Goal: Task Accomplishment & Management: Use online tool/utility

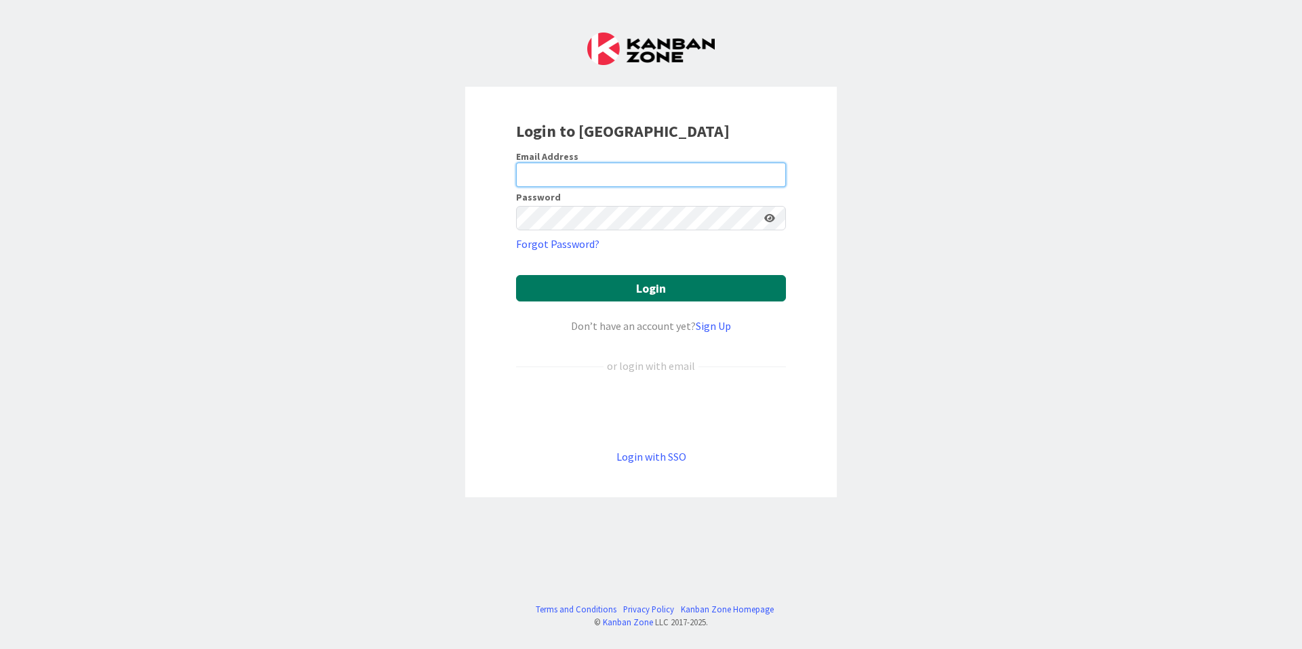
type input "[EMAIL_ADDRESS][DOMAIN_NAME]"
click at [658, 289] on button "Login" at bounding box center [651, 288] width 270 height 26
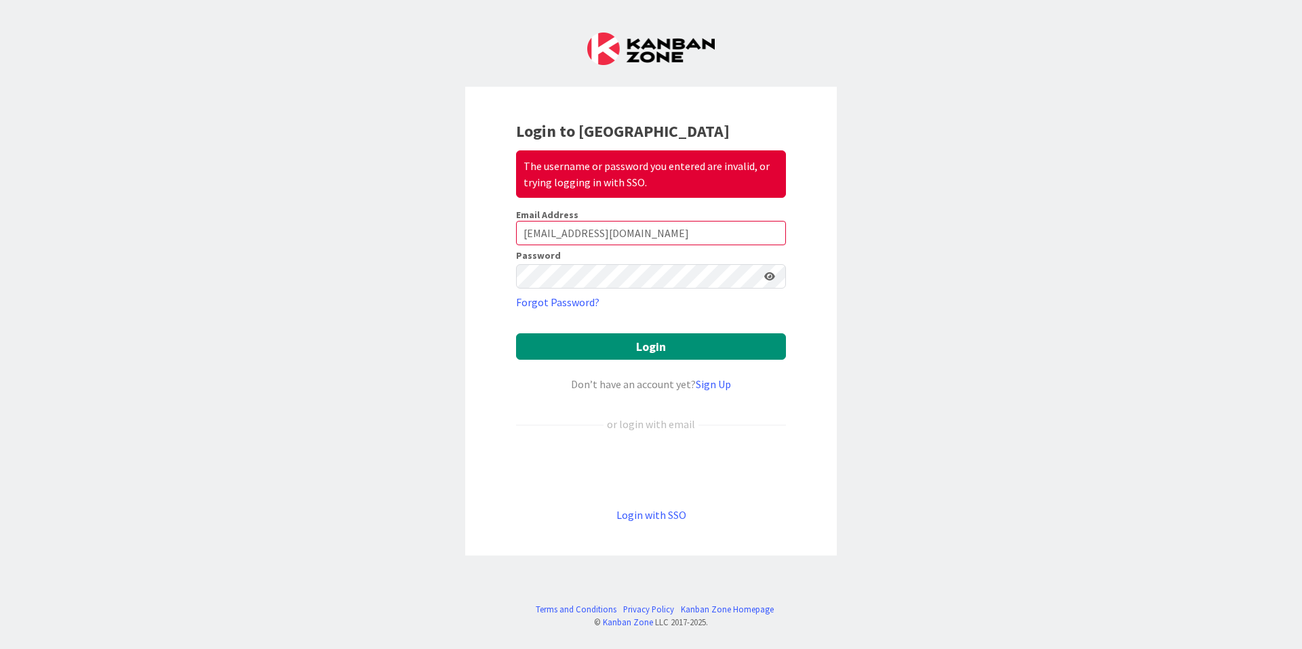
click at [997, 113] on div "Login to Kanban Zone The username or password you entered are invalid, or tryin…" at bounding box center [651, 324] width 1302 height 649
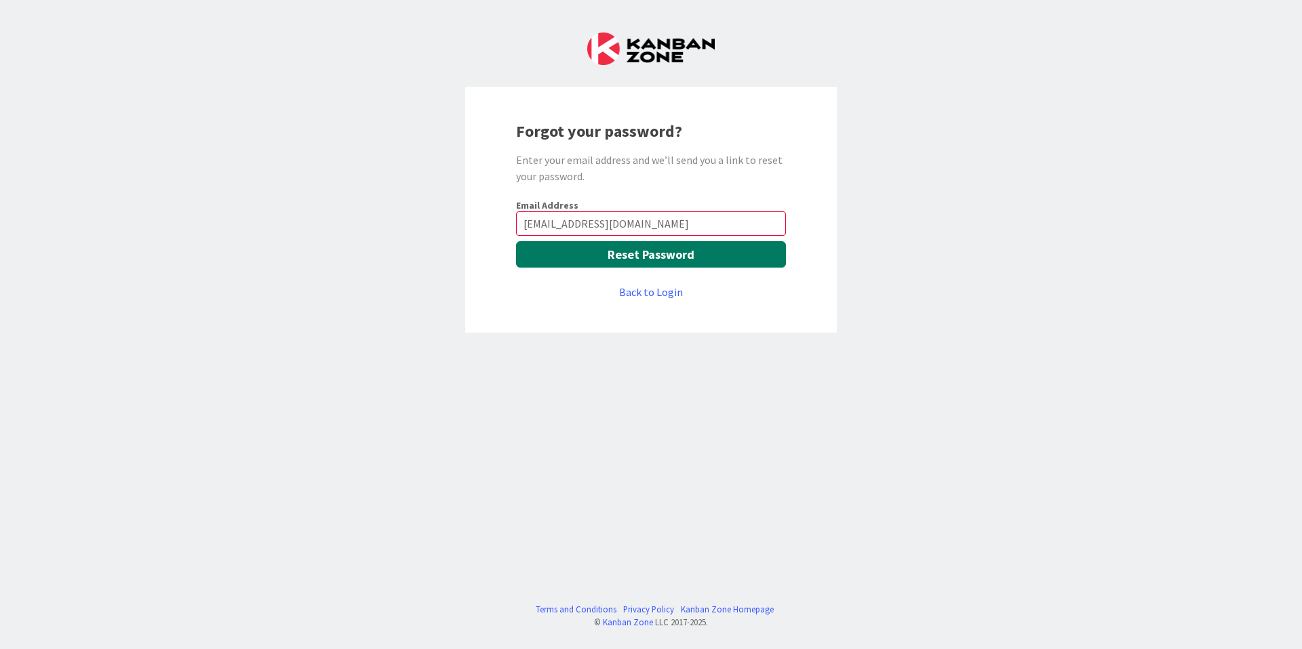
type input "[EMAIL_ADDRESS][DOMAIN_NAME]"
click at [651, 254] on button "Reset Password" at bounding box center [651, 254] width 270 height 26
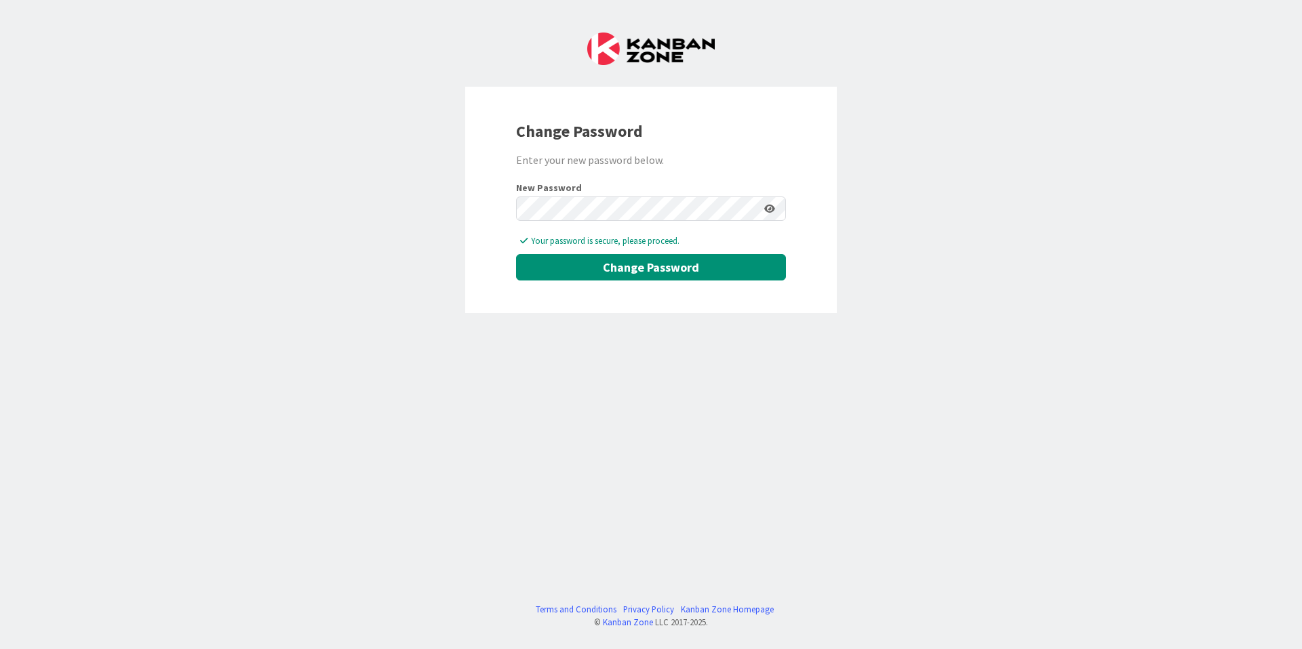
click at [418, 358] on div "Change Password Enter your new password below. New Password Your password is se…" at bounding box center [651, 324] width 1302 height 649
click at [652, 270] on button "Change Password" at bounding box center [651, 267] width 270 height 26
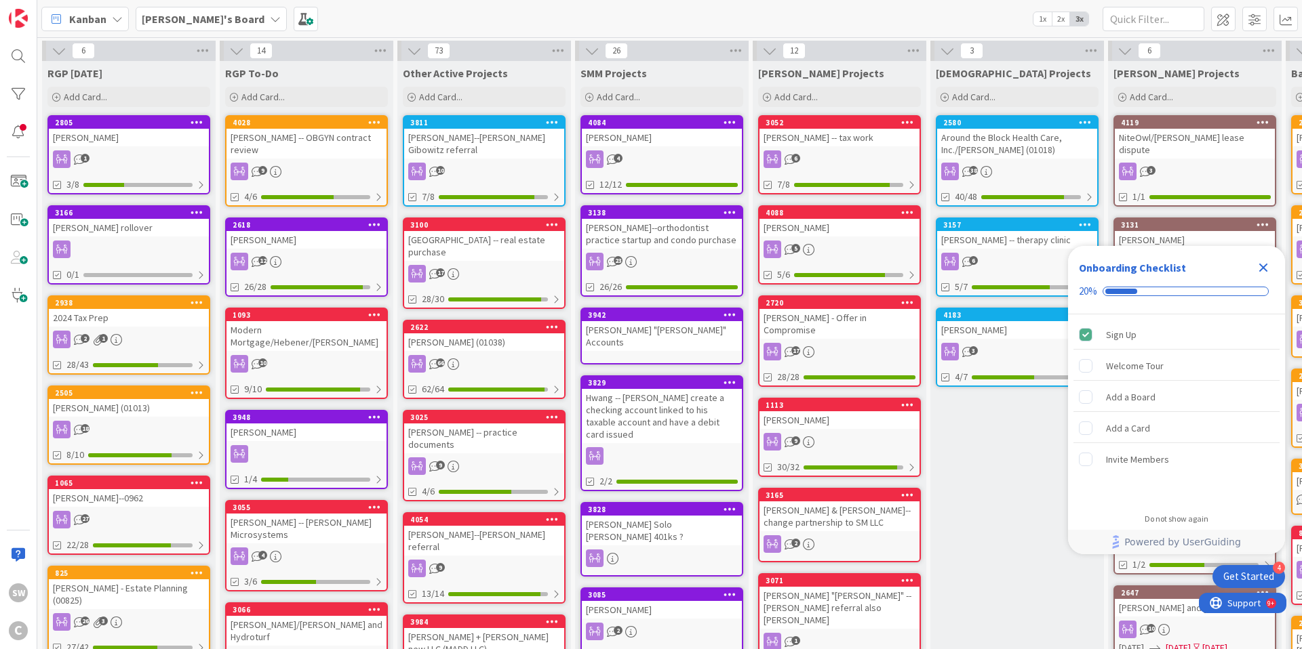
click at [1263, 270] on icon "Close Checklist" at bounding box center [1263, 268] width 16 height 16
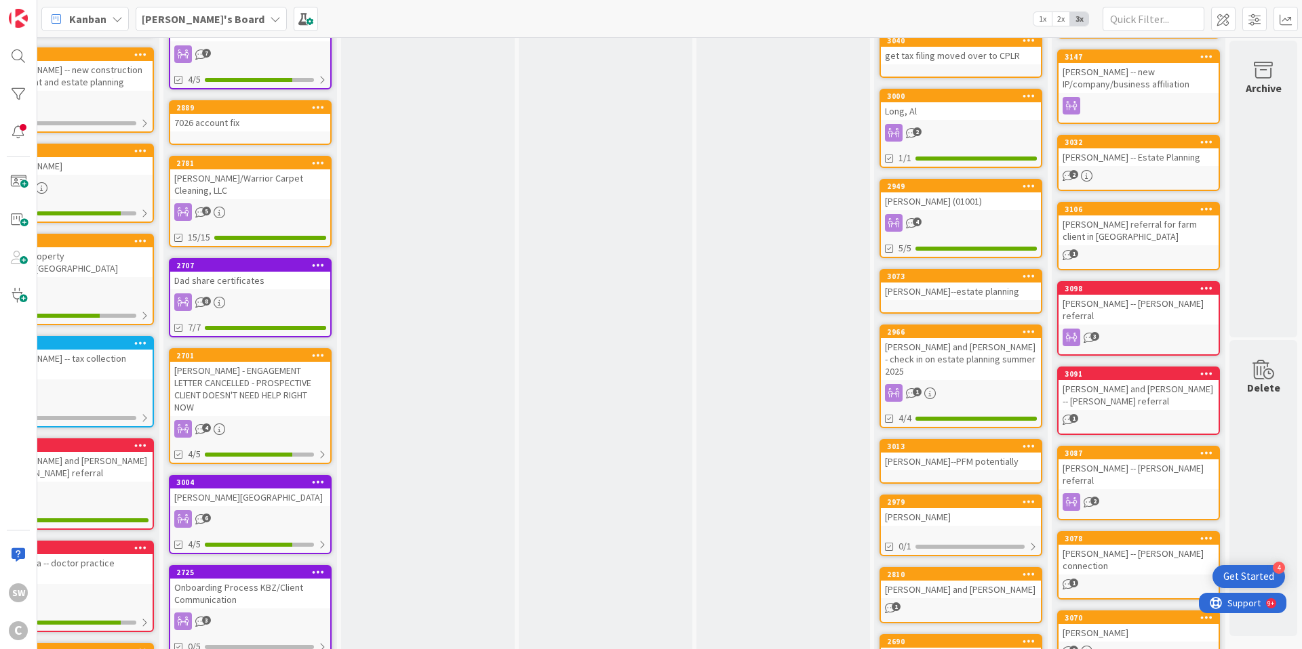
scroll to position [0, 411]
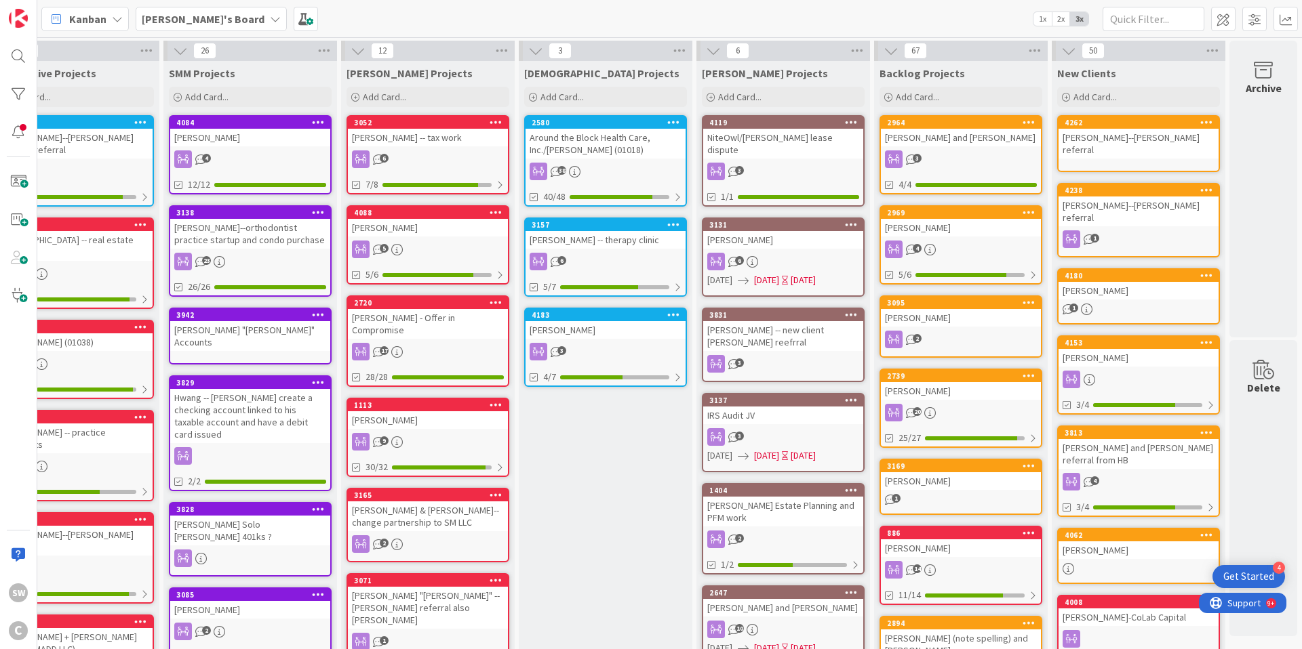
click at [270, 16] on icon at bounding box center [275, 19] width 11 height 11
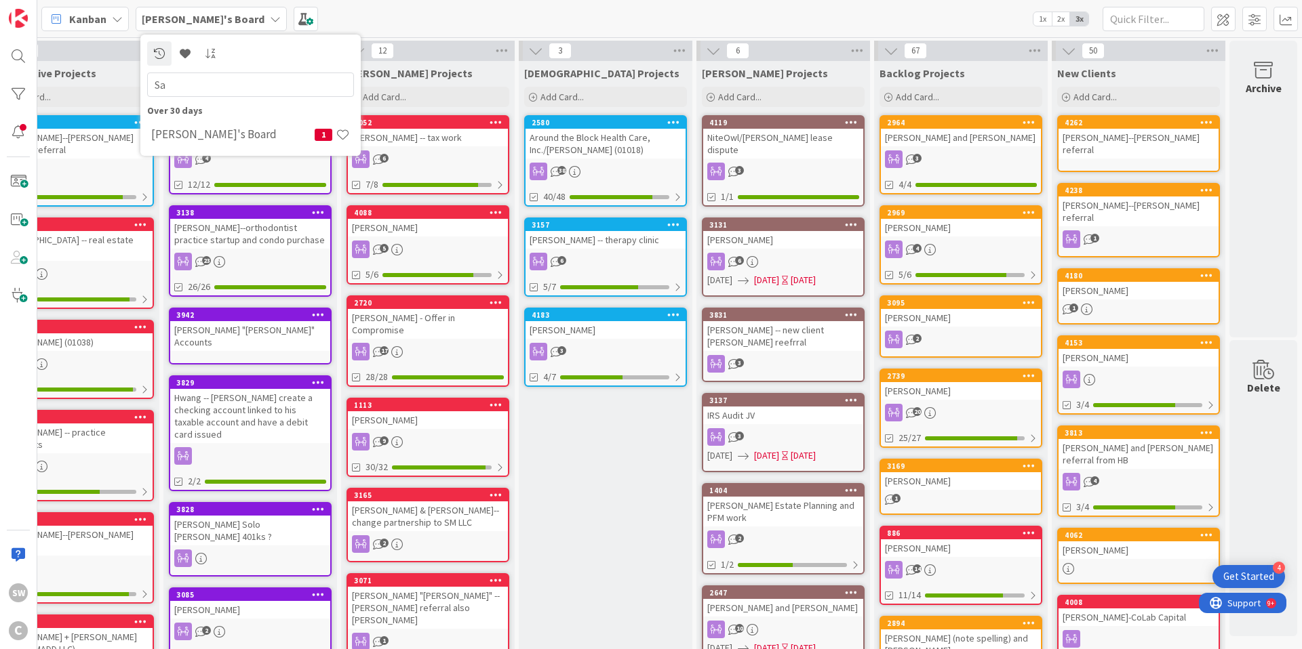
type input "S"
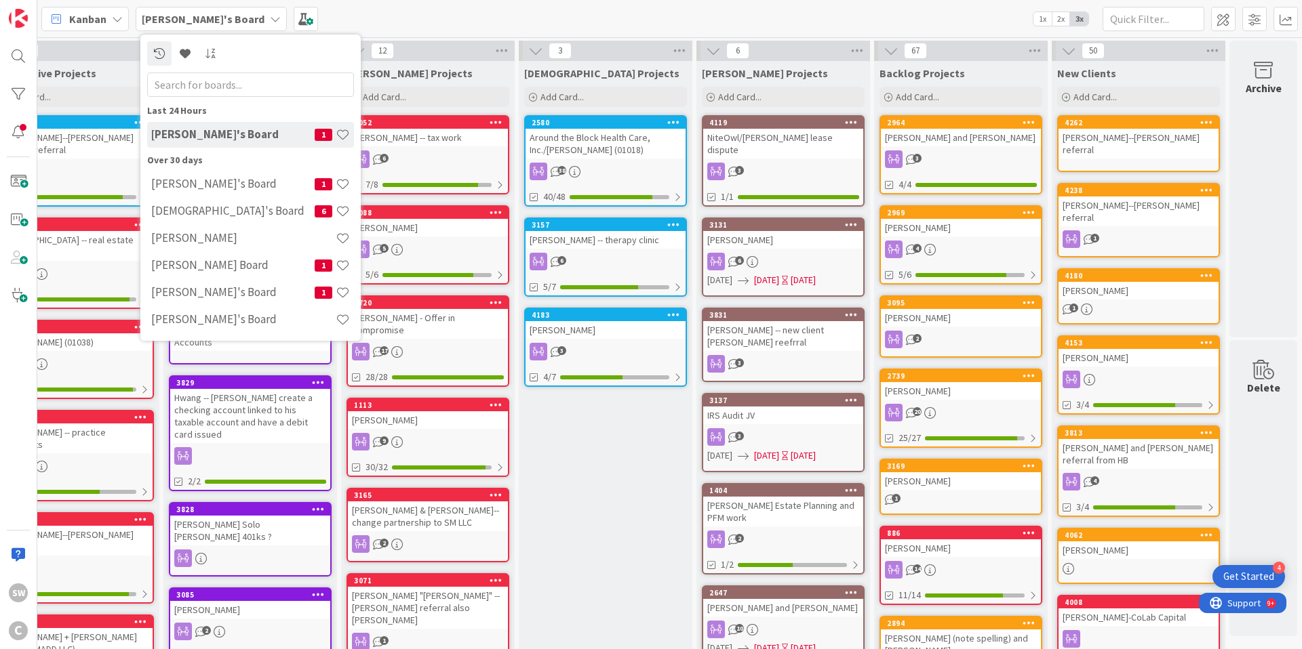
click at [338, 8] on div "[PERSON_NAME]'s Board Last 24 Hours [PERSON_NAME]'s Board 1 Over 30 days [PERSO…" at bounding box center [669, 18] width 1264 height 37
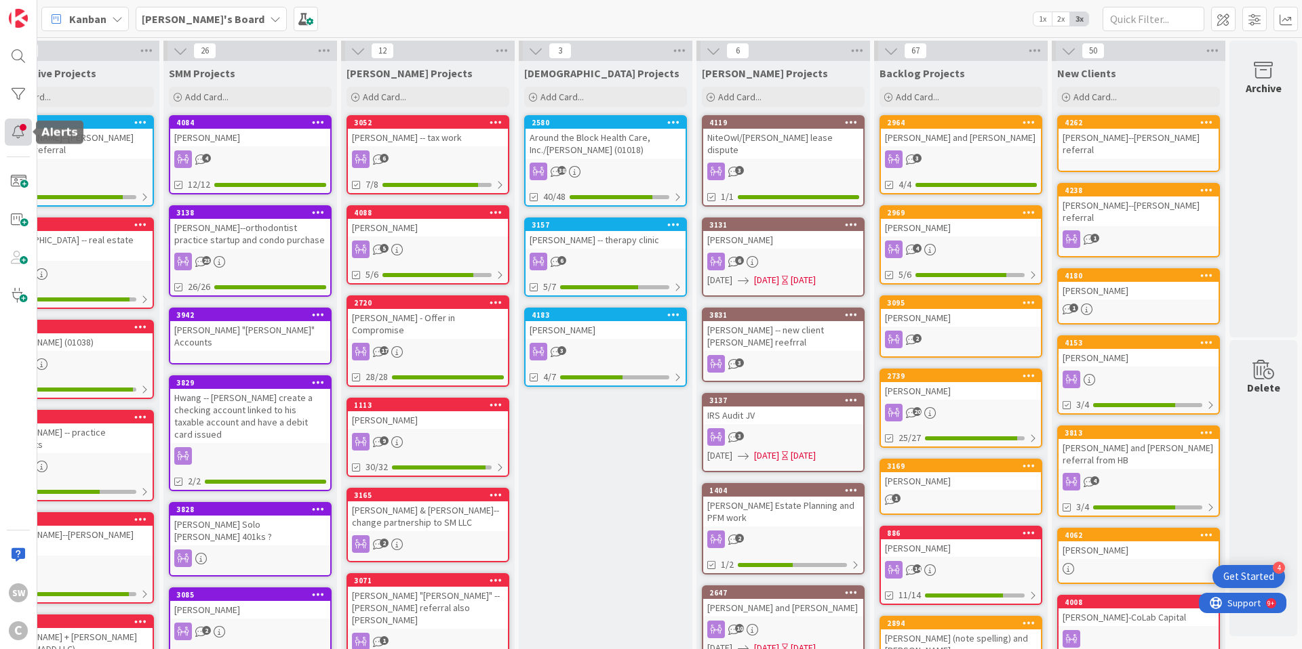
click at [18, 129] on div at bounding box center [18, 132] width 27 height 27
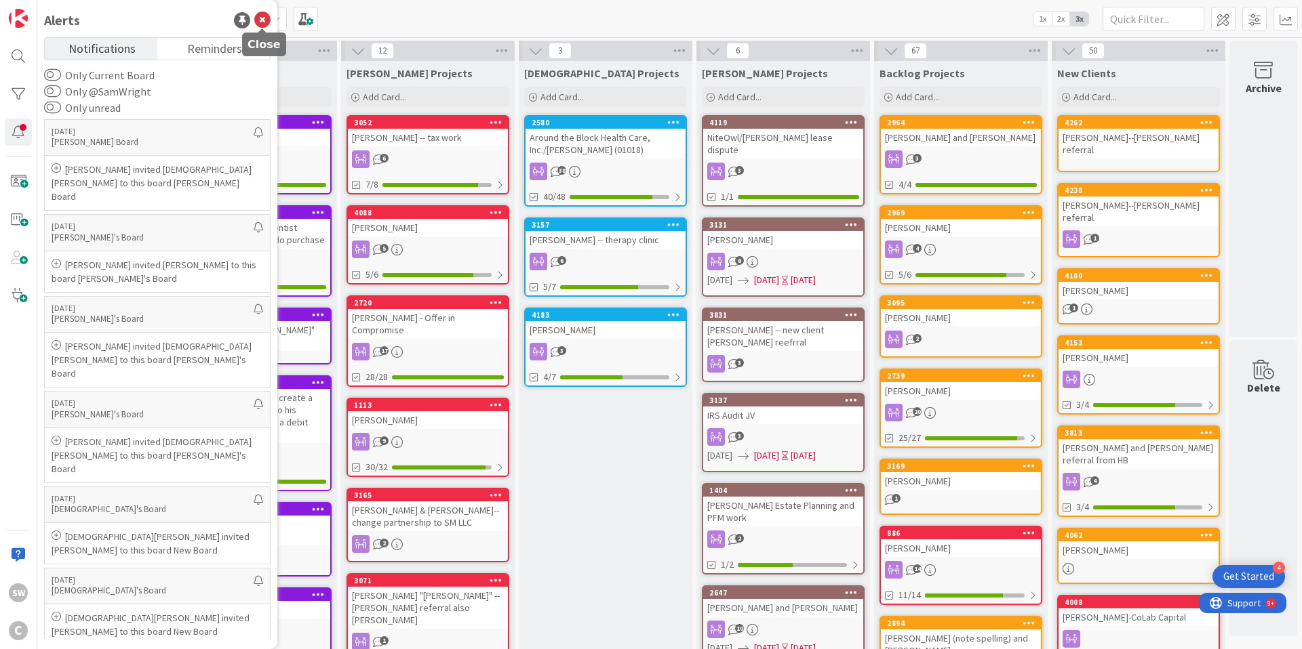
click at [263, 20] on icon at bounding box center [262, 20] width 16 height 16
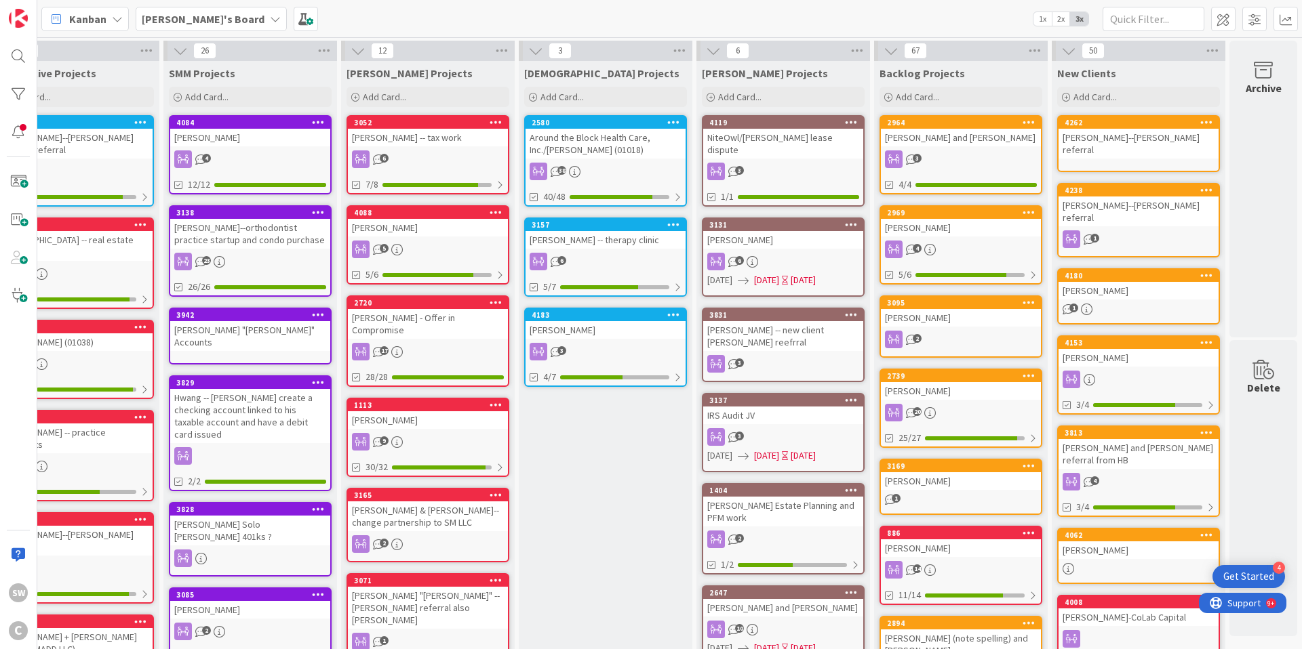
click at [118, 16] on icon at bounding box center [117, 19] width 11 height 11
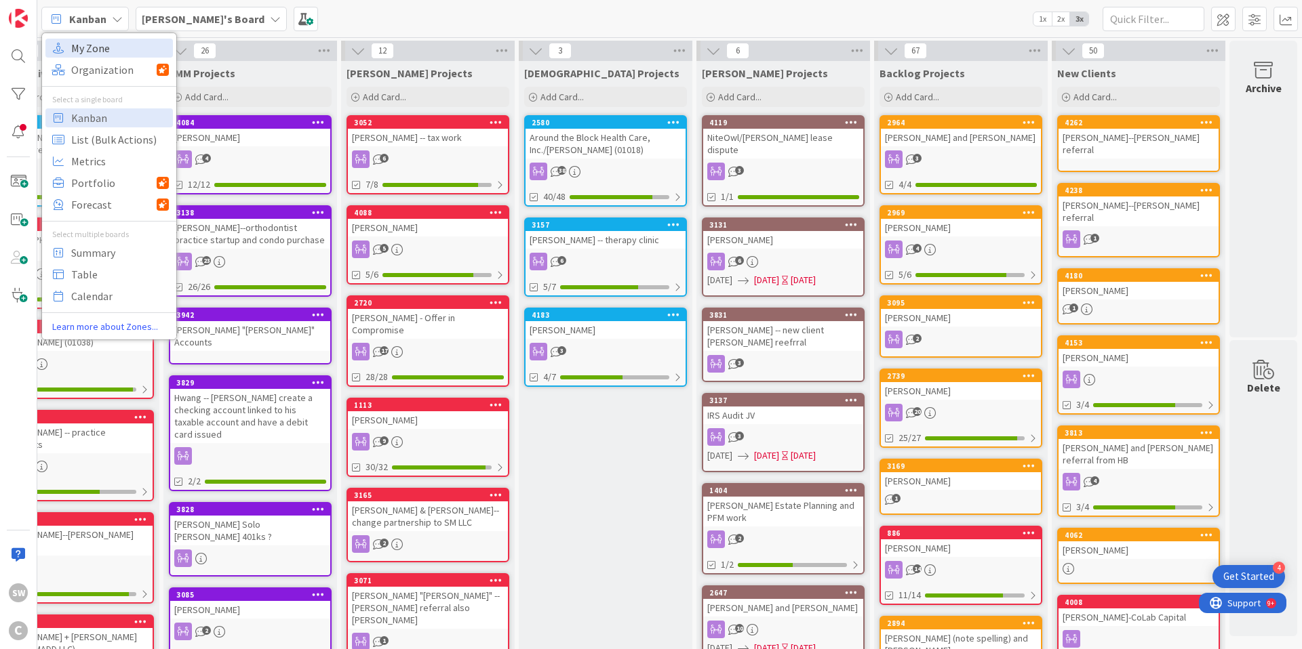
click at [110, 49] on span "My Zone" at bounding box center [120, 48] width 98 height 20
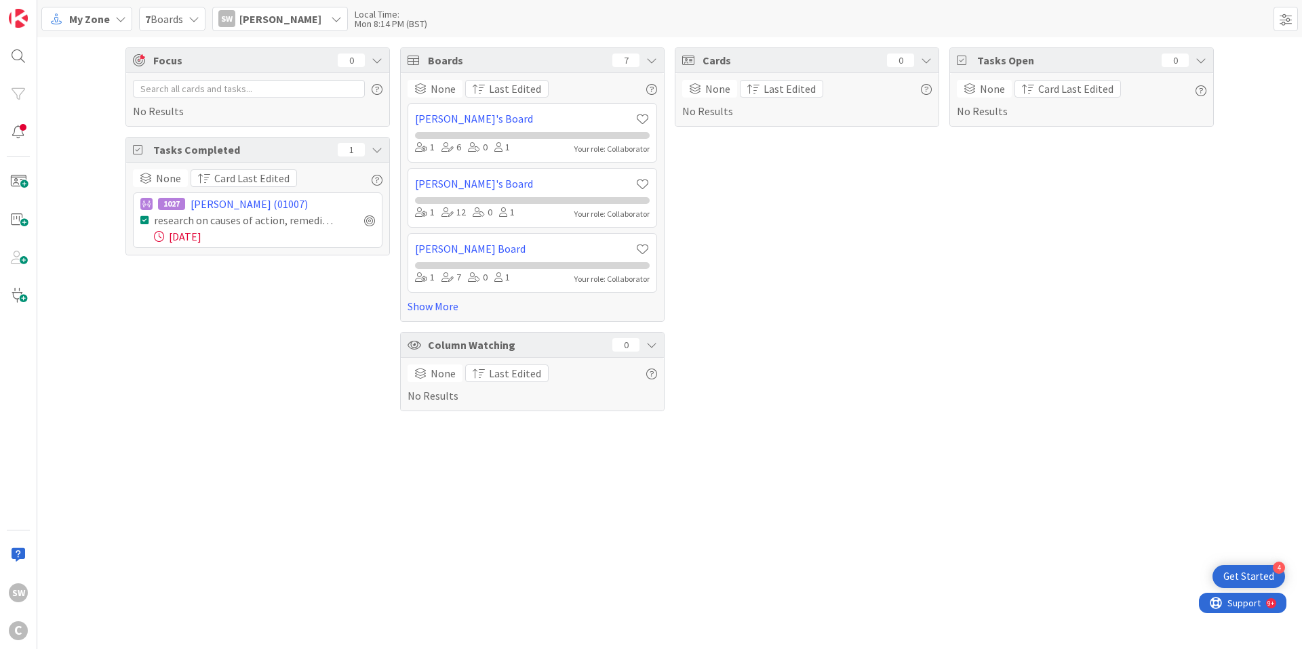
click at [192, 20] on icon at bounding box center [193, 19] width 11 height 11
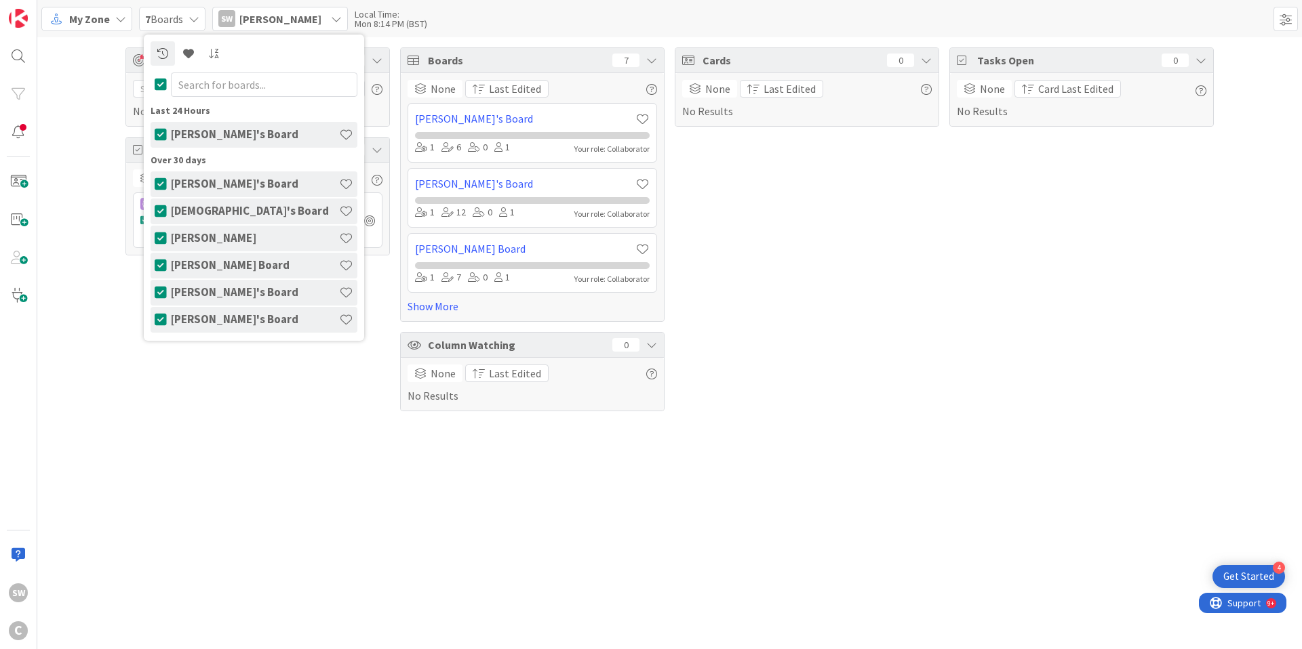
click at [111, 132] on div "Focus 0 No Results Tasks Completed 1 None Card Last Edited 1027 [PERSON_NAME] (…" at bounding box center [669, 229] width 1264 height 384
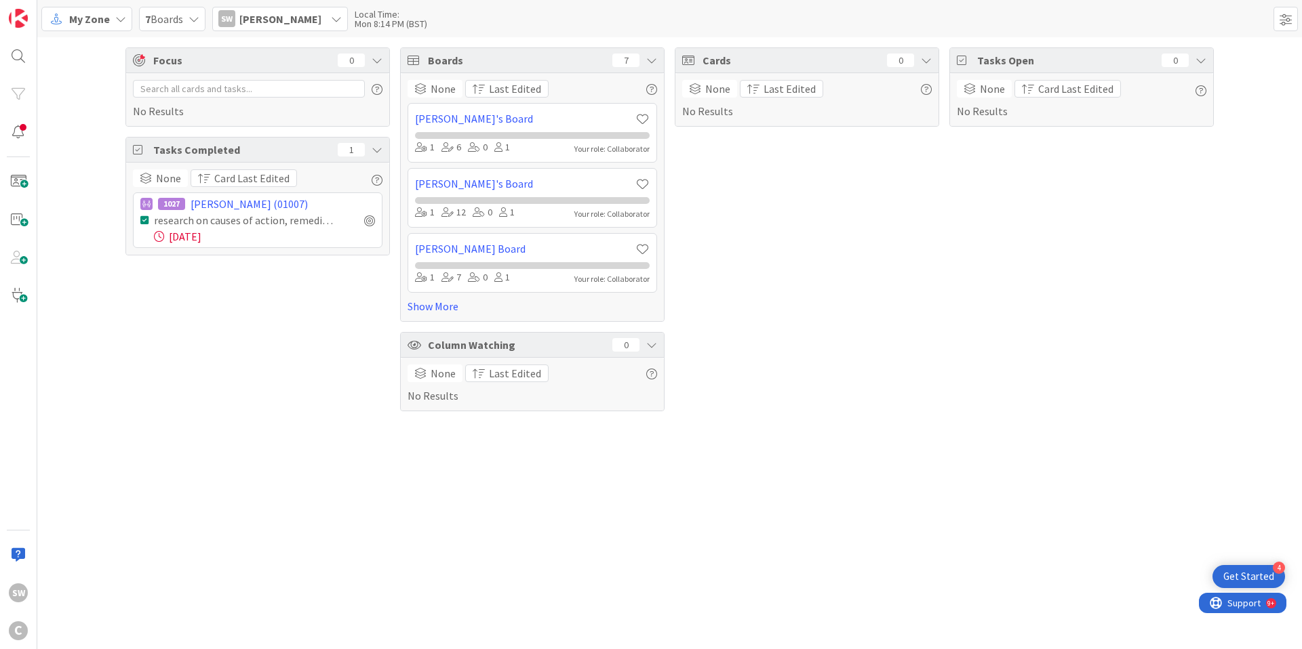
click at [124, 24] on icon at bounding box center [120, 19] width 11 height 11
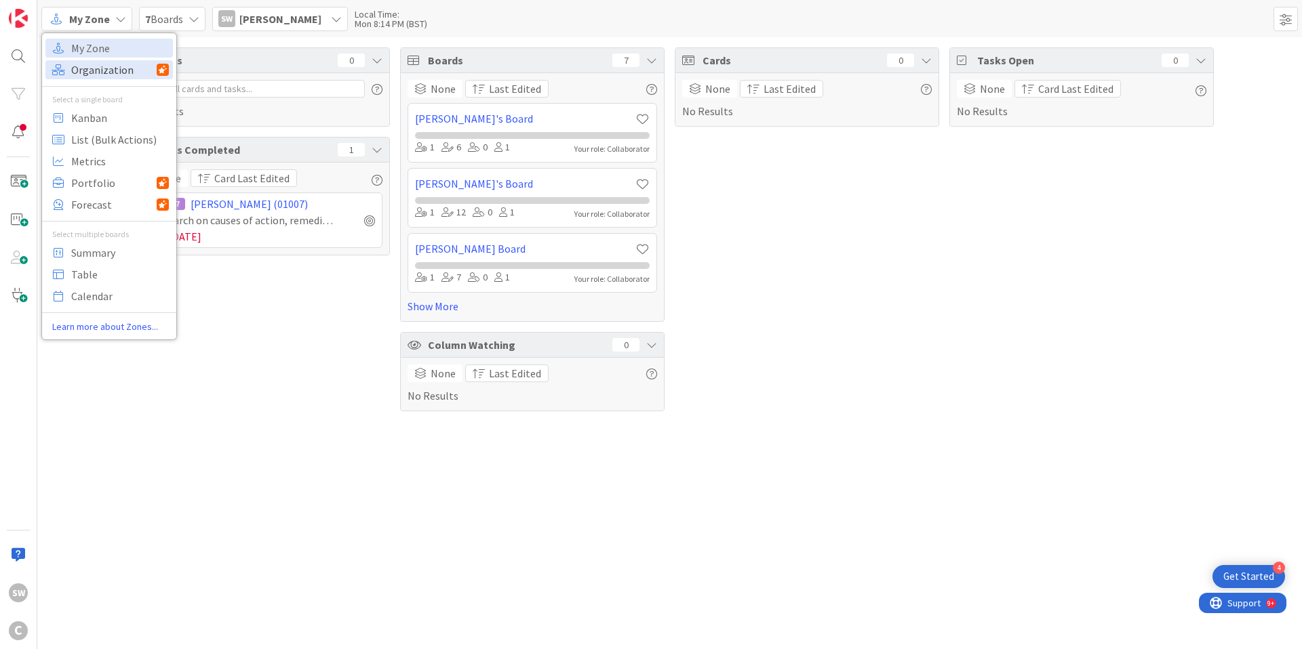
click at [103, 64] on span "Organization" at bounding box center [113, 70] width 85 height 20
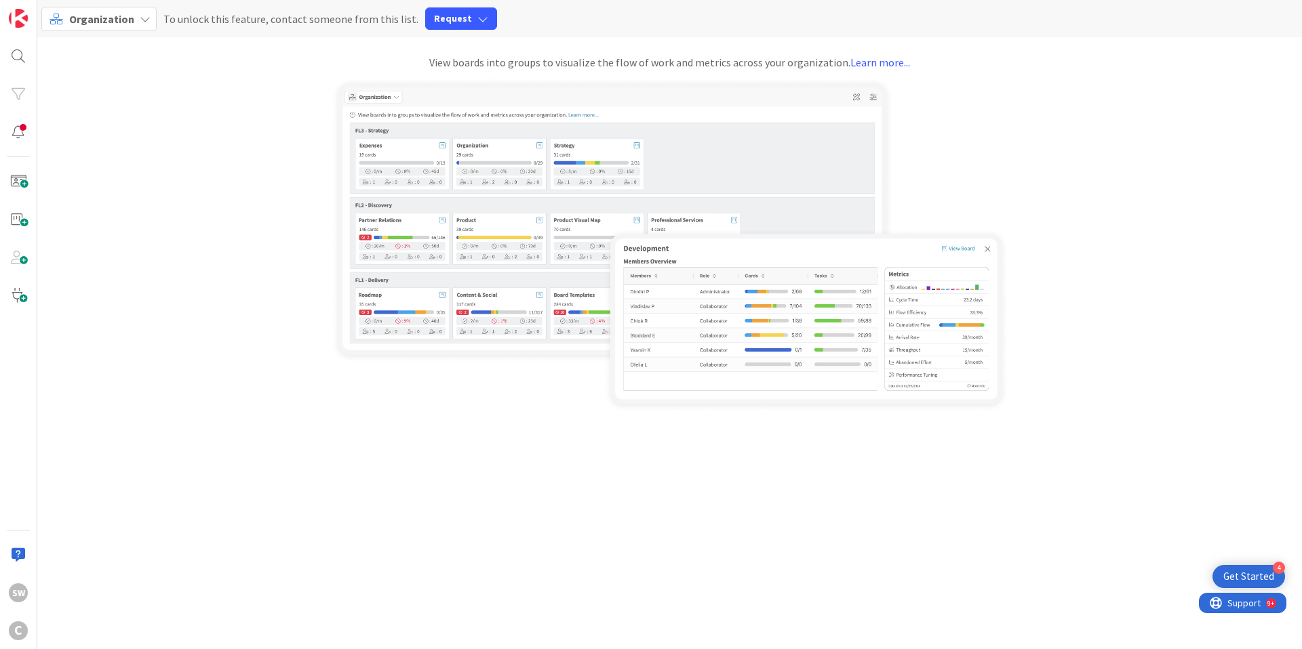
click at [140, 14] on icon at bounding box center [145, 19] width 11 height 11
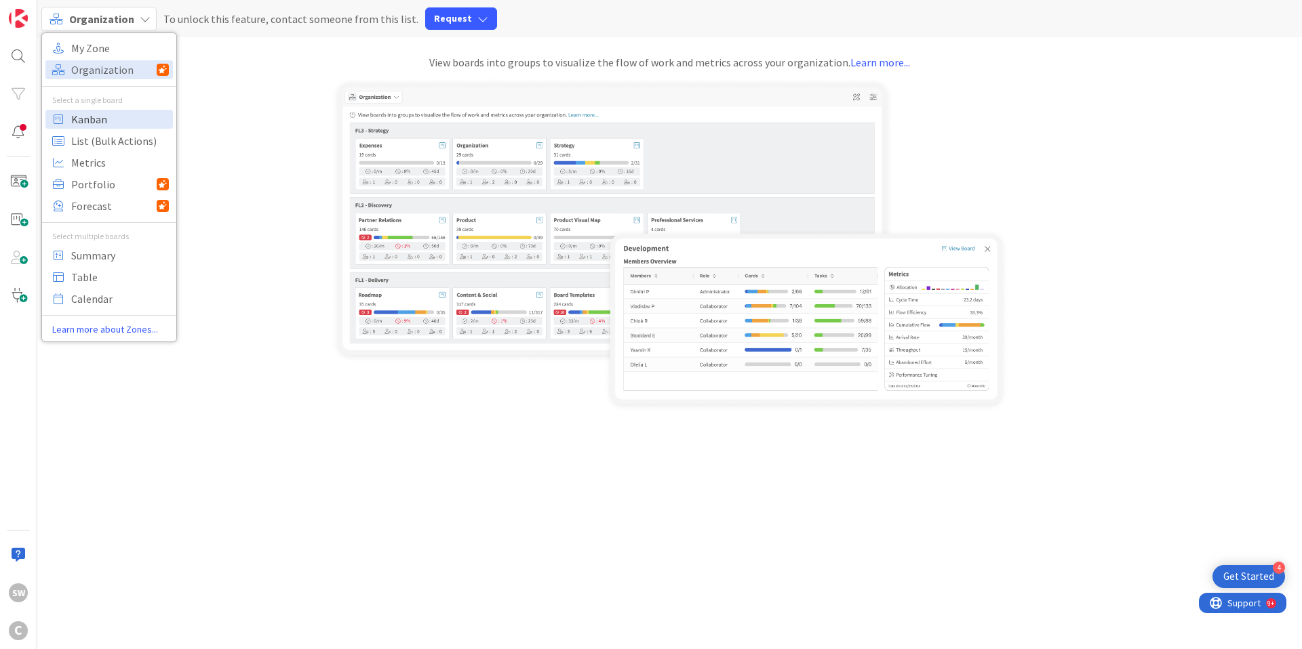
click at [96, 116] on span "Kanban" at bounding box center [120, 119] width 98 height 20
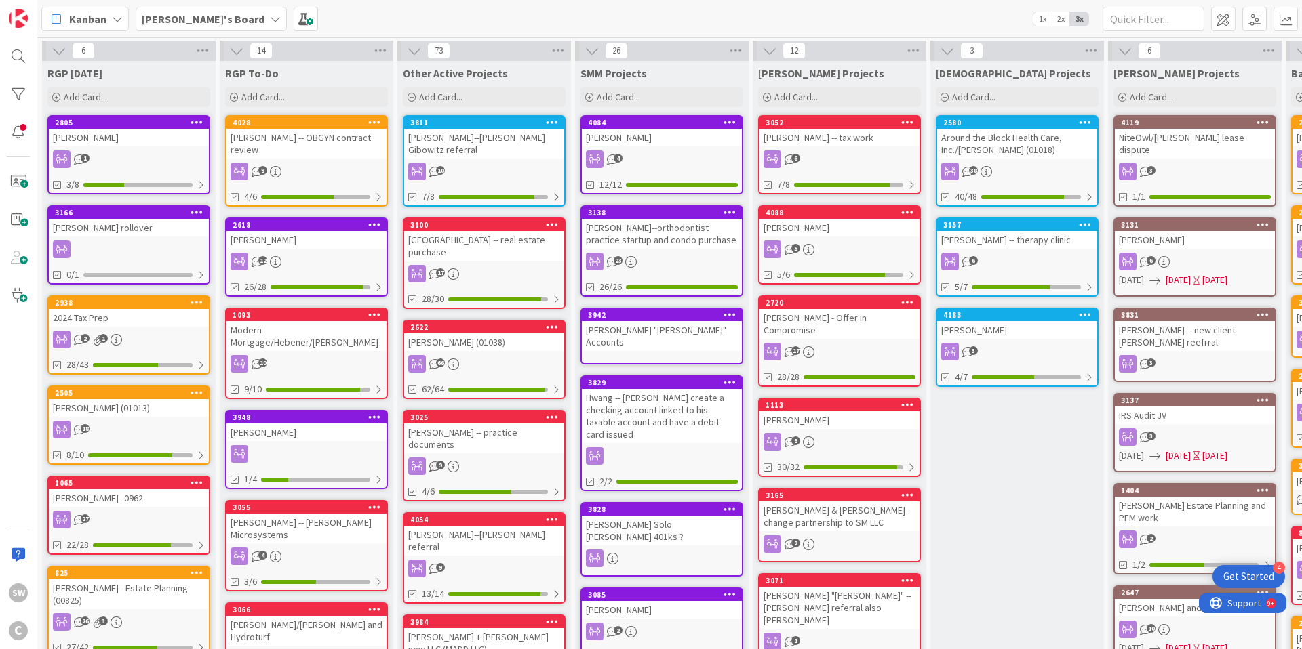
click at [113, 17] on icon at bounding box center [117, 19] width 11 height 11
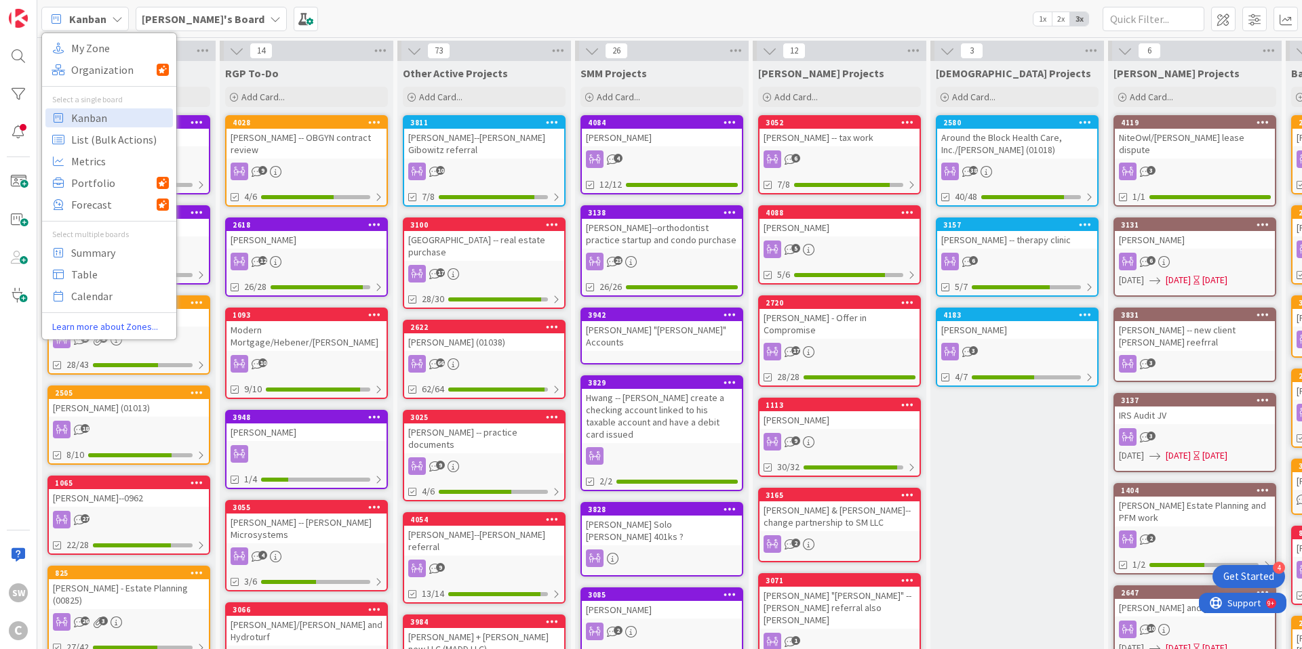
click at [354, 7] on div "Kanban My Zone Organization Select a single board Kanban List (Bulk Actions) Me…" at bounding box center [669, 18] width 1264 height 37
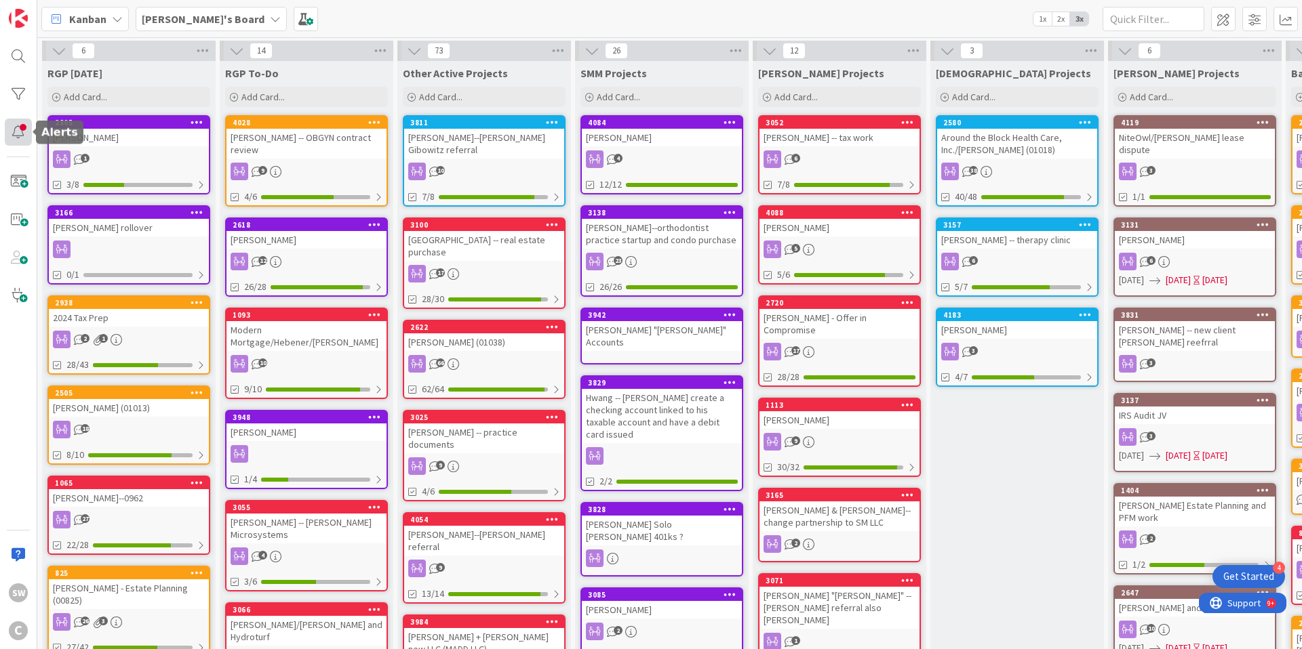
click at [18, 127] on div at bounding box center [18, 132] width 27 height 27
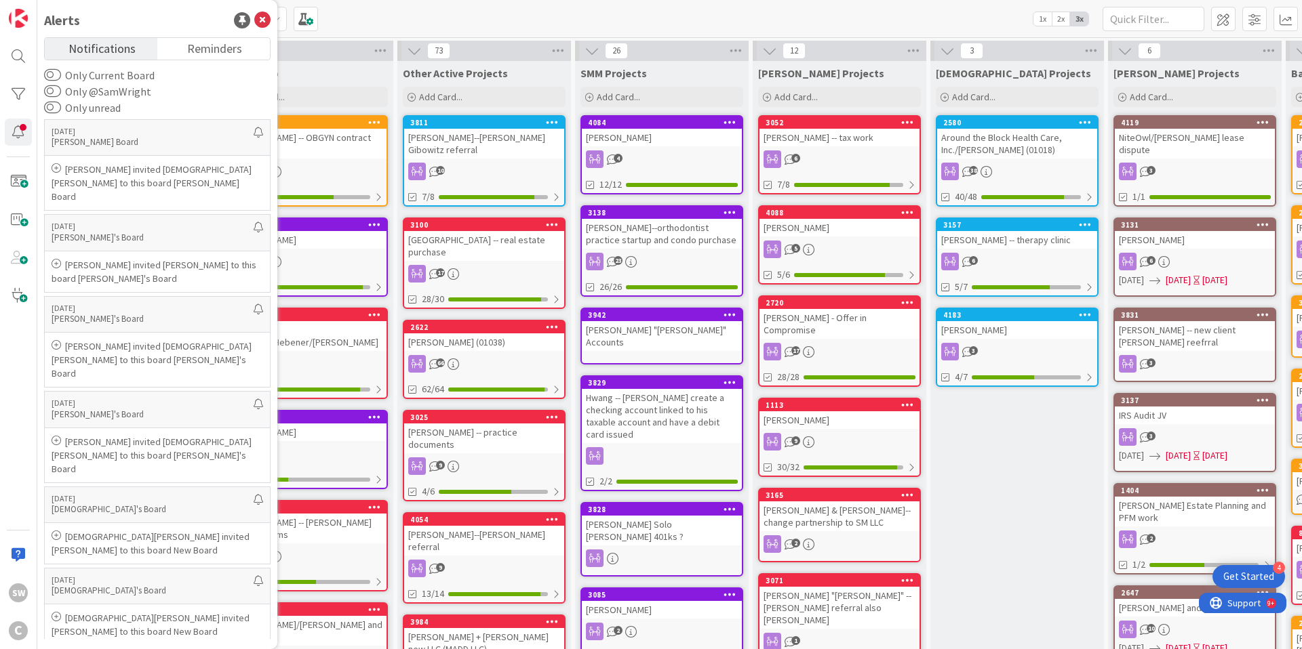
click at [128, 52] on span "Notifications" at bounding box center [101, 47] width 67 height 19
click at [230, 47] on span "Reminders" at bounding box center [214, 47] width 55 height 19
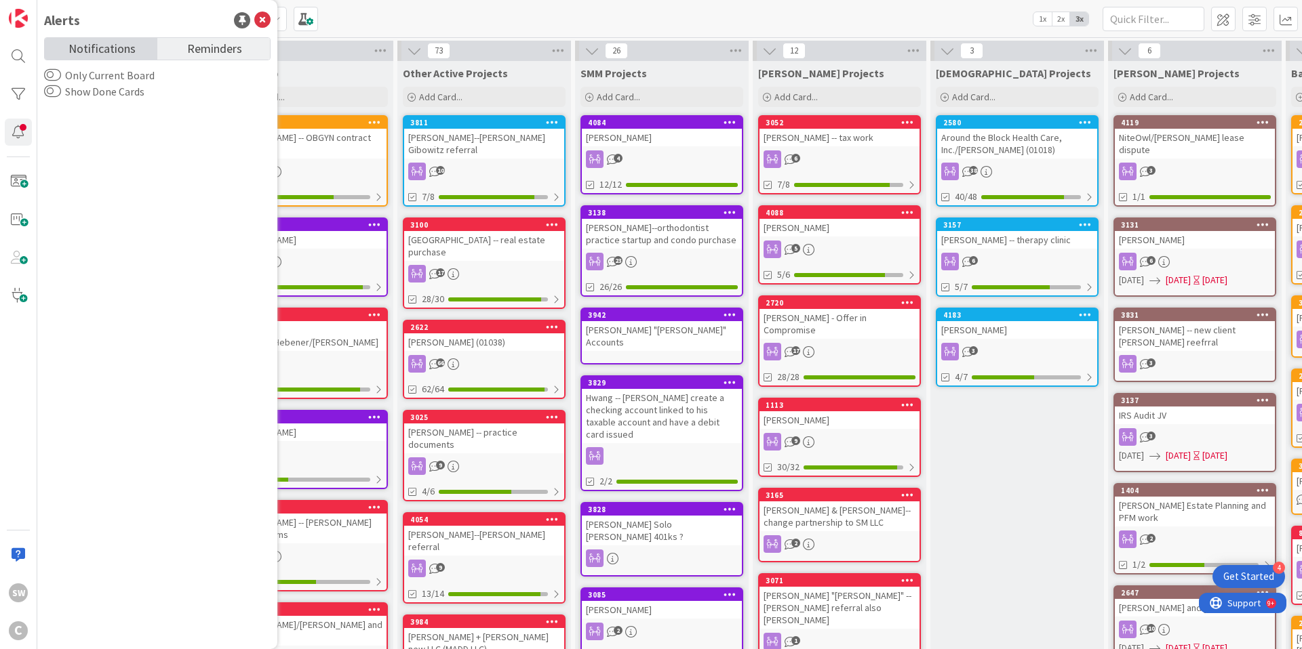
click at [100, 46] on span "Notifications" at bounding box center [101, 47] width 67 height 19
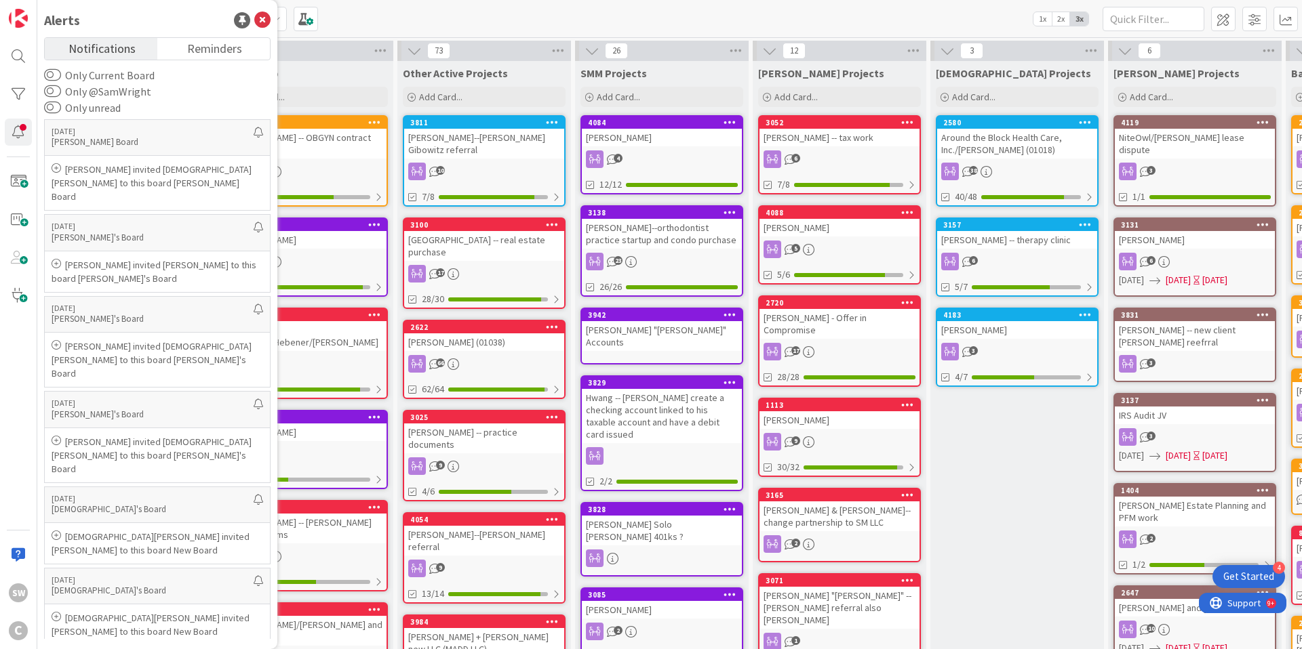
click at [411, 24] on div "Kanban My Zone Organization Select a single board Kanban List (Bulk Actions) Me…" at bounding box center [669, 18] width 1264 height 37
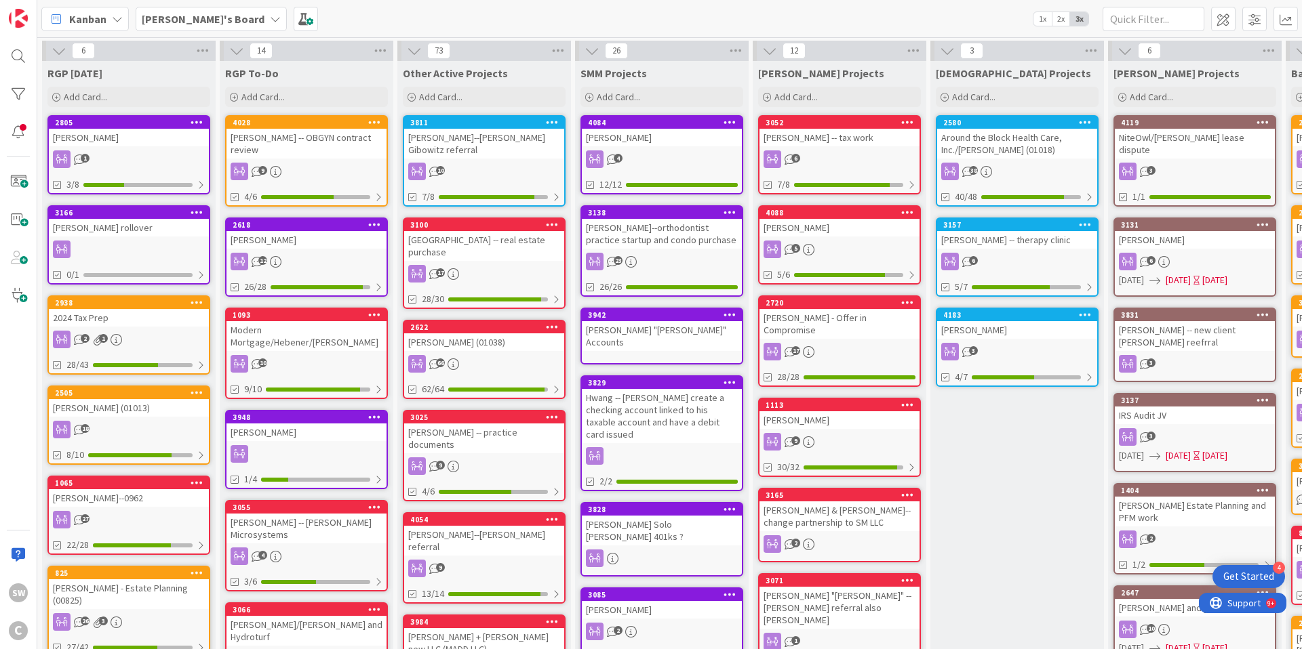
click at [123, 17] on div "Kanban" at bounding box center [84, 19] width 87 height 24
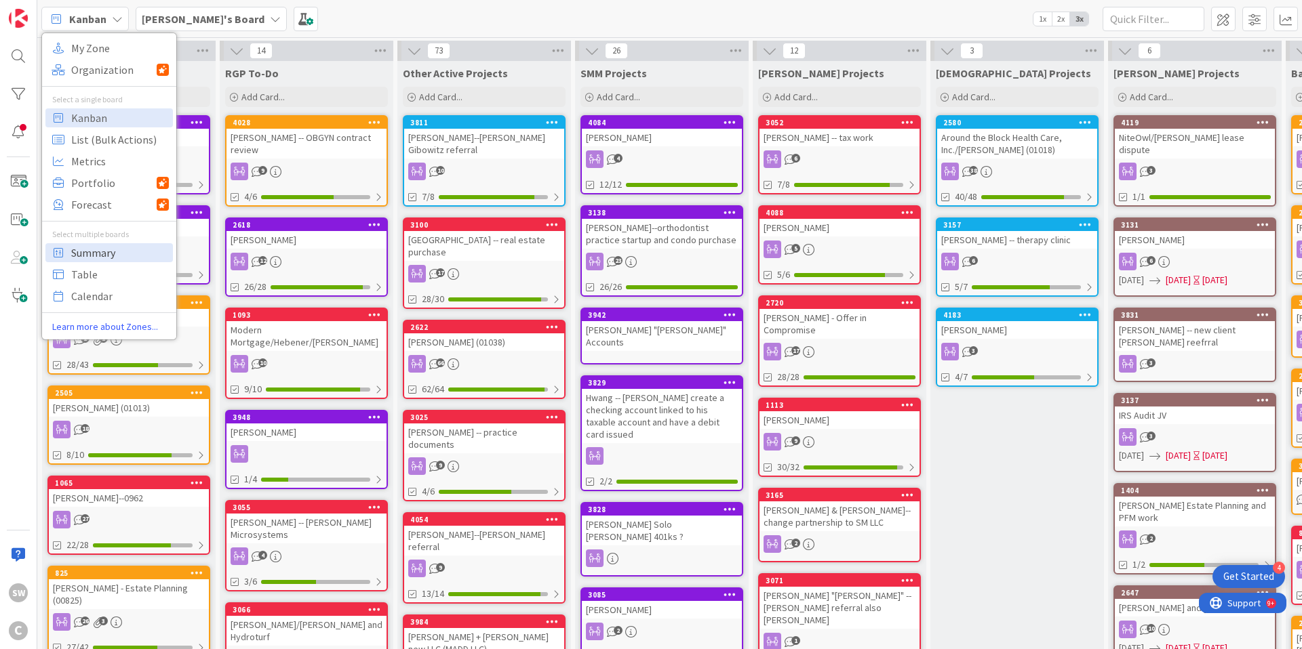
click at [101, 259] on span "Summary" at bounding box center [120, 253] width 98 height 20
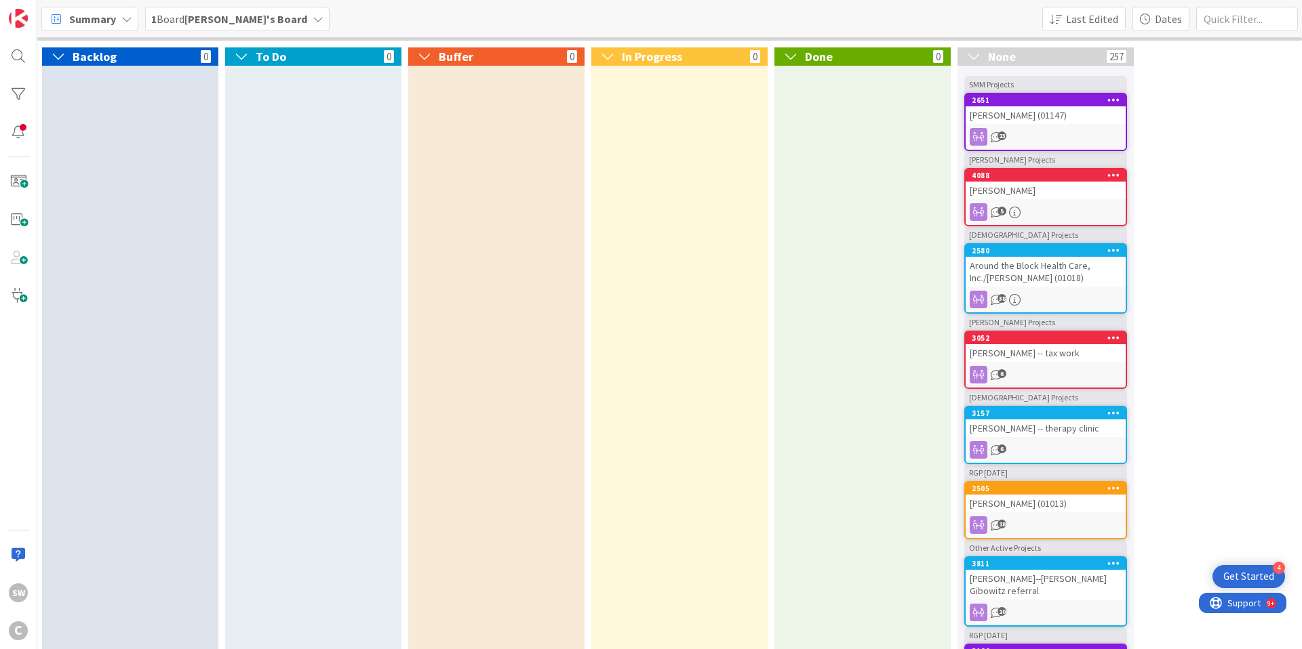
click at [115, 16] on span "Summary" at bounding box center [92, 19] width 47 height 16
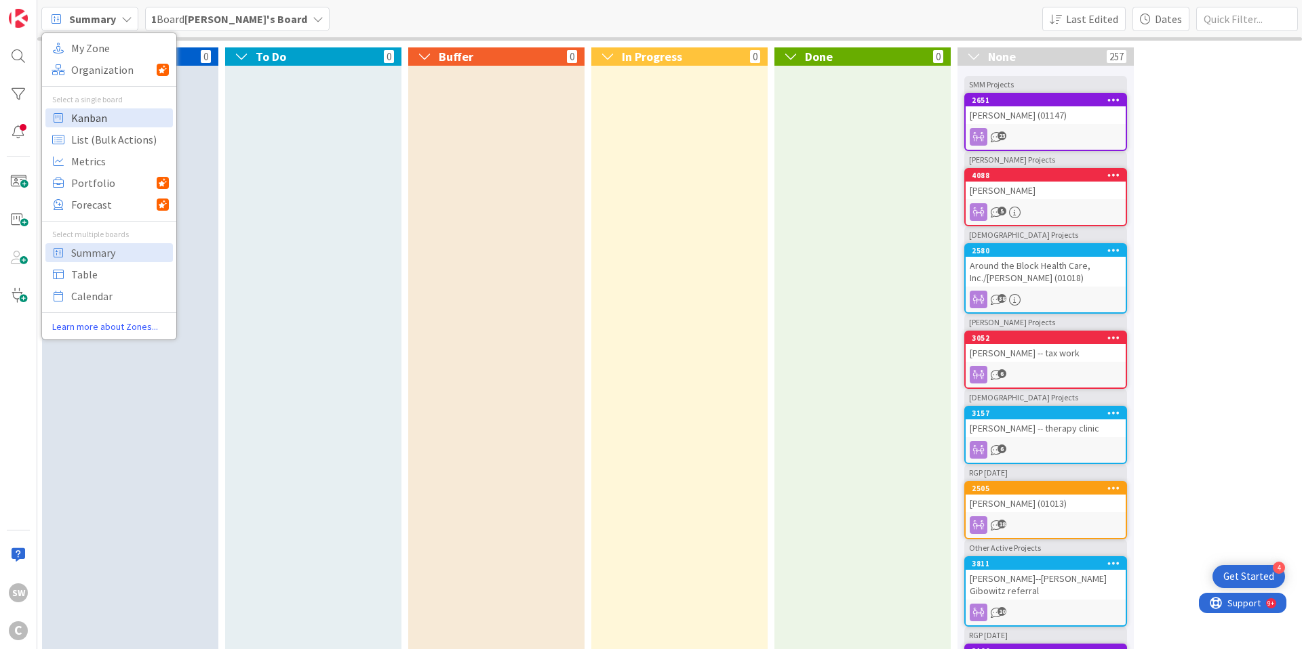
click at [100, 119] on span "Kanban" at bounding box center [120, 118] width 98 height 20
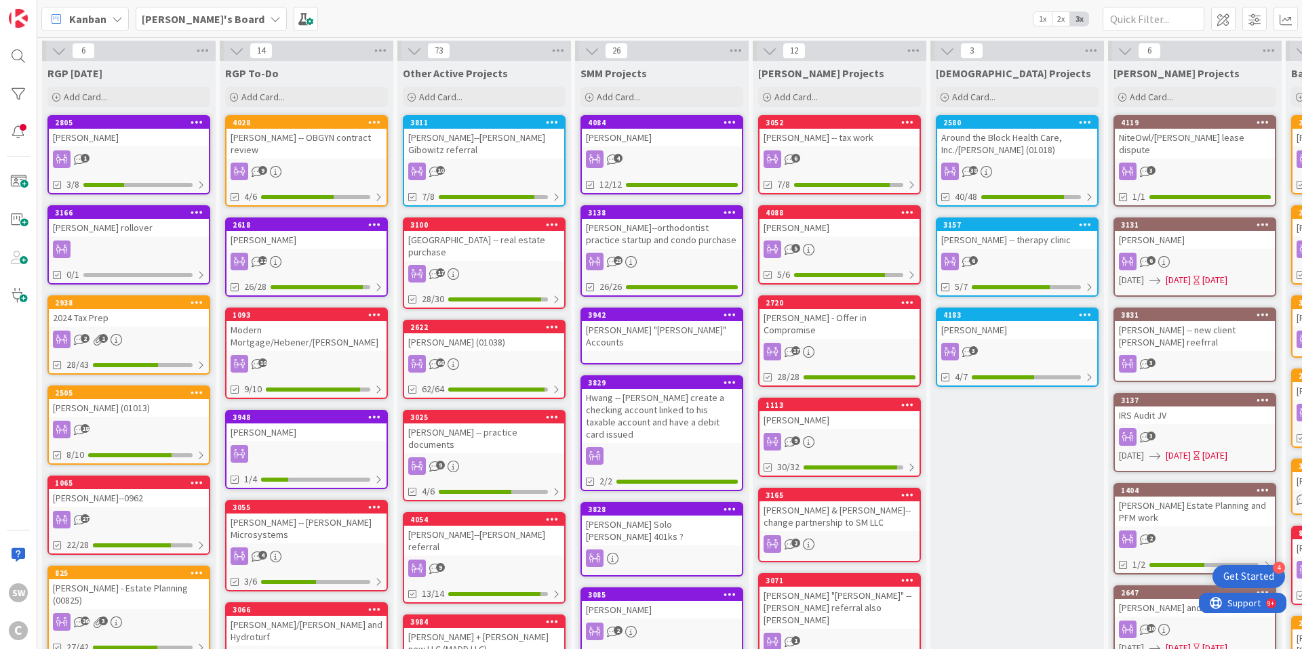
click at [218, 15] on div "[PERSON_NAME]'s Board" at bounding box center [211, 19] width 151 height 24
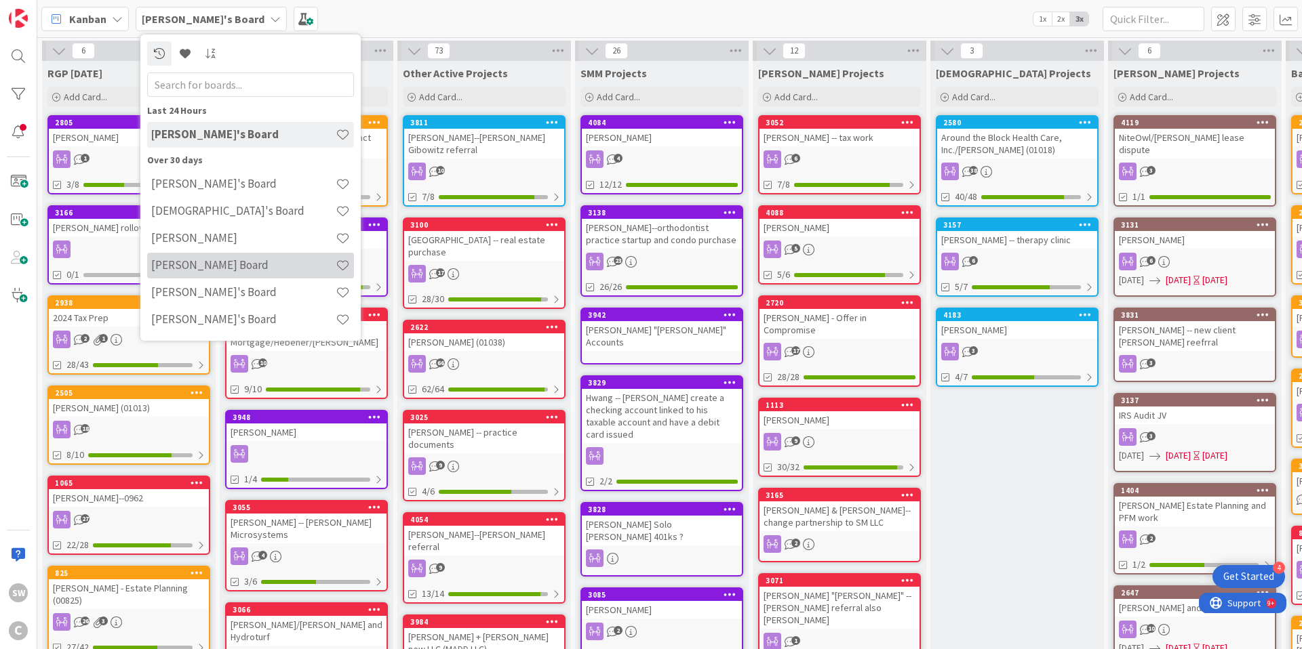
click at [209, 256] on div "[PERSON_NAME] Board" at bounding box center [250, 266] width 207 height 26
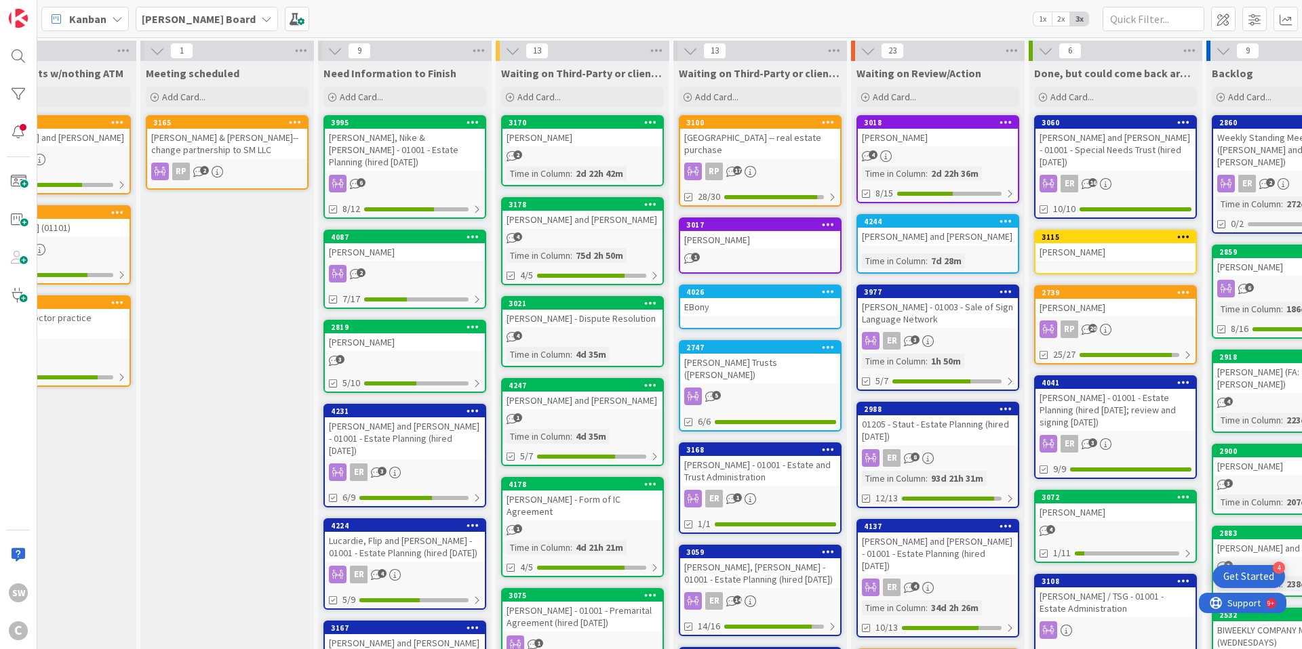
scroll to position [0, 944]
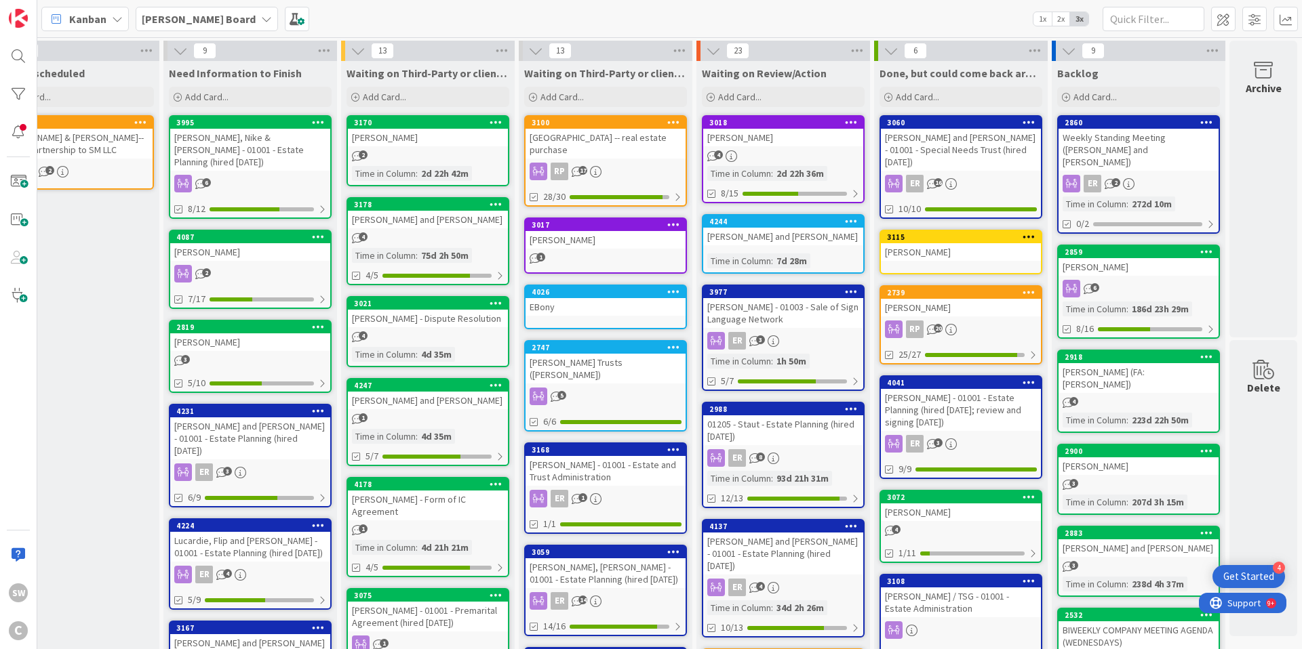
click at [800, 143] on div "[PERSON_NAME]" at bounding box center [783, 138] width 160 height 18
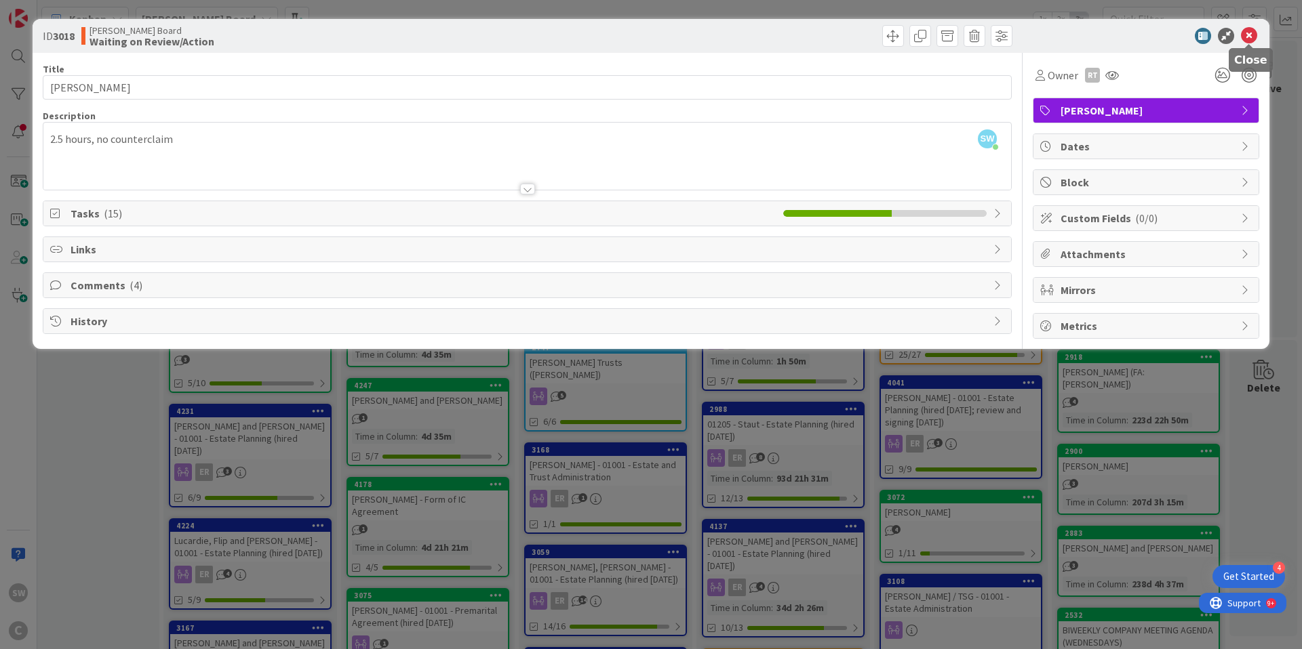
click at [1252, 37] on icon at bounding box center [1249, 36] width 16 height 16
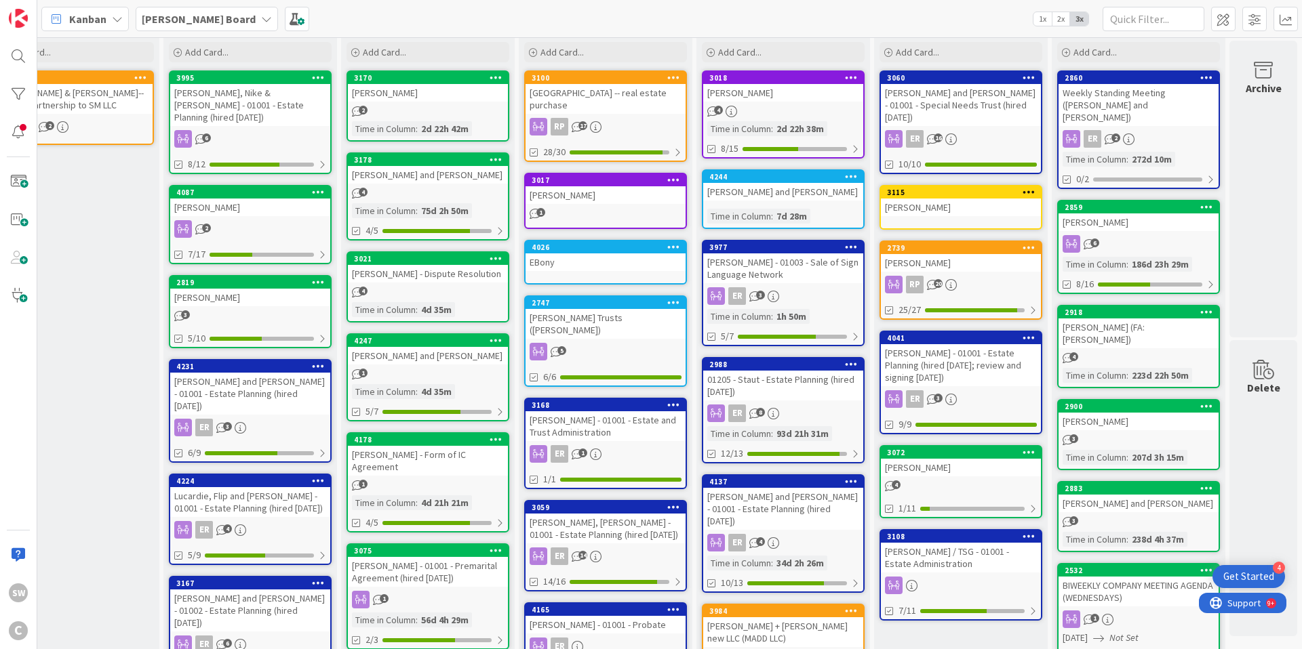
scroll to position [0, 944]
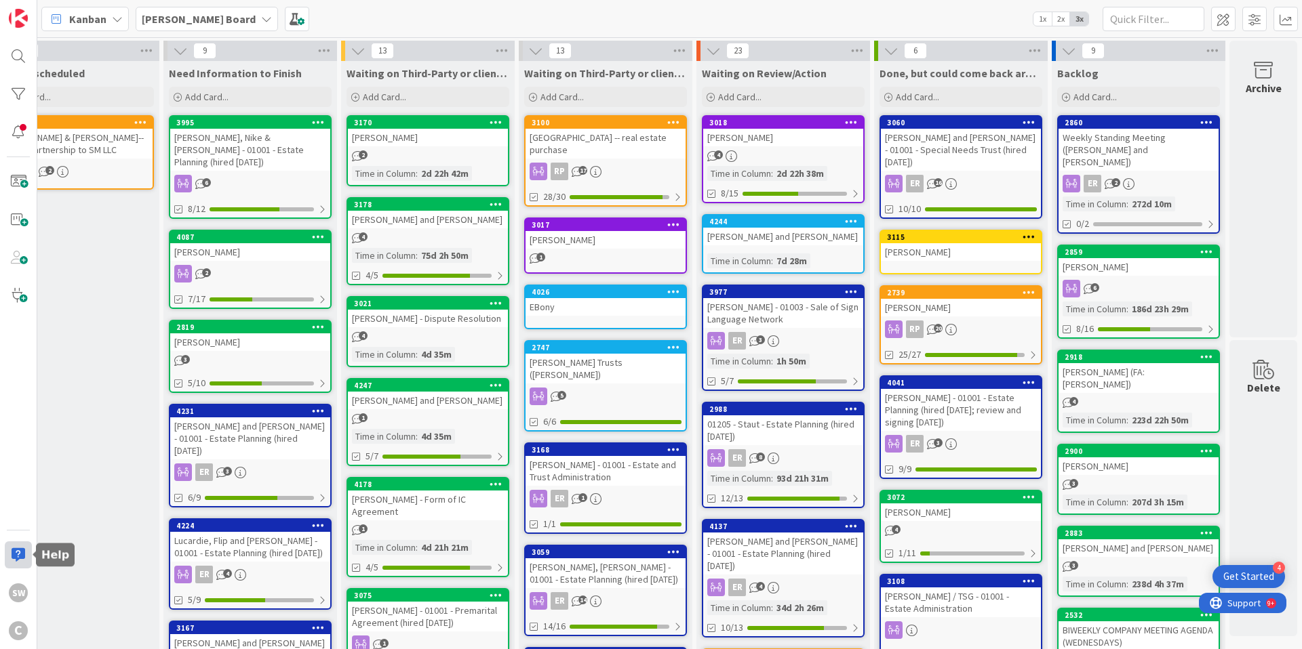
click at [17, 550] on div at bounding box center [18, 555] width 27 height 27
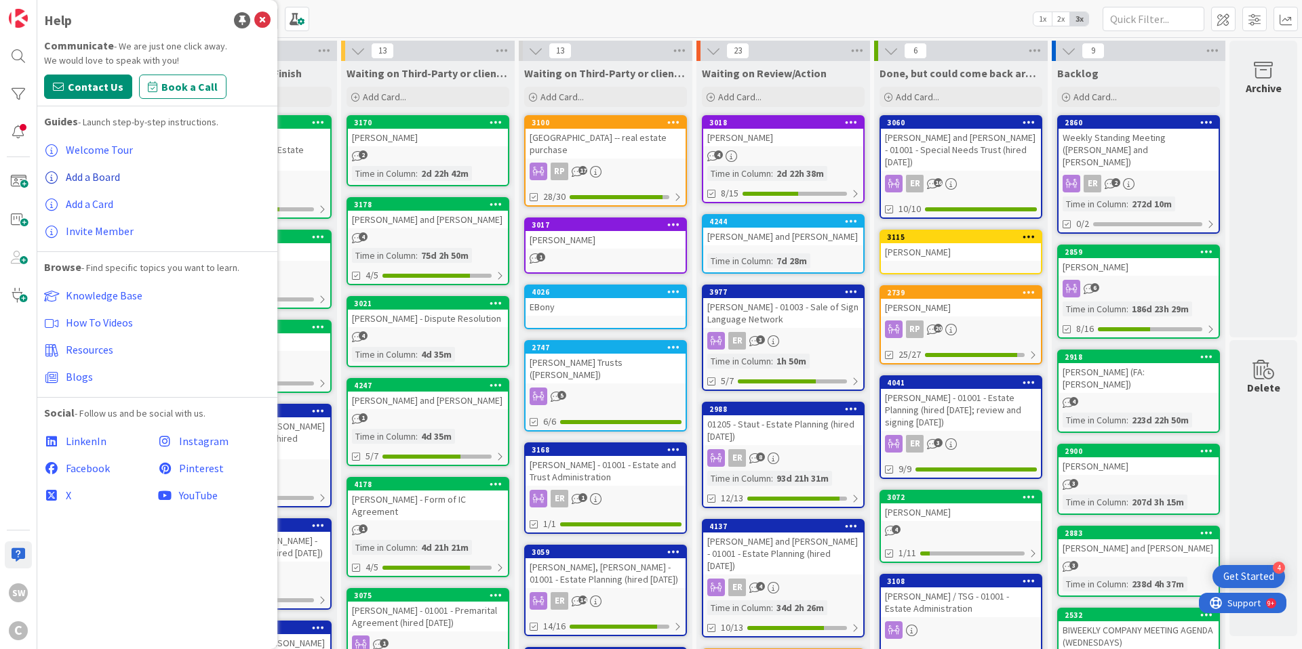
click at [95, 180] on span "Add a Board" at bounding box center [93, 177] width 54 height 14
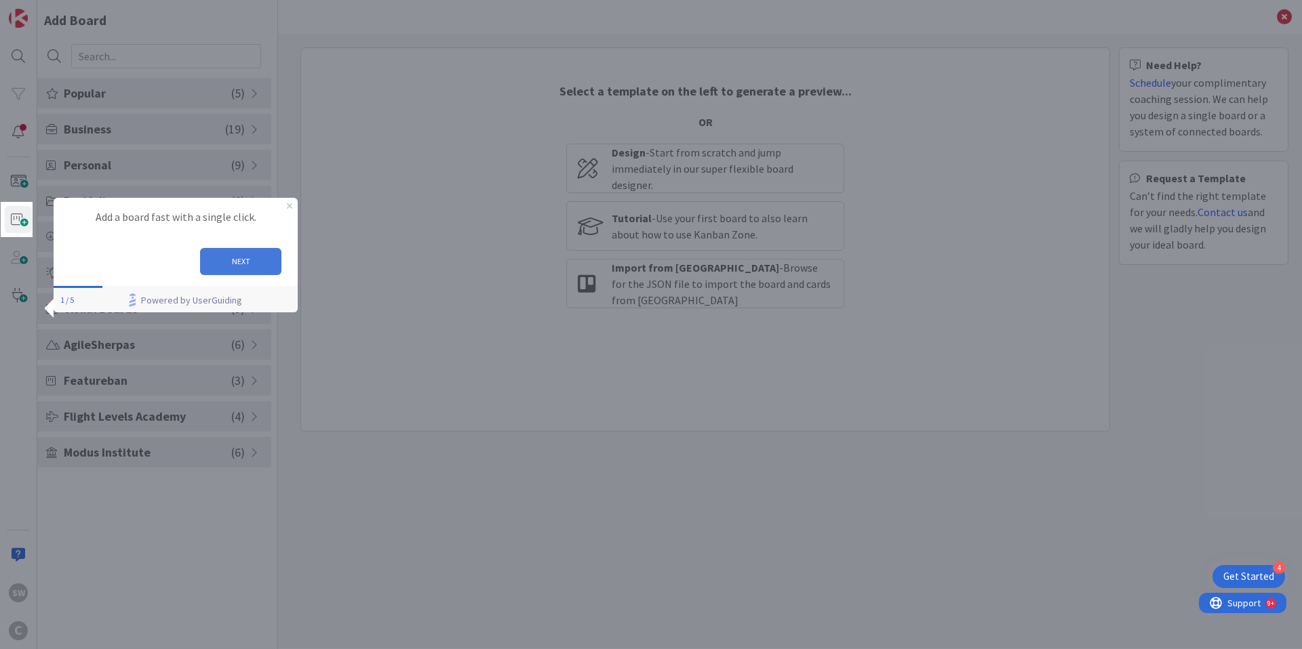
click at [252, 266] on button "NEXT" at bounding box center [240, 261] width 81 height 27
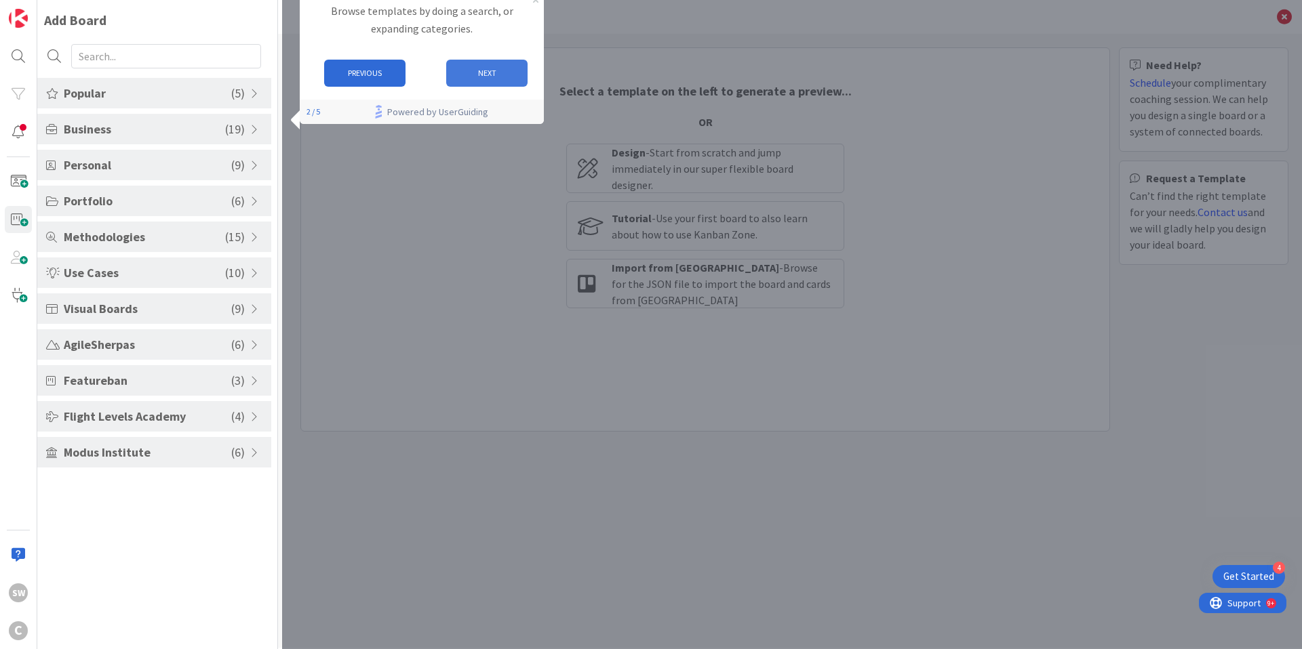
click at [481, 75] on button "NEXT" at bounding box center [486, 73] width 81 height 27
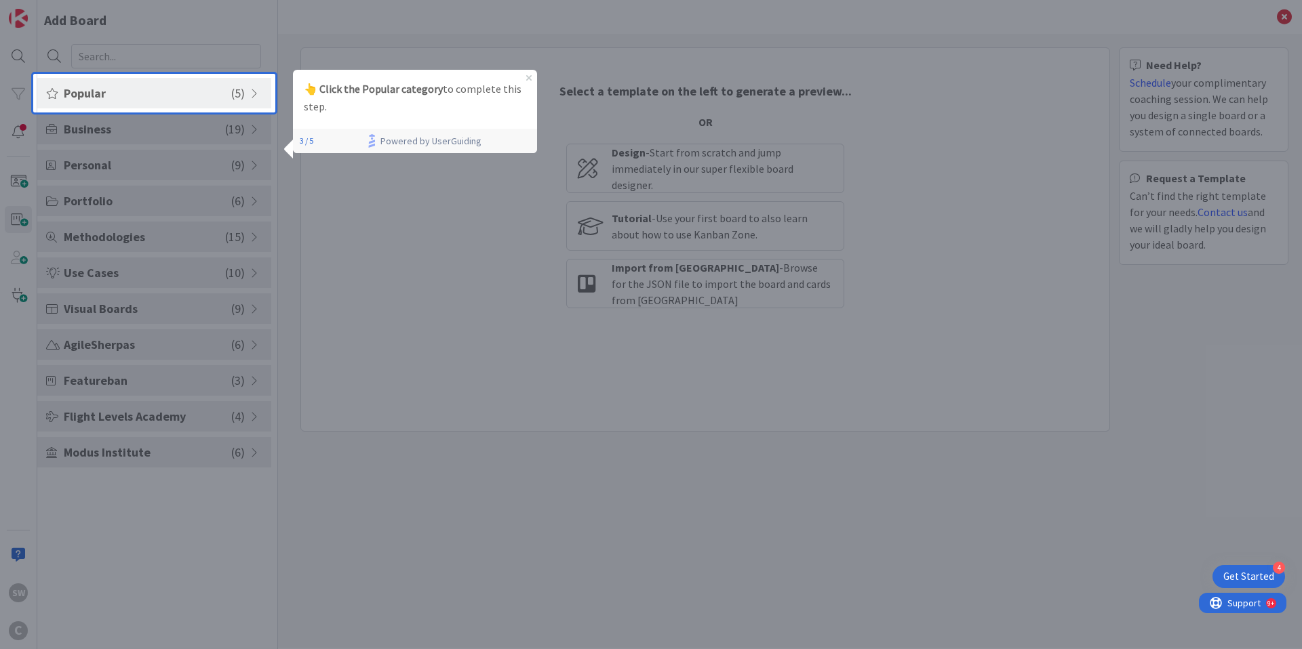
click at [210, 94] on span "Popular" at bounding box center [147, 93] width 167 height 18
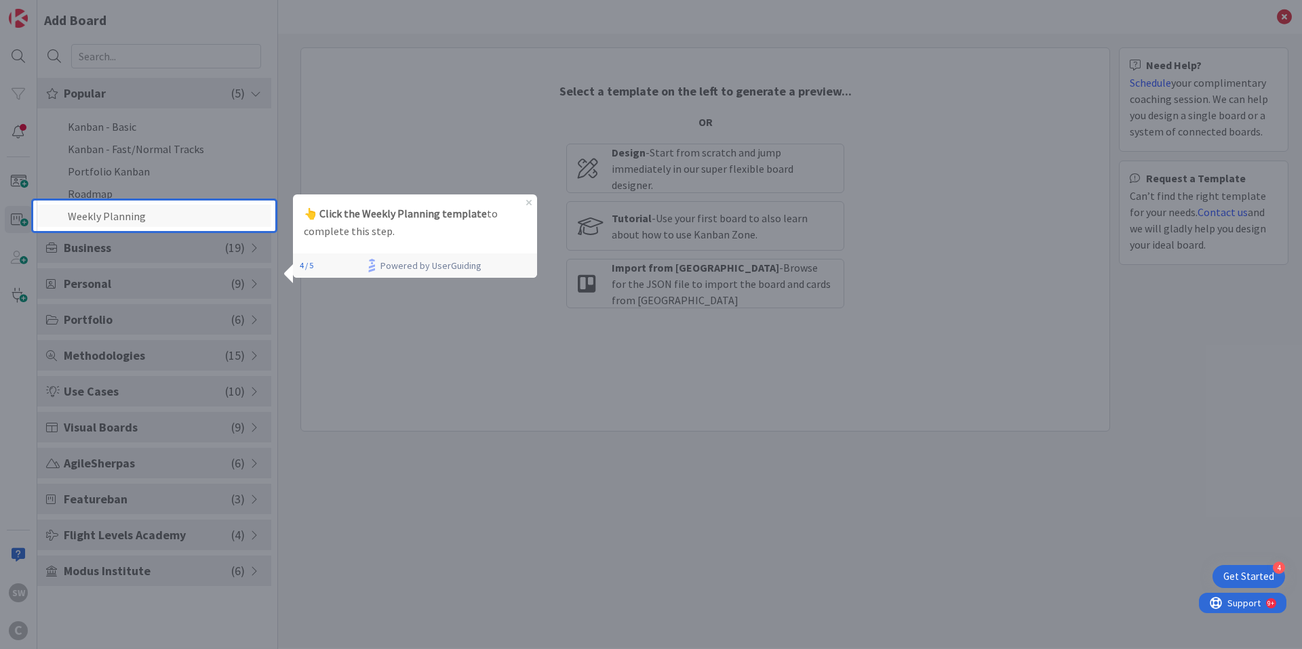
click at [171, 212] on li "Weekly Planning" at bounding box center [154, 216] width 234 height 22
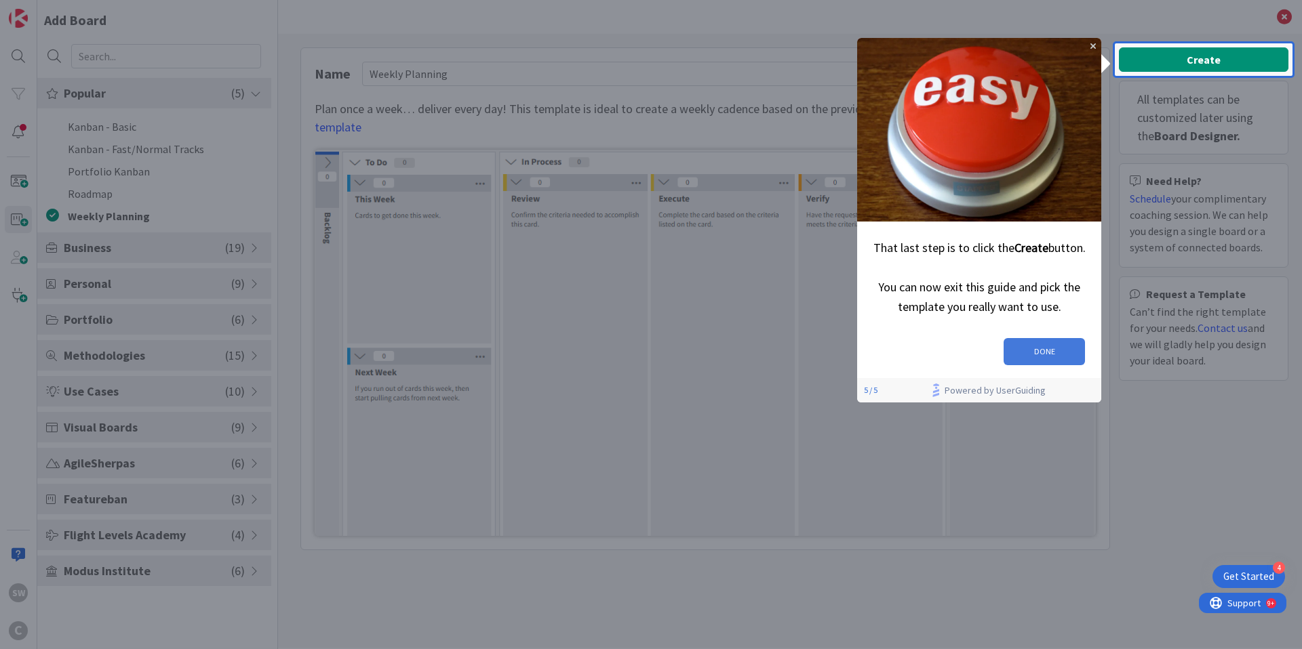
click at [1049, 342] on button "DONE" at bounding box center [1043, 351] width 81 height 27
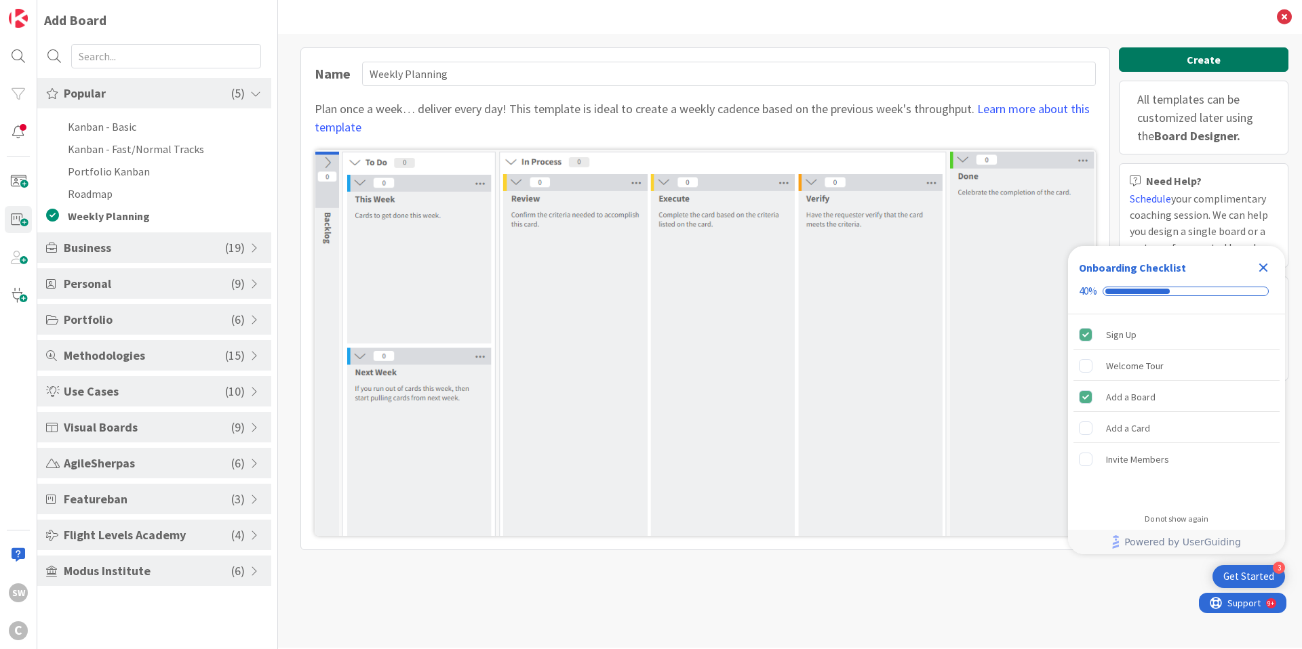
click at [1215, 57] on button "Create" at bounding box center [1203, 59] width 169 height 24
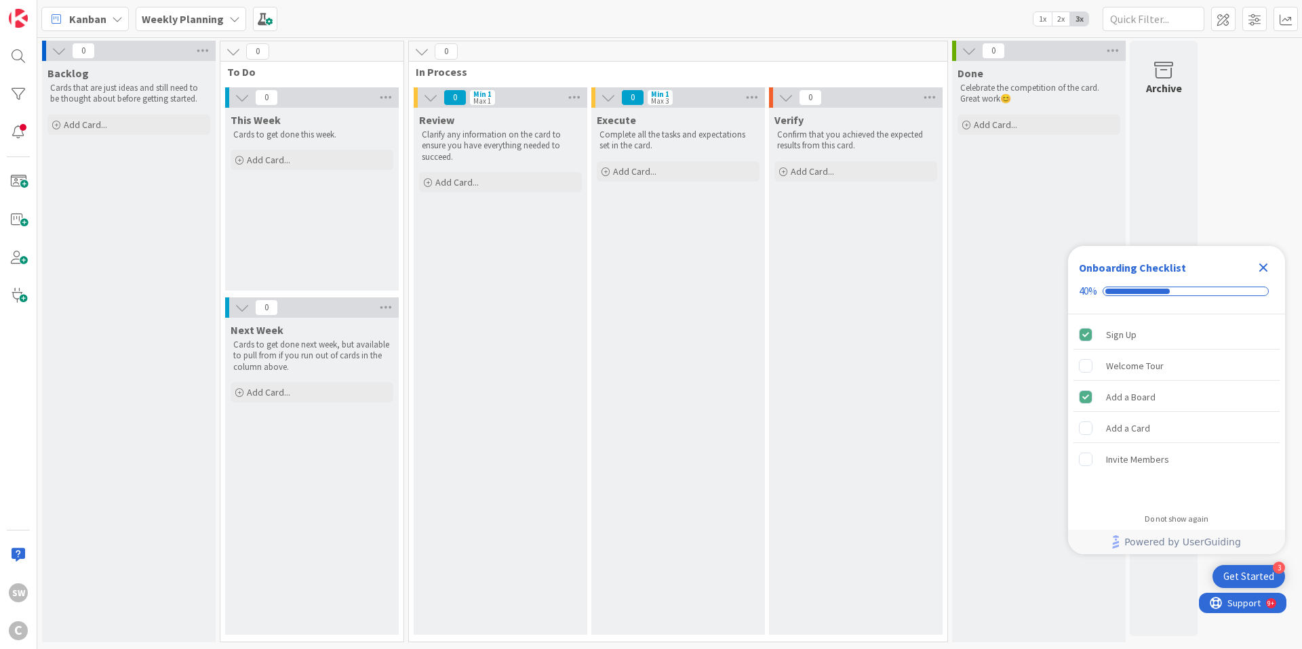
click at [229, 19] on icon at bounding box center [234, 19] width 11 height 11
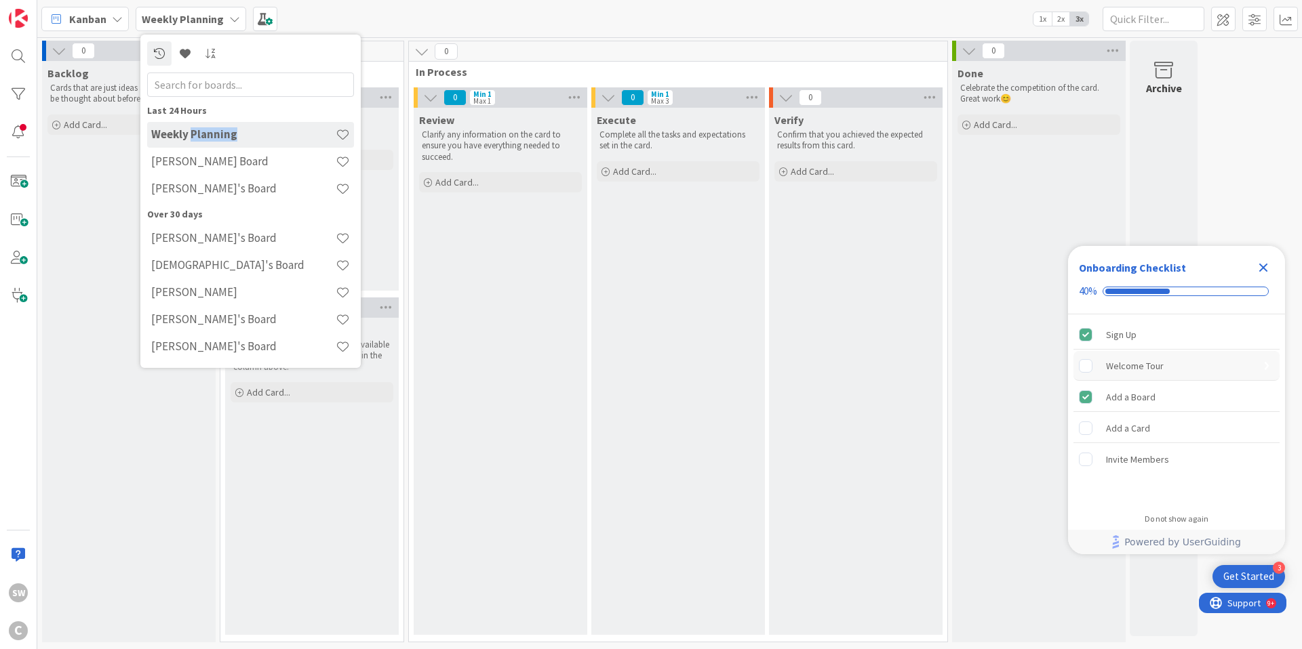
click at [1126, 372] on div "Welcome Tour" at bounding box center [1135, 366] width 58 height 16
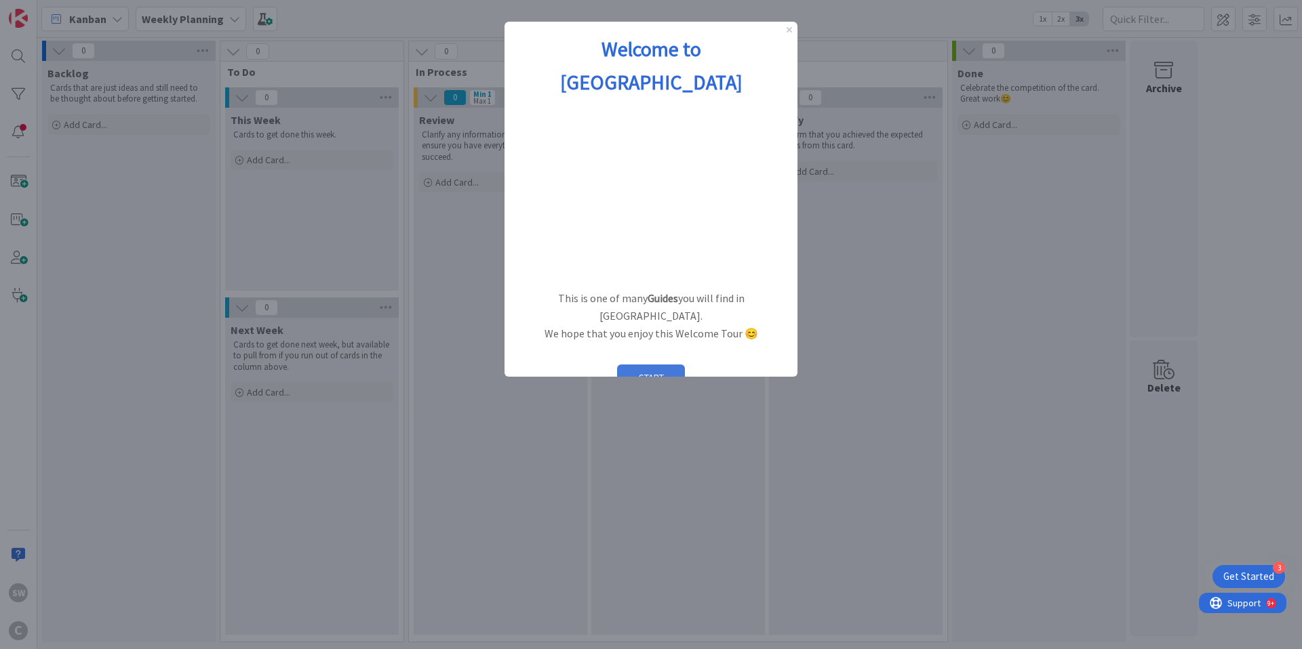
click at [660, 365] on button "START" at bounding box center [651, 378] width 68 height 26
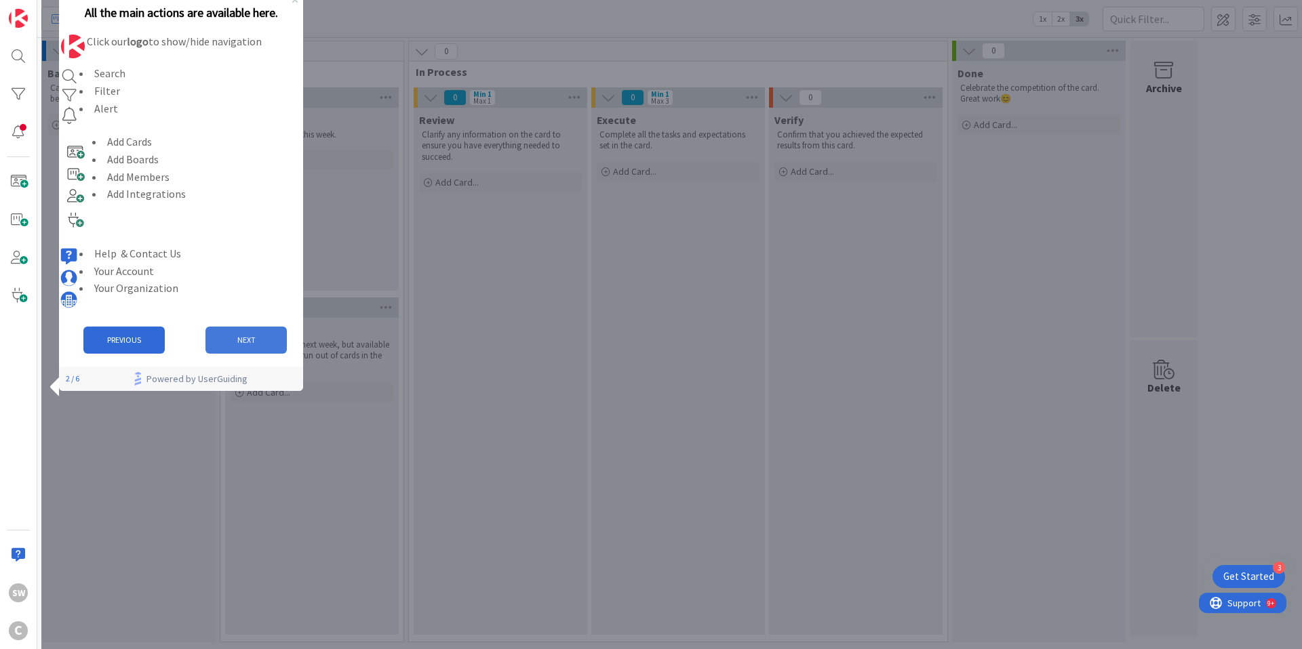
click at [243, 350] on button "NEXT" at bounding box center [245, 340] width 81 height 27
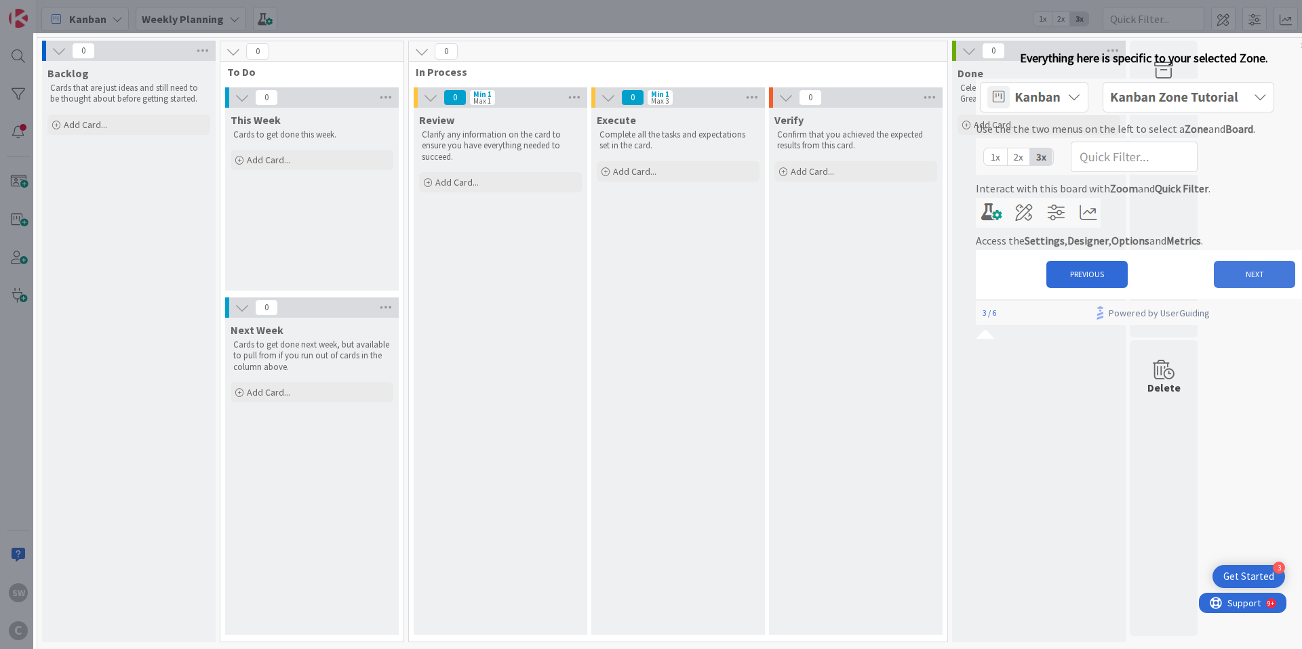
click at [1251, 288] on button "NEXT" at bounding box center [1253, 274] width 81 height 27
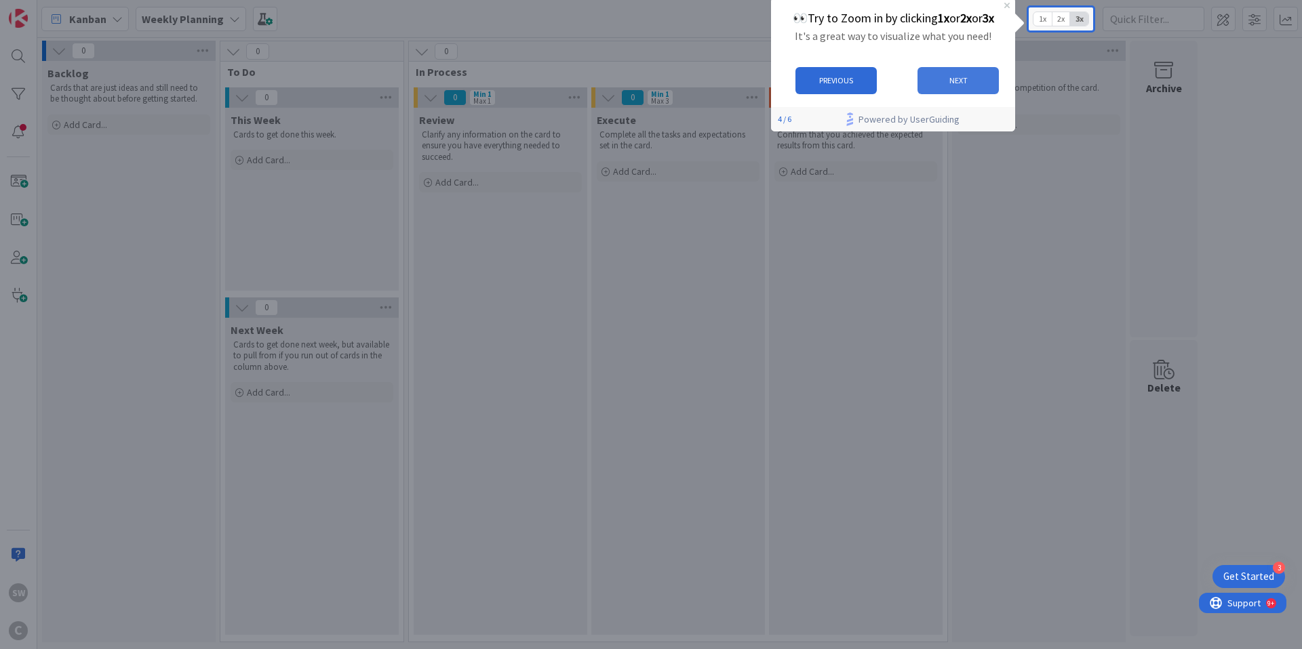
click at [954, 77] on button "NEXT" at bounding box center [957, 80] width 81 height 27
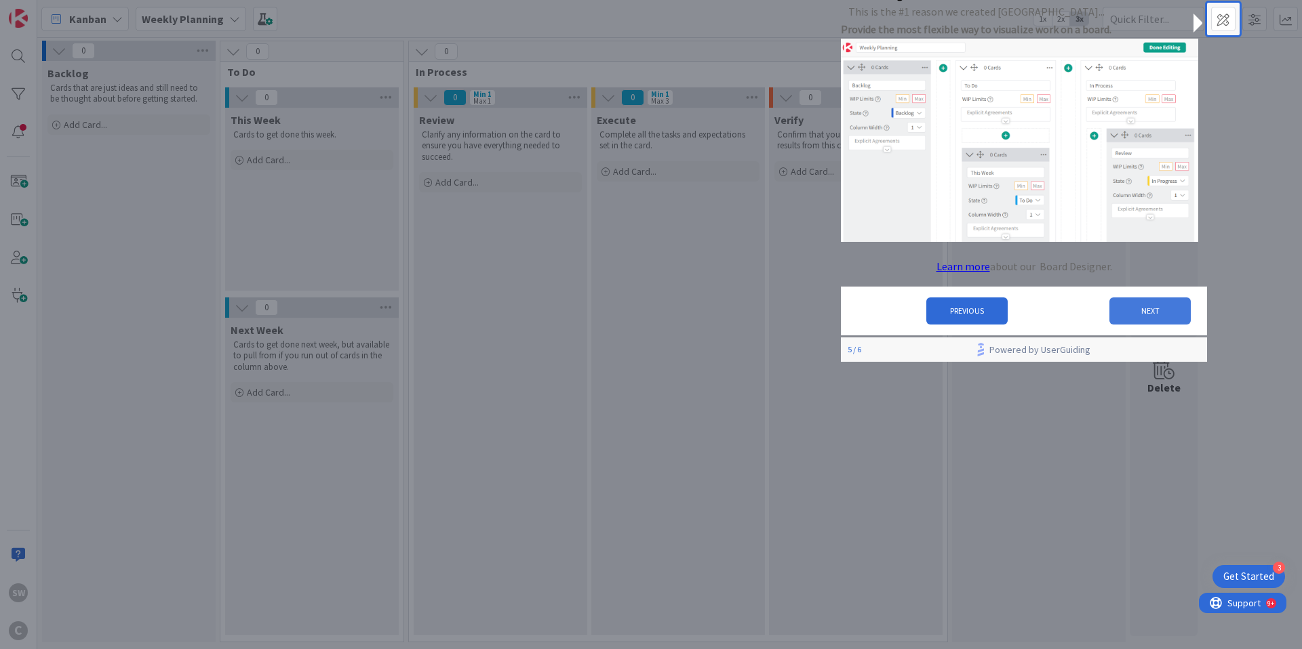
click at [1138, 310] on button "NEXT" at bounding box center [1149, 311] width 81 height 27
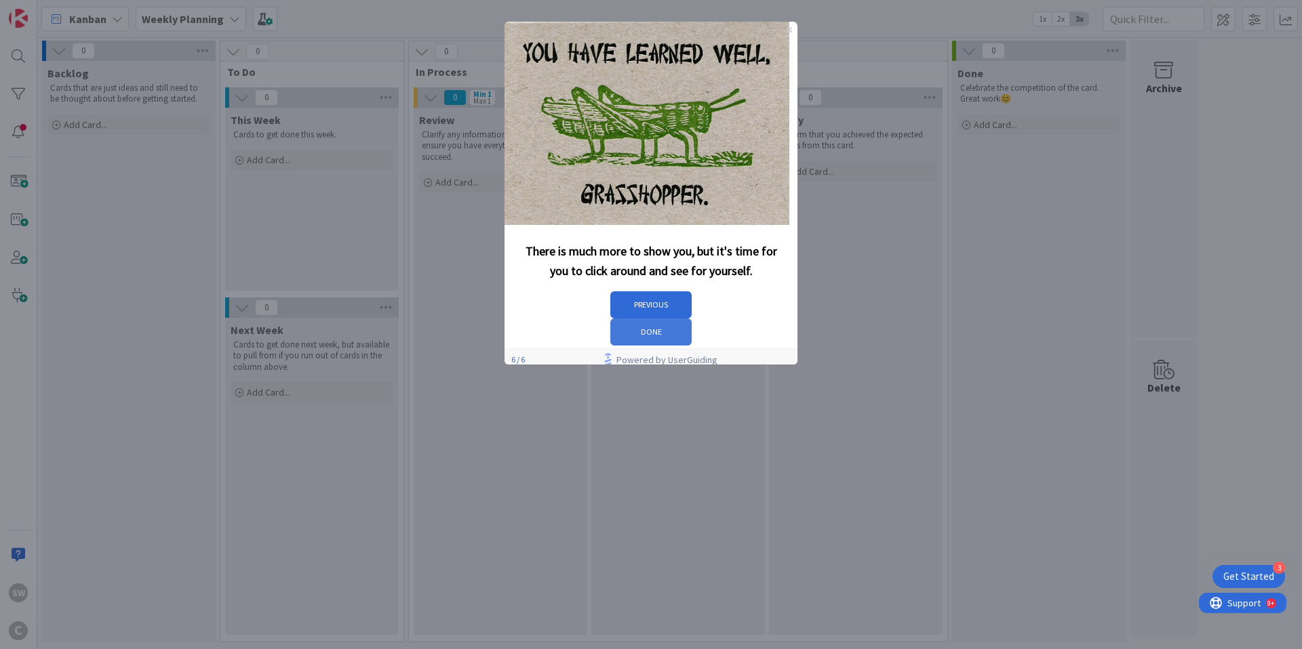
click at [691, 319] on button "DONE" at bounding box center [650, 332] width 81 height 27
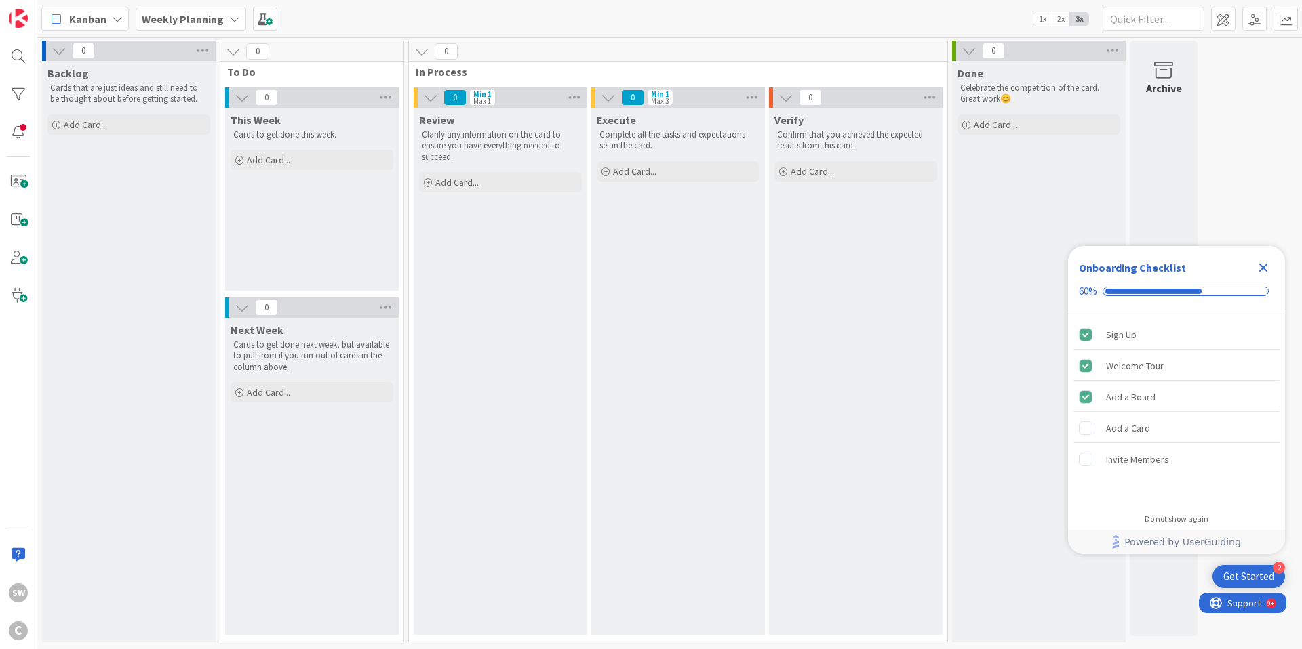
click at [210, 19] on b "Weekly Planning" at bounding box center [183, 19] width 82 height 14
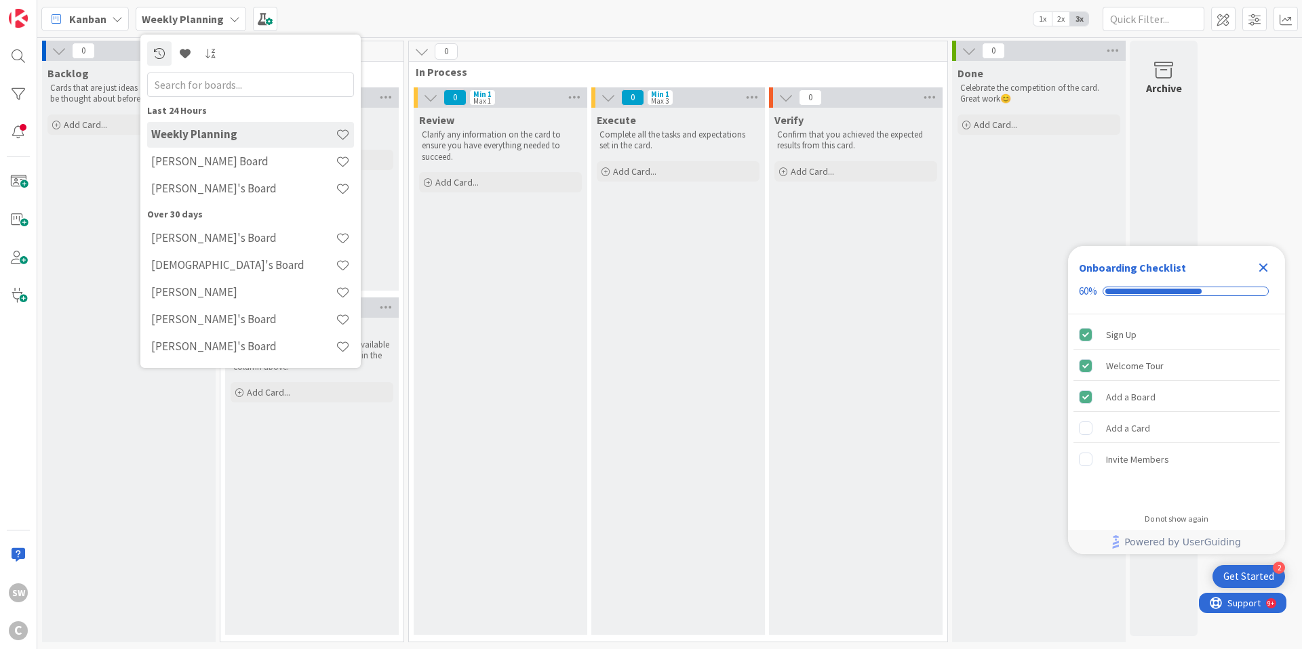
click at [210, 19] on b "Weekly Planning" at bounding box center [183, 19] width 82 height 14
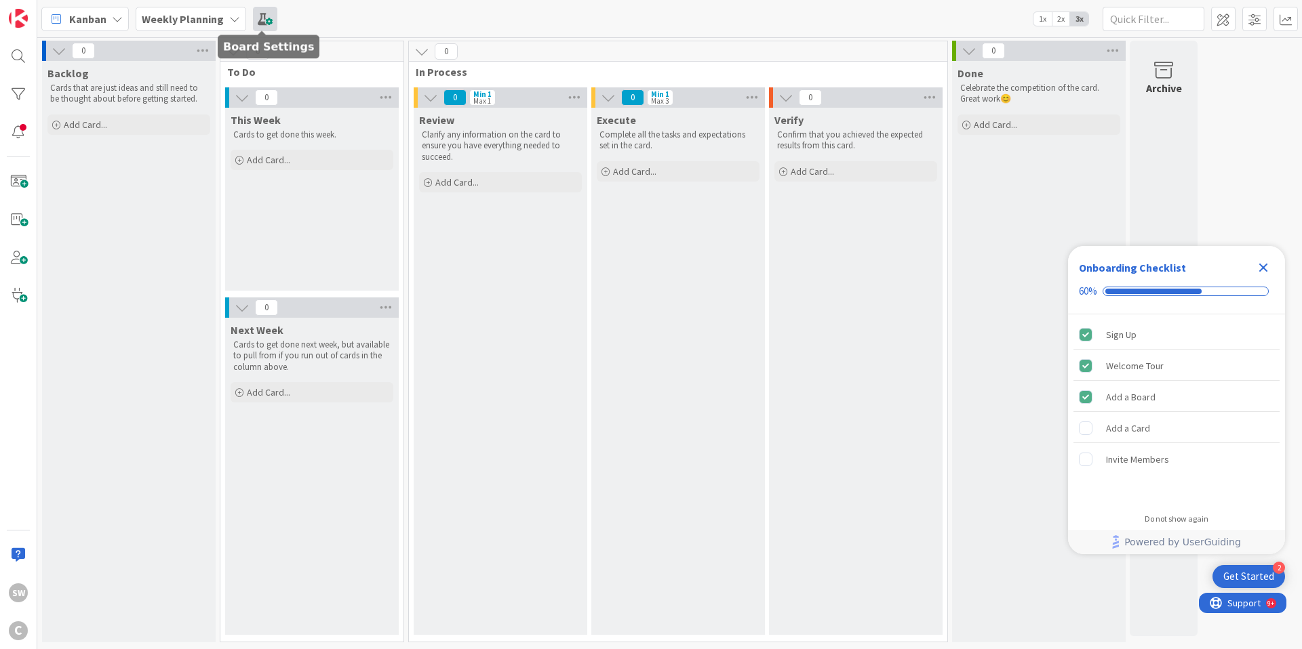
click at [262, 21] on span at bounding box center [265, 19] width 24 height 24
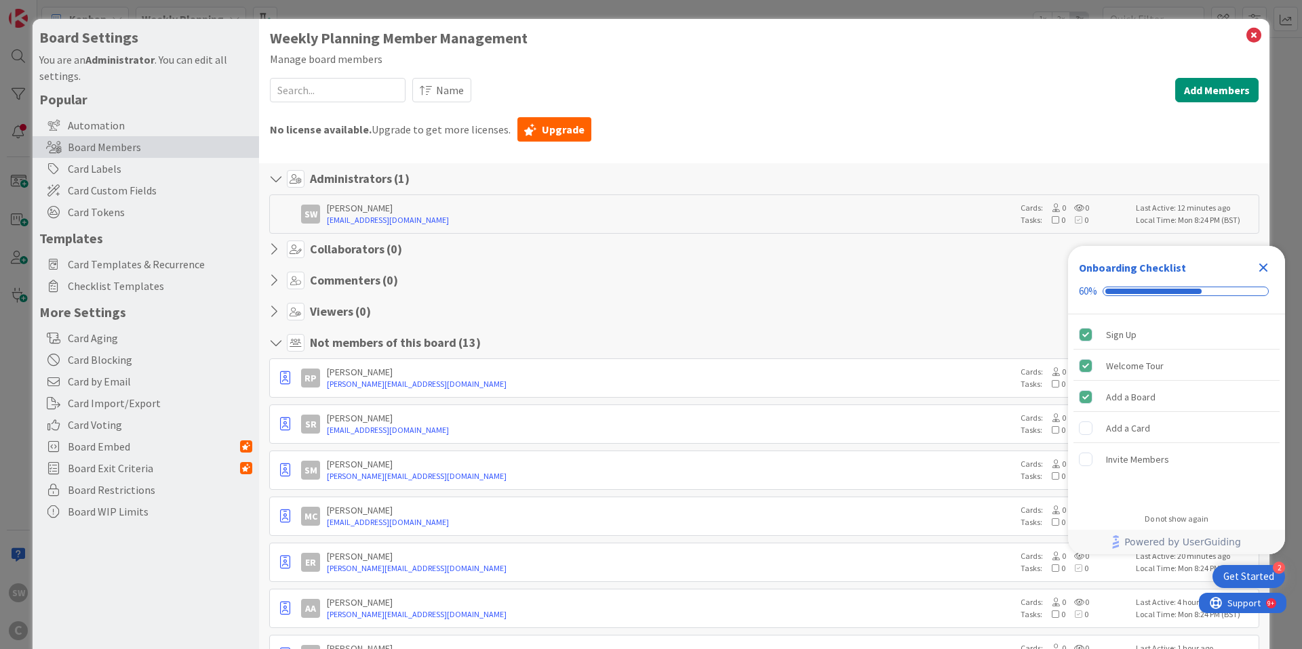
click at [448, 43] on h1 "Weekly Planning Member Management" at bounding box center [764, 38] width 988 height 17
click at [1127, 426] on div "Add a Card" at bounding box center [1128, 428] width 44 height 16
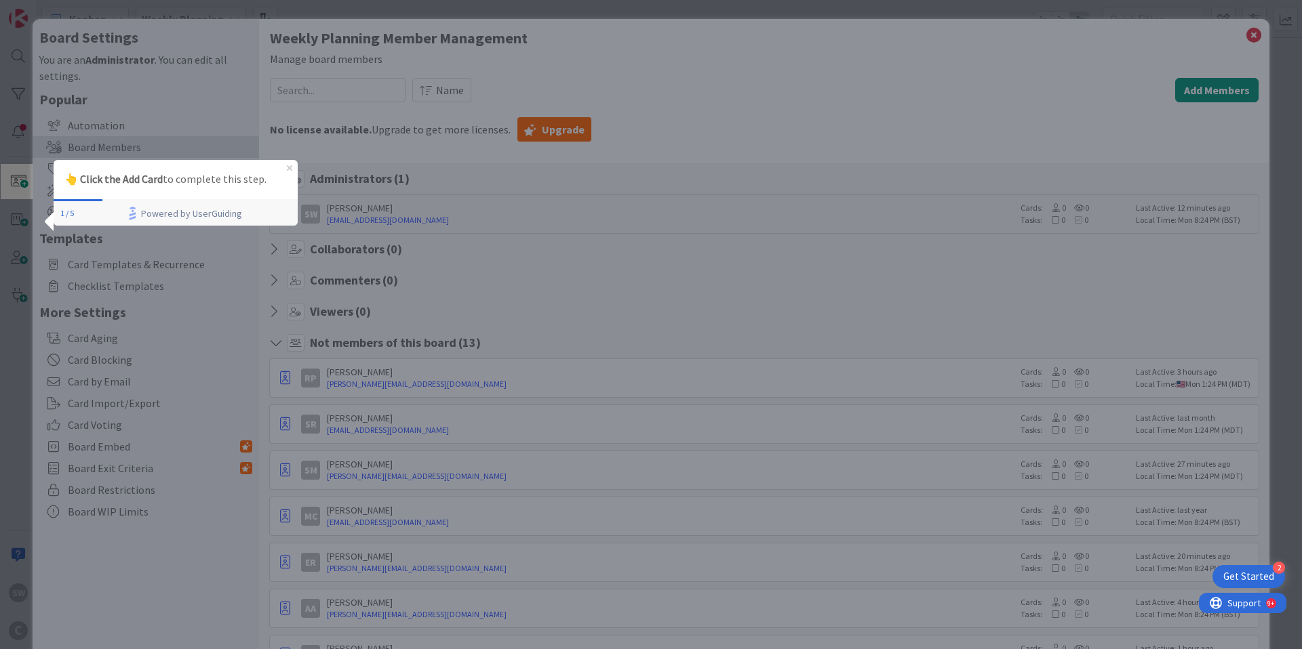
click at [16, 180] on div "Board Settings You are an Administrator . You can edit all settings. Popular Au…" at bounding box center [651, 324] width 1302 height 649
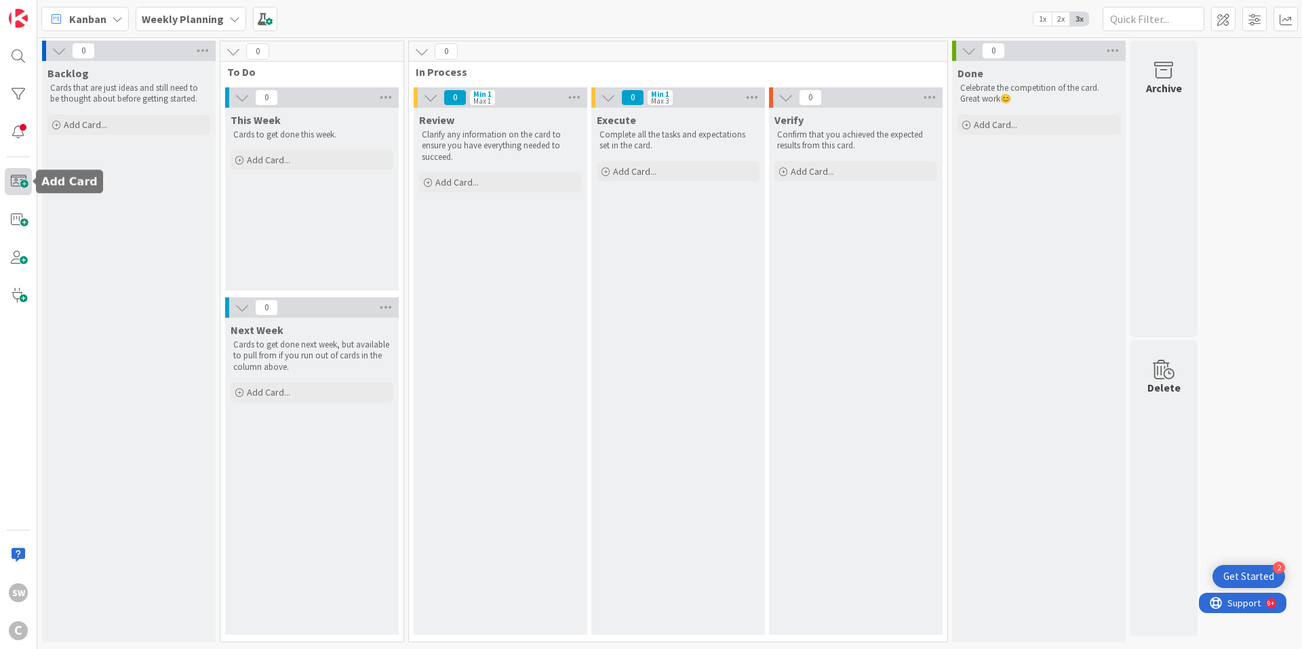
click at [19, 180] on span at bounding box center [18, 181] width 27 height 27
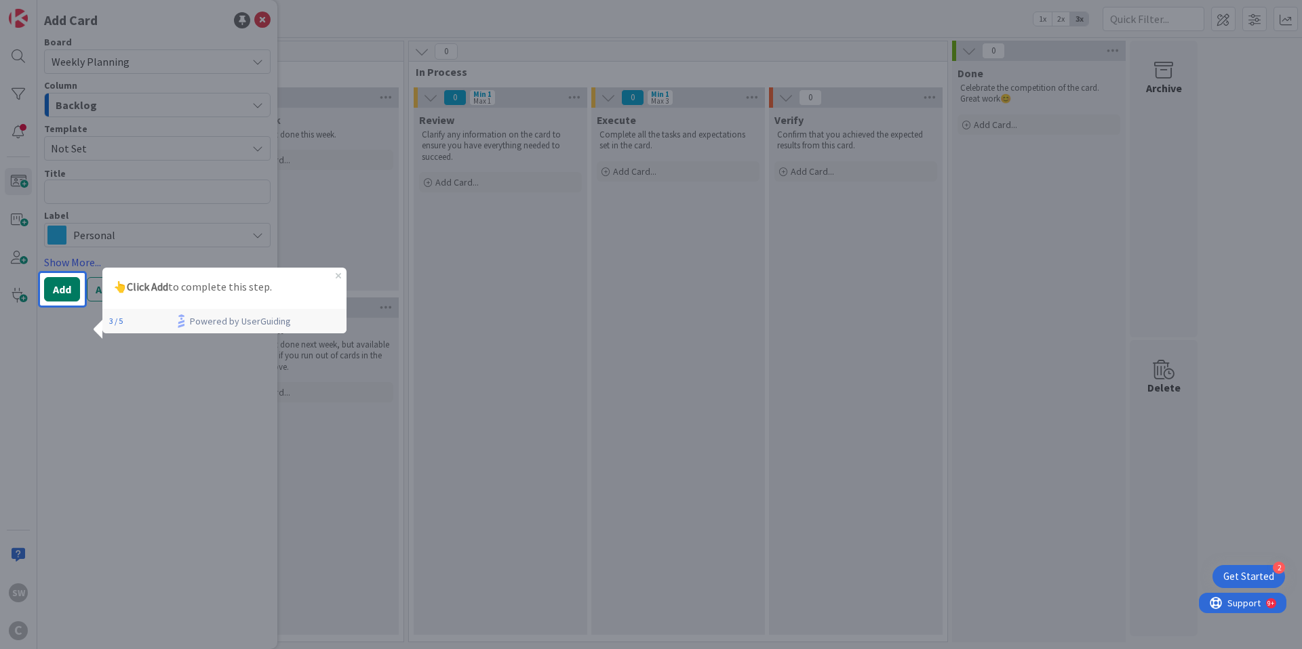
click at [62, 293] on button "Add" at bounding box center [62, 289] width 36 height 24
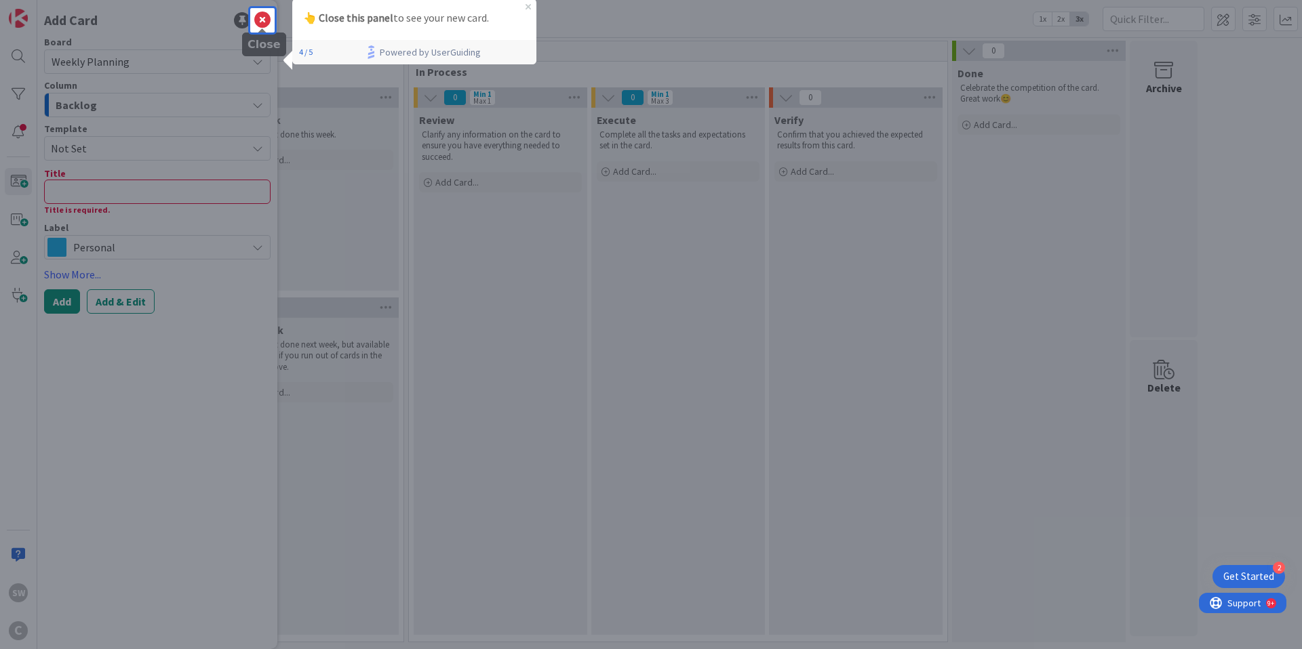
click at [262, 21] on icon at bounding box center [262, 20] width 16 height 16
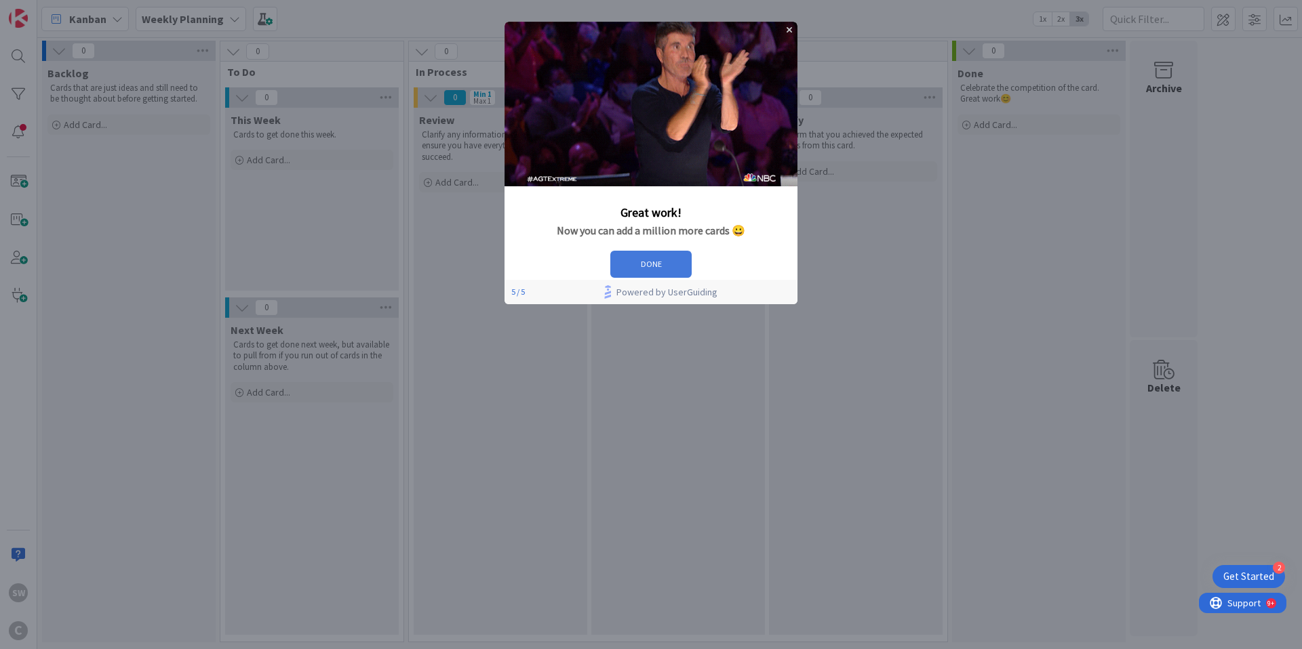
click at [691, 277] on button "DONE" at bounding box center [650, 264] width 81 height 27
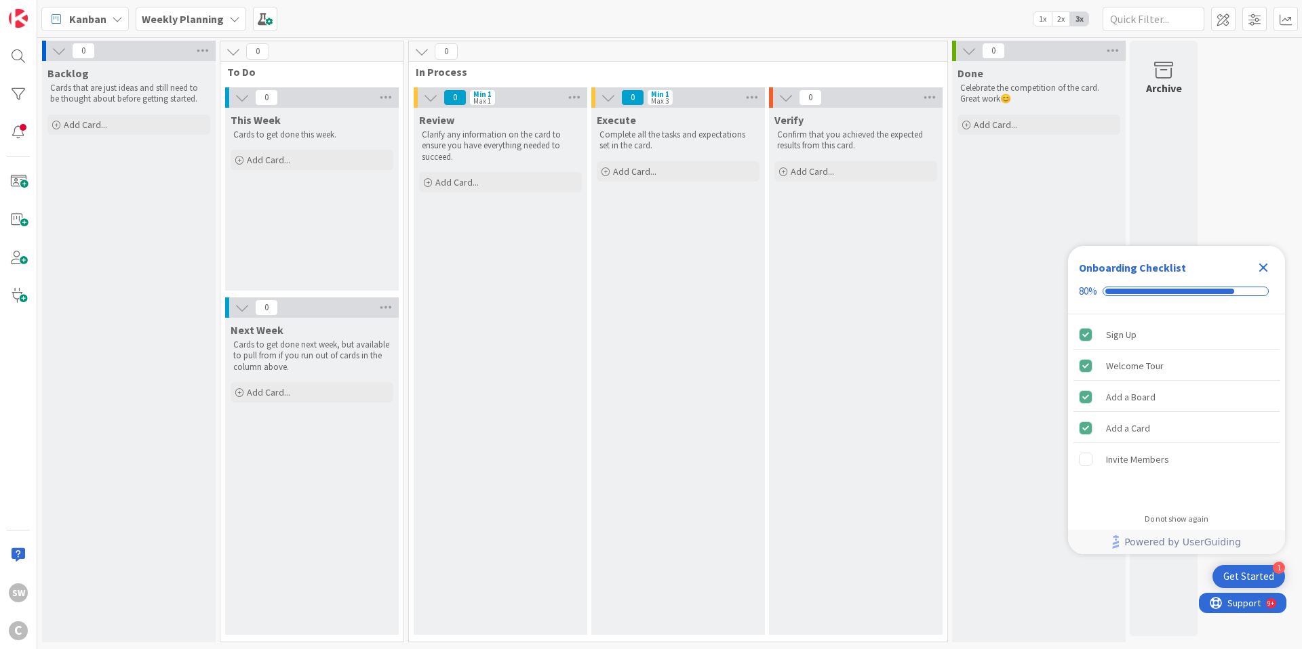
click at [1260, 267] on icon "Close Checklist" at bounding box center [1263, 268] width 16 height 16
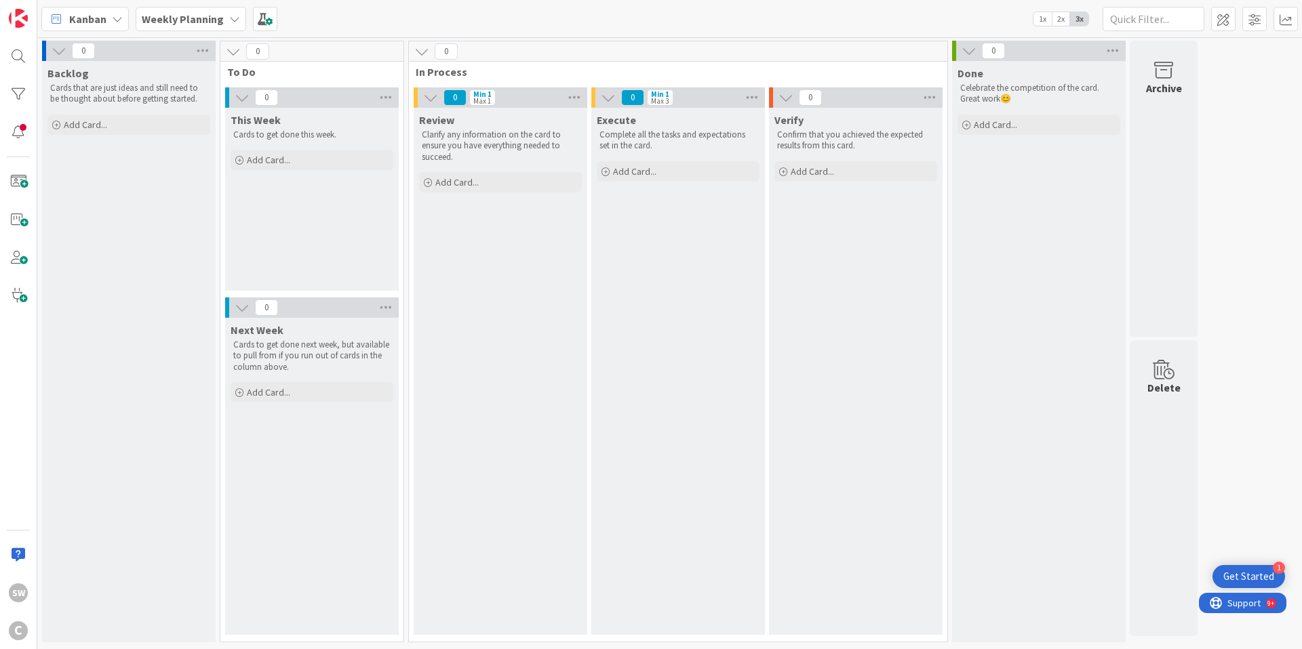
click at [1257, 576] on div "Get Started" at bounding box center [1248, 577] width 51 height 14
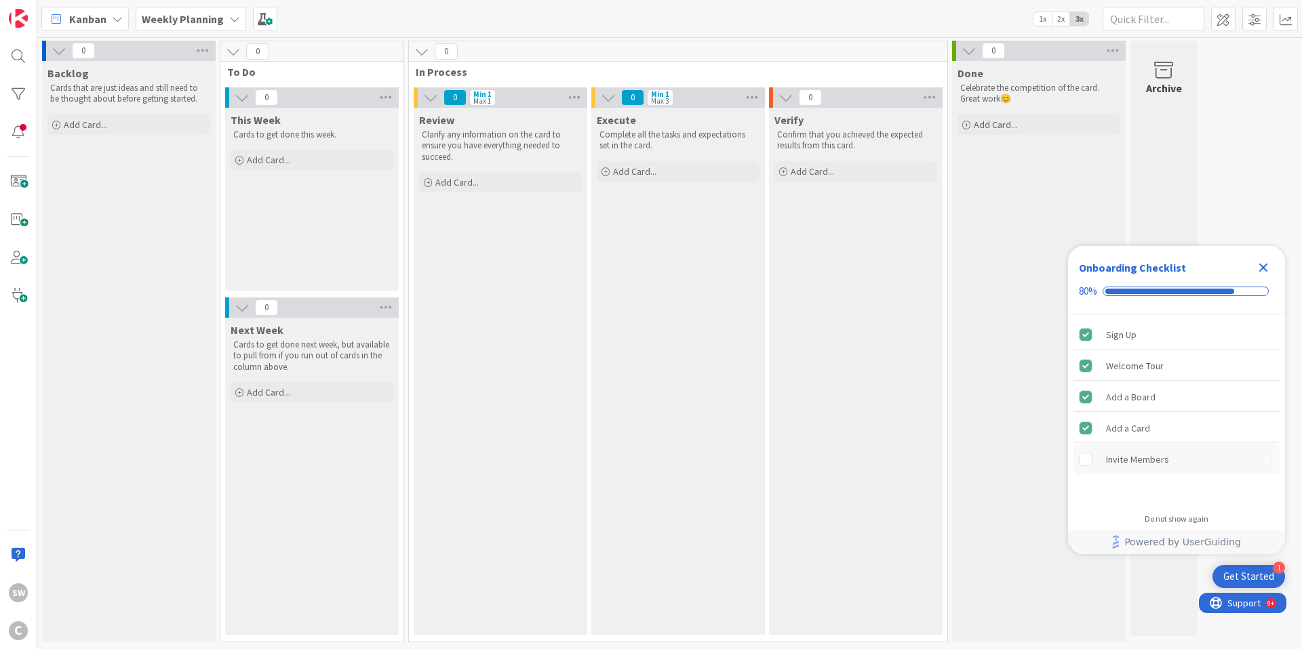
click at [1128, 456] on div "Invite Members" at bounding box center [1137, 459] width 63 height 16
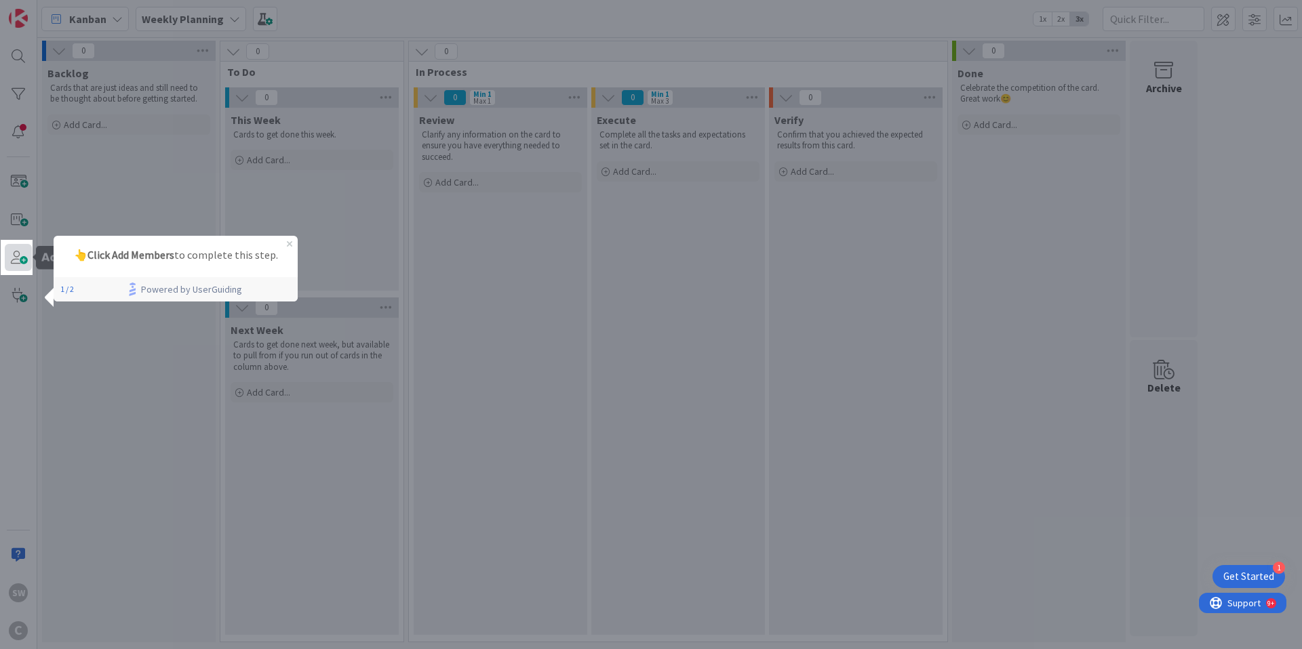
click at [17, 258] on span at bounding box center [18, 257] width 27 height 27
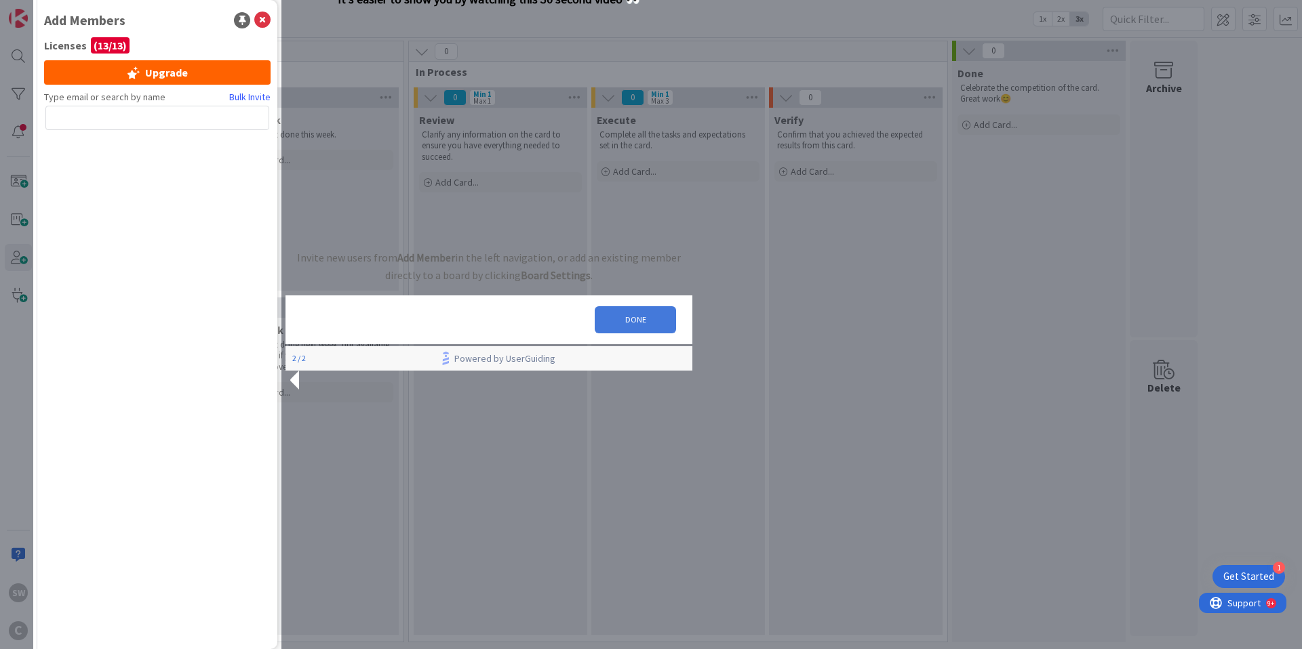
click at [620, 334] on button "DONE" at bounding box center [635, 319] width 81 height 27
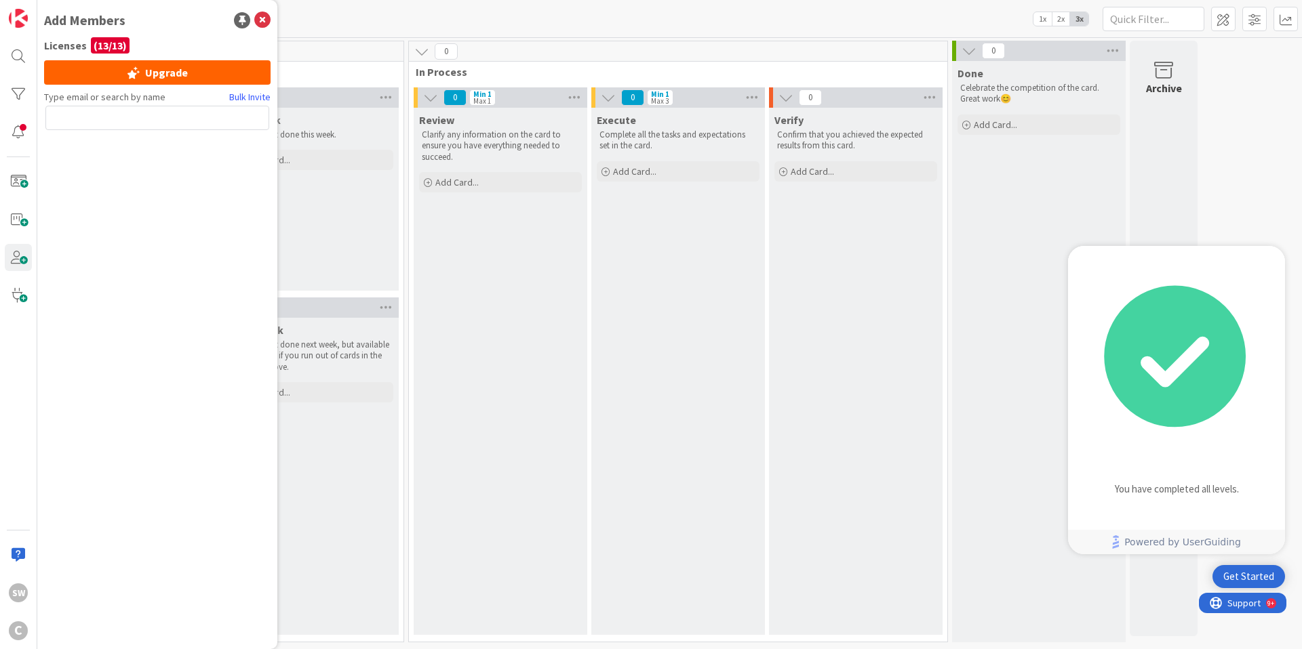
click at [953, 336] on div "Done Celebrate the competition of the card. Great work 😊 Add Card..." at bounding box center [1039, 352] width 174 height 582
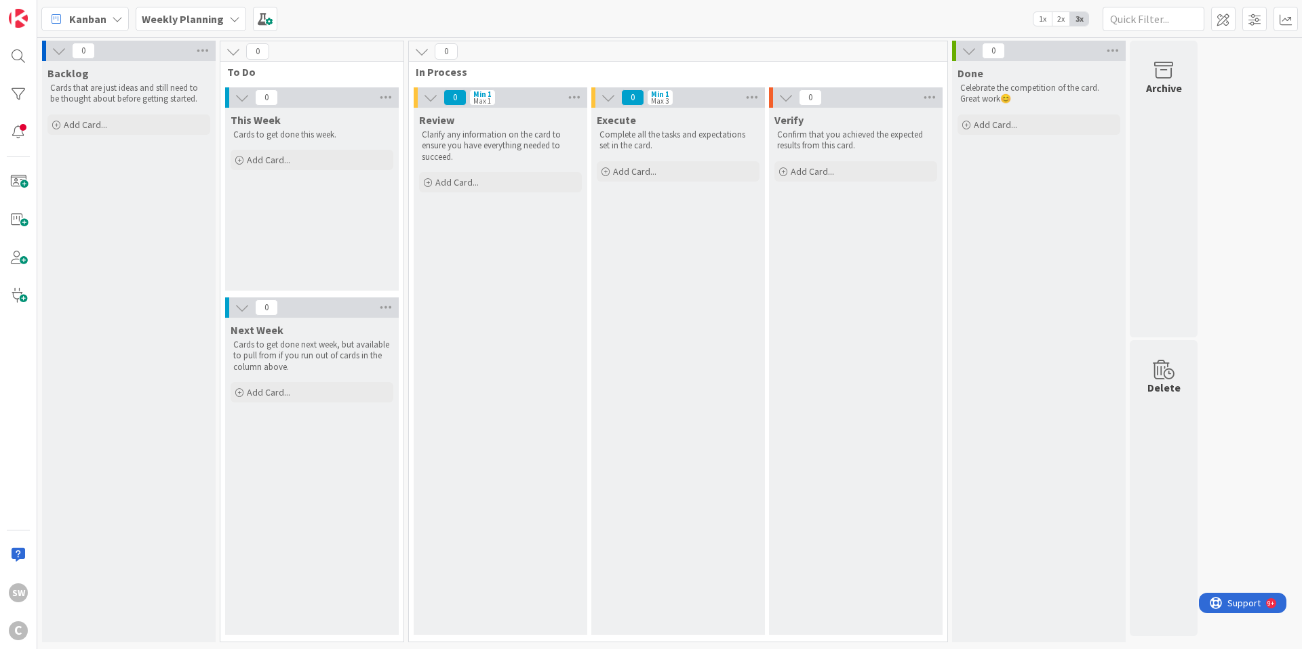
click at [1163, 552] on div "Delete" at bounding box center [1163, 488] width 68 height 297
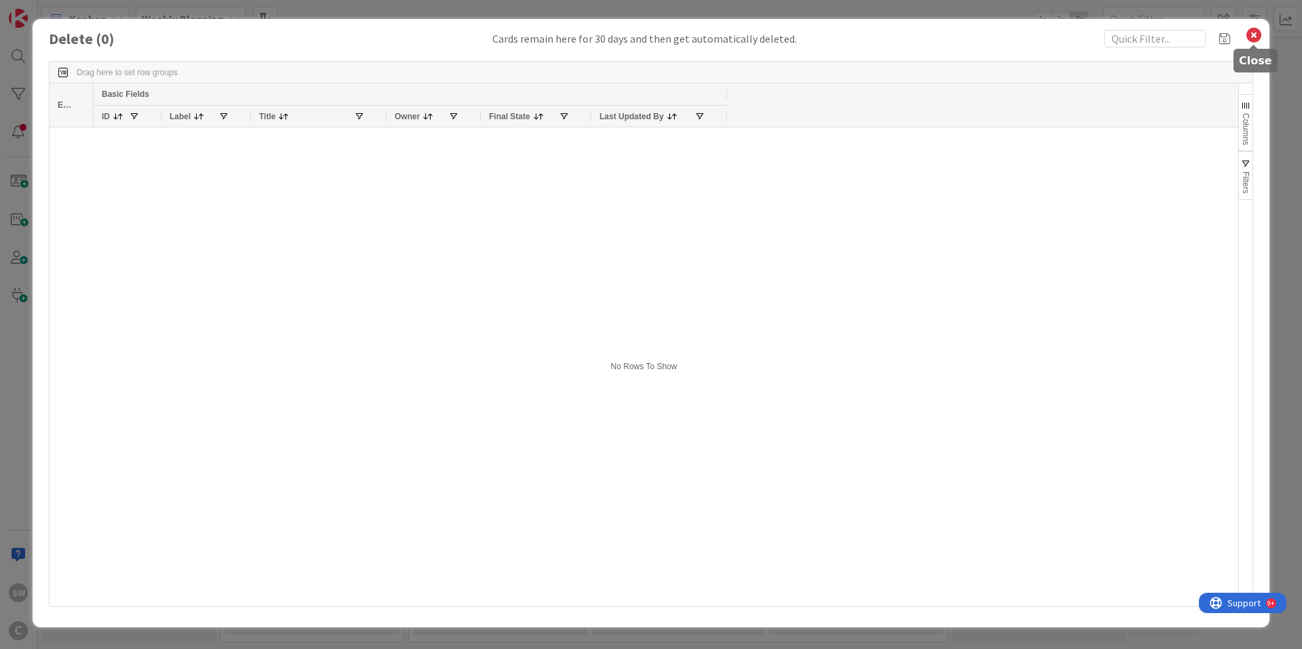
click at [1251, 33] on icon at bounding box center [1254, 35] width 18 height 19
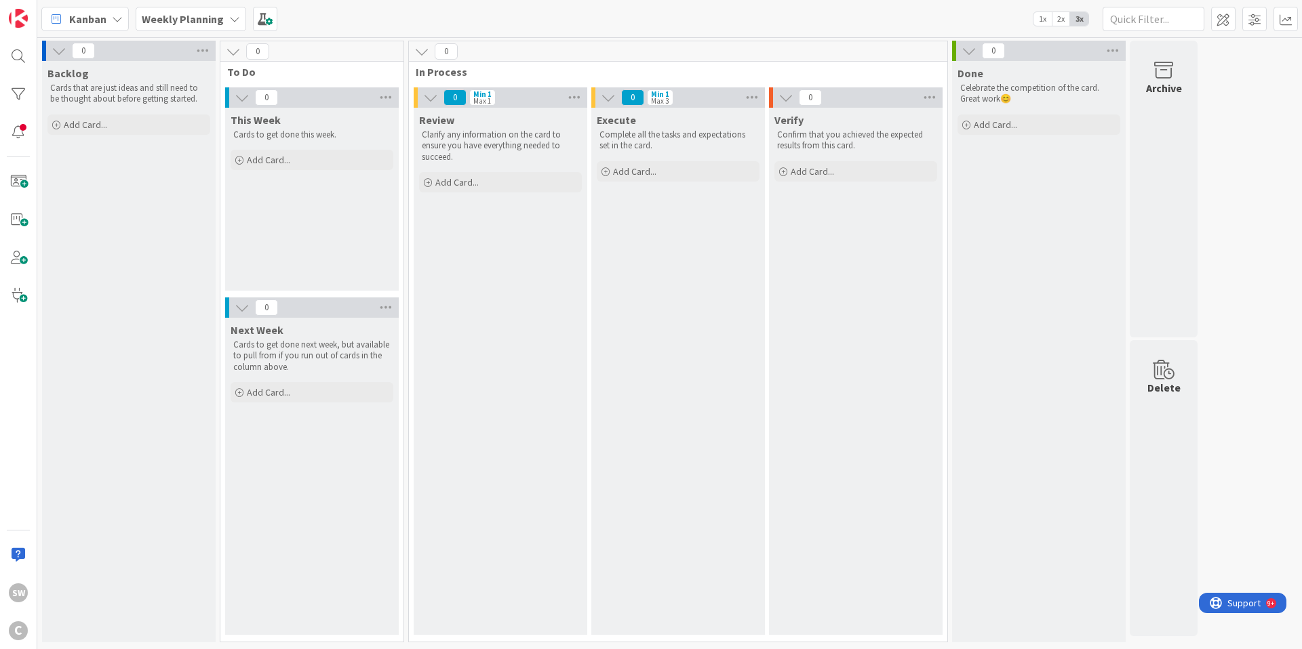
click at [233, 22] on icon at bounding box center [234, 19] width 11 height 11
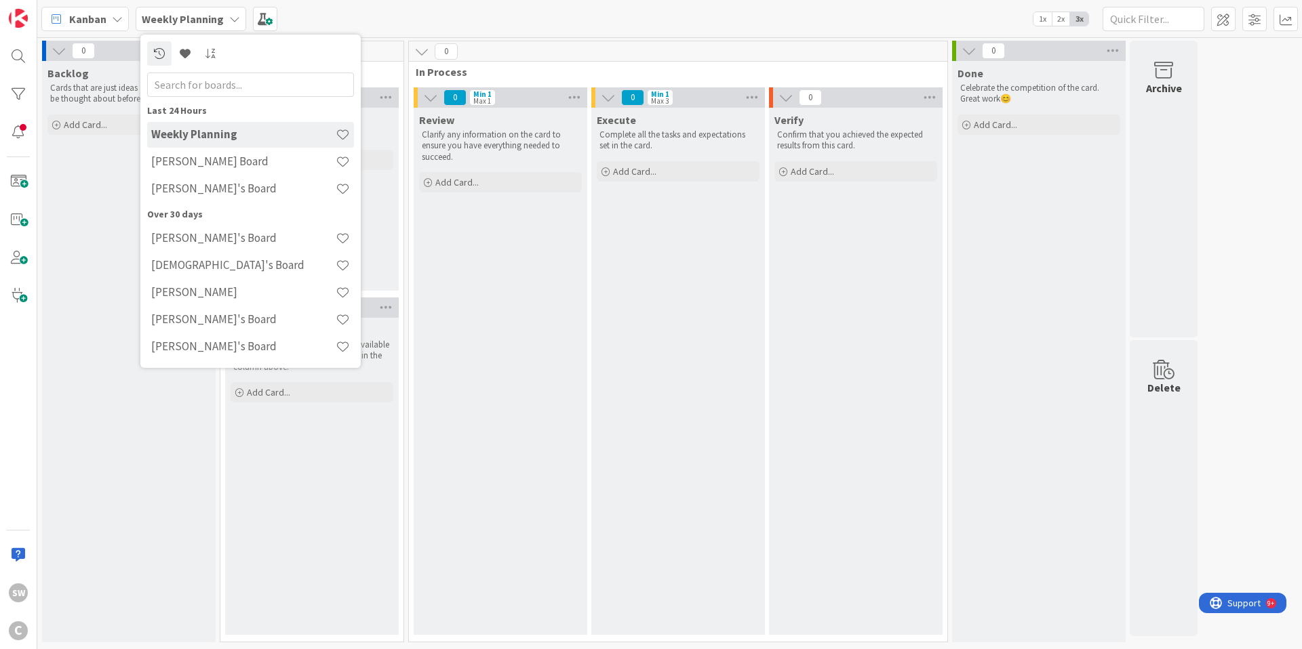
click at [238, 129] on h4 "Weekly Planning" at bounding box center [243, 134] width 184 height 14
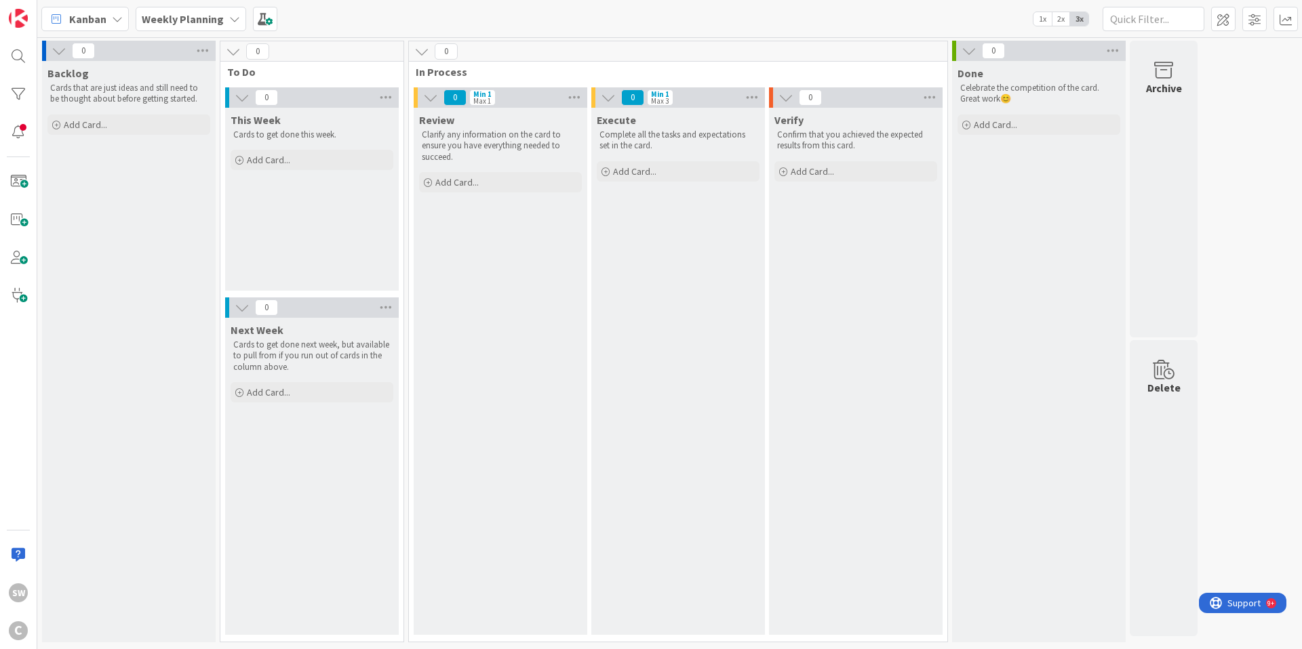
click at [229, 20] on icon at bounding box center [234, 19] width 11 height 11
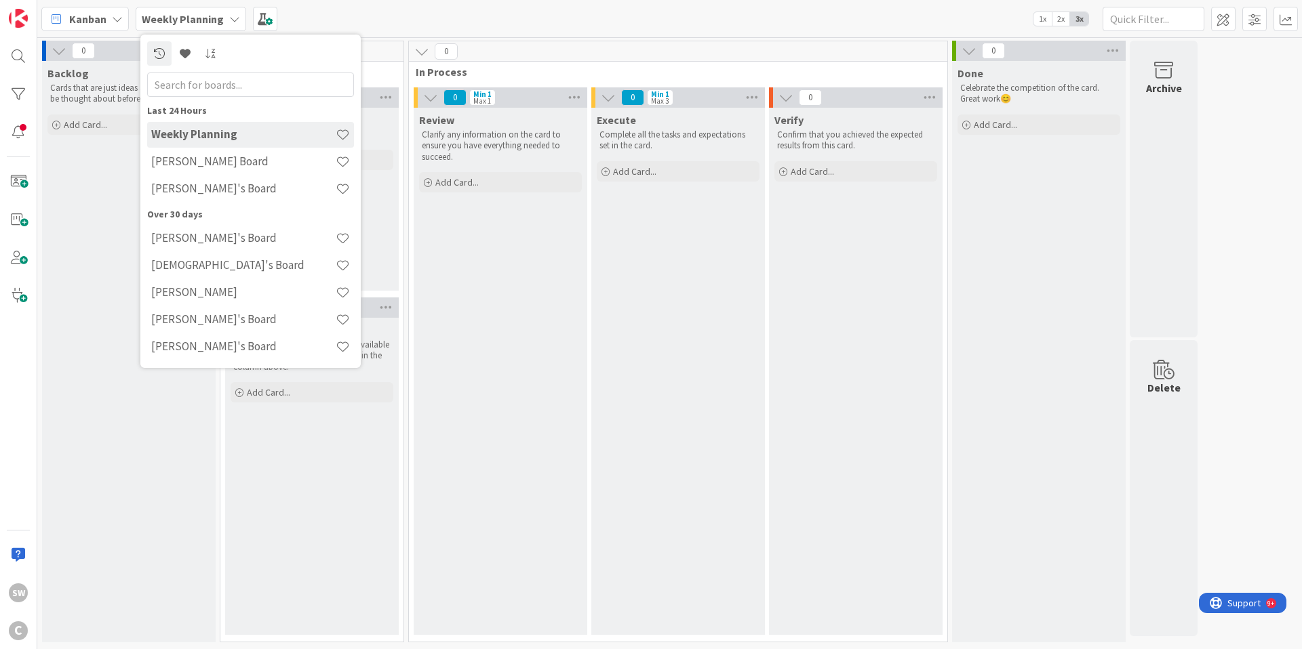
click at [231, 138] on h4 "Weekly Planning" at bounding box center [243, 134] width 184 height 14
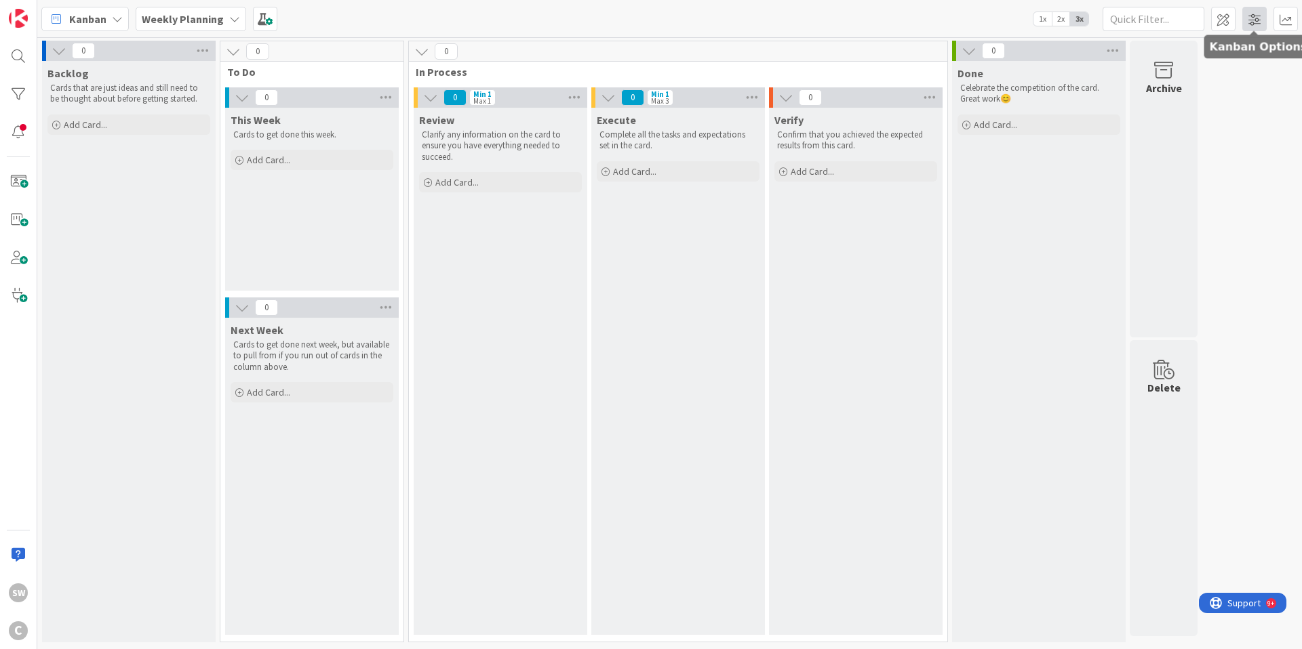
click at [1252, 20] on span at bounding box center [1254, 19] width 24 height 24
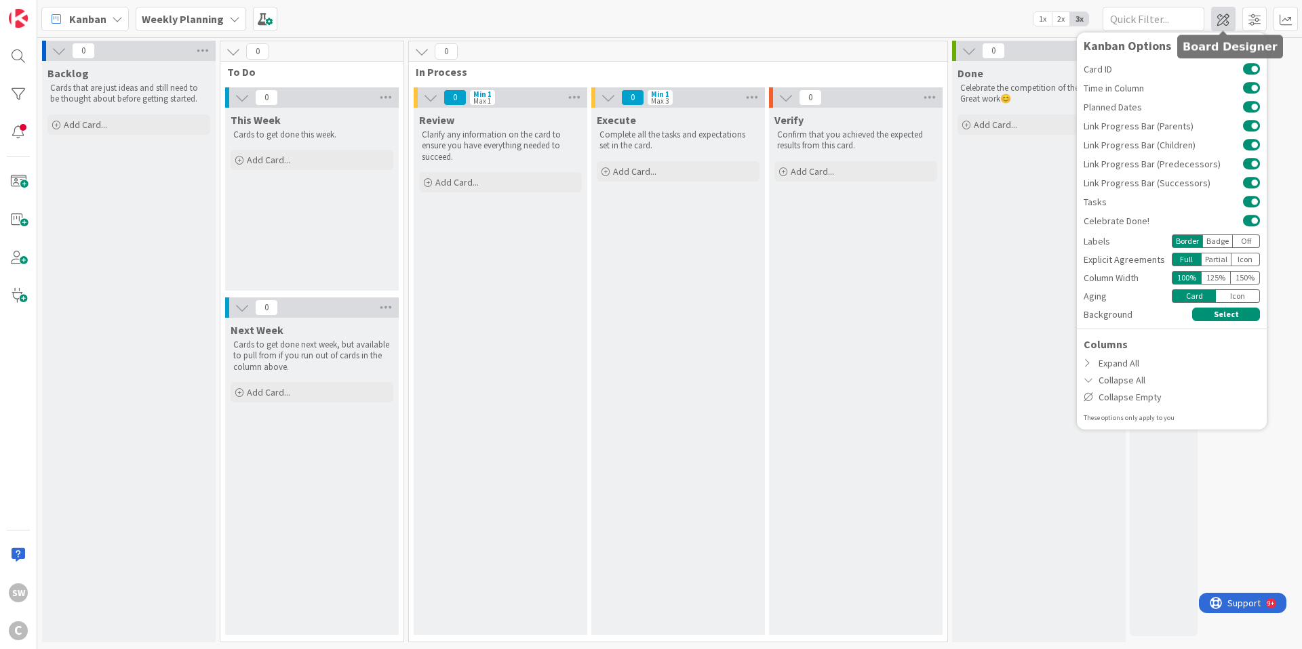
click at [1218, 14] on span at bounding box center [1223, 19] width 24 height 24
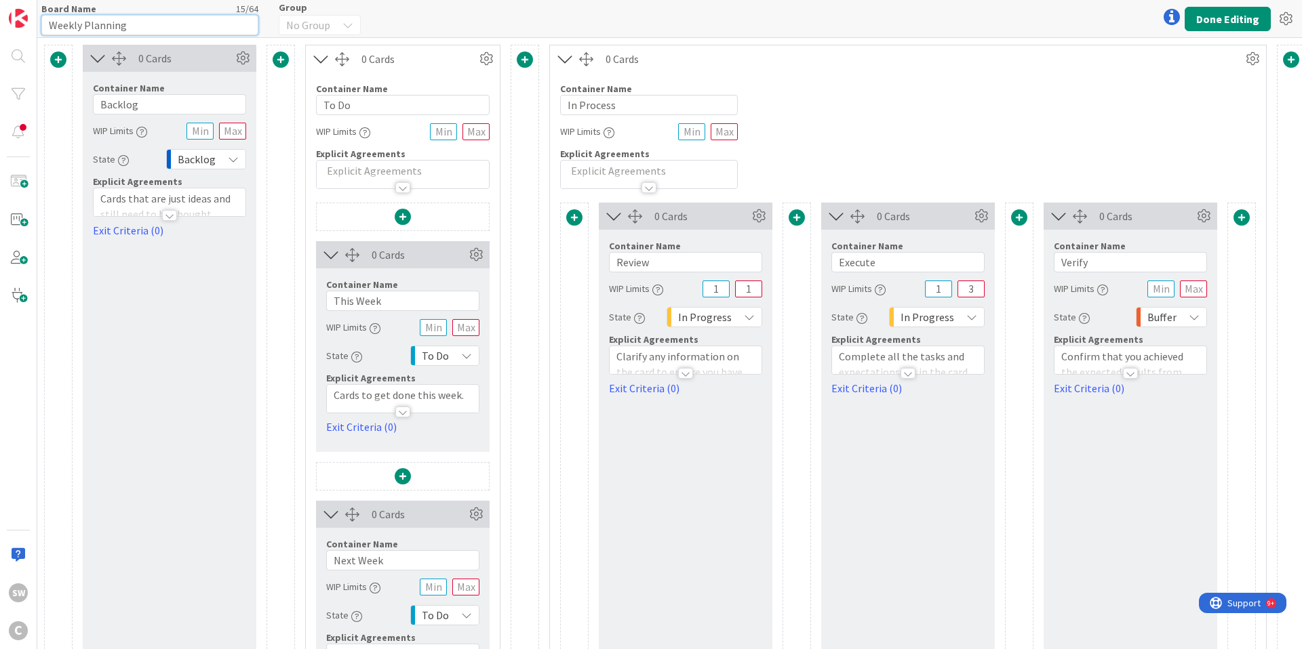
drag, startPoint x: 129, startPoint y: 25, endPoint x: 46, endPoint y: 26, distance: 83.4
click at [46, 26] on input "Weekly Planning" at bounding box center [149, 25] width 217 height 20
type input "[PERSON_NAME]"
click at [1215, 20] on button "Done Editing" at bounding box center [1227, 19] width 86 height 24
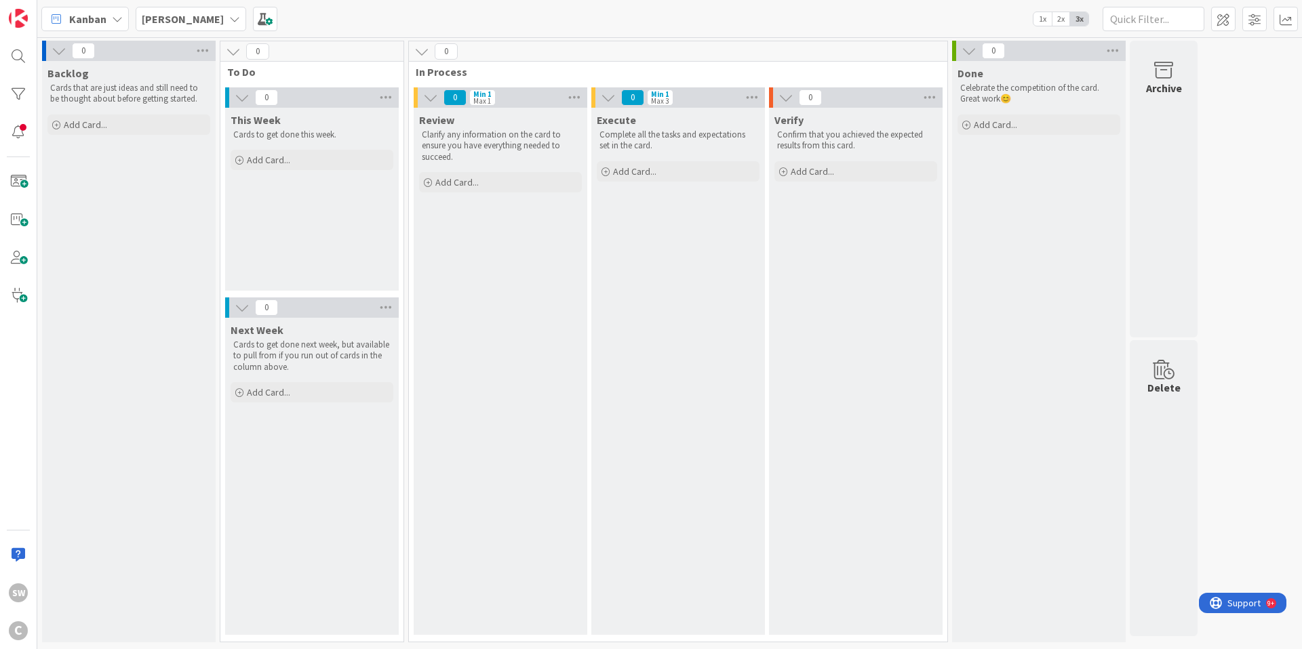
click at [166, 15] on div "[PERSON_NAME]" at bounding box center [191, 19] width 110 height 24
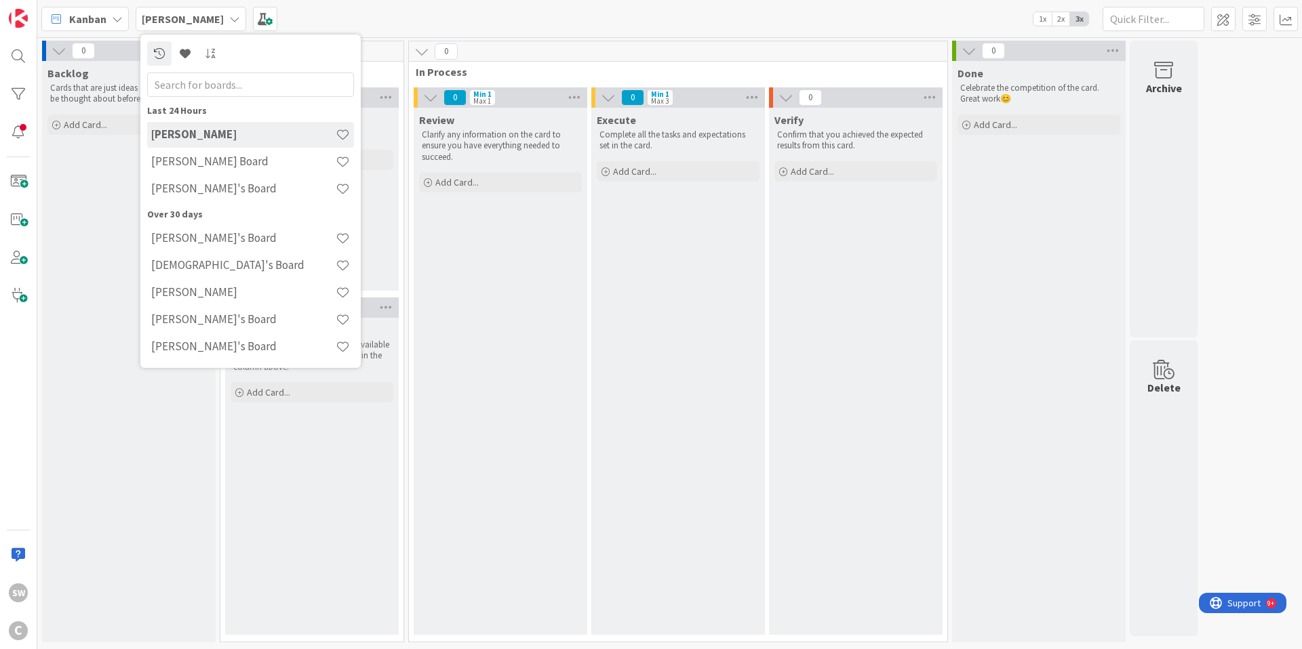
click at [315, 26] on div "Kanban [PERSON_NAME] Last 24 Hours [PERSON_NAME] Board [PERSON_NAME]'s Board Ov…" at bounding box center [669, 18] width 1264 height 37
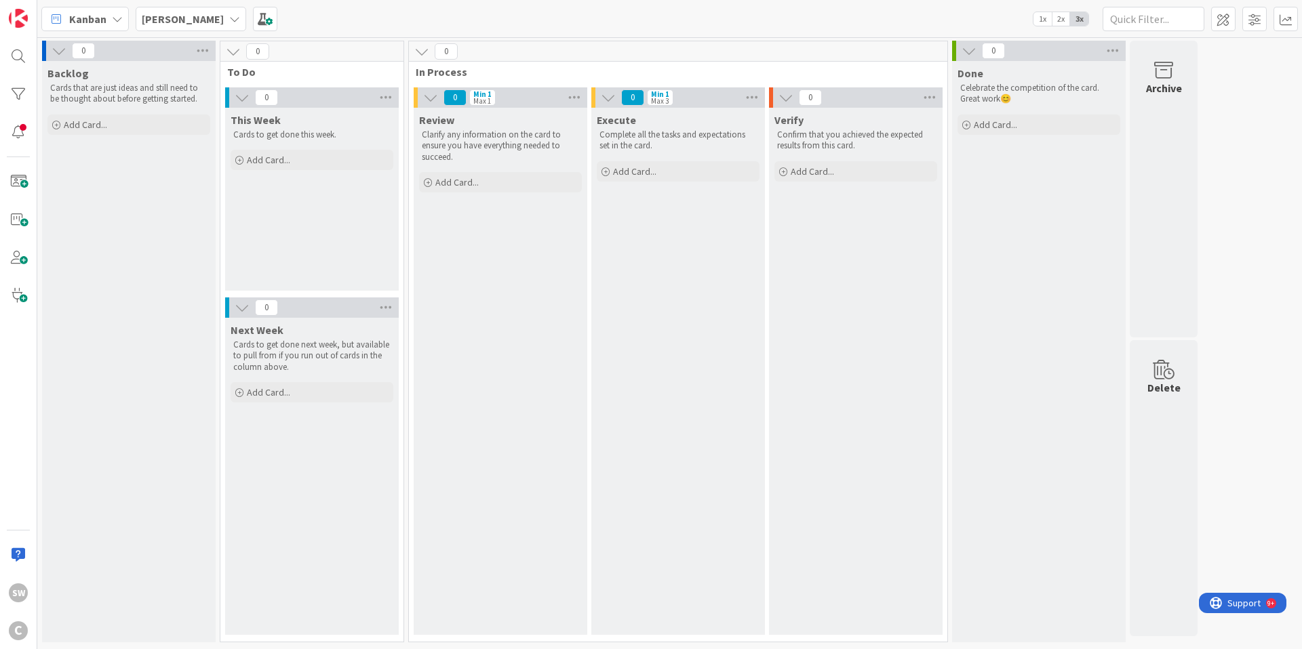
click at [229, 19] on icon at bounding box center [234, 19] width 11 height 11
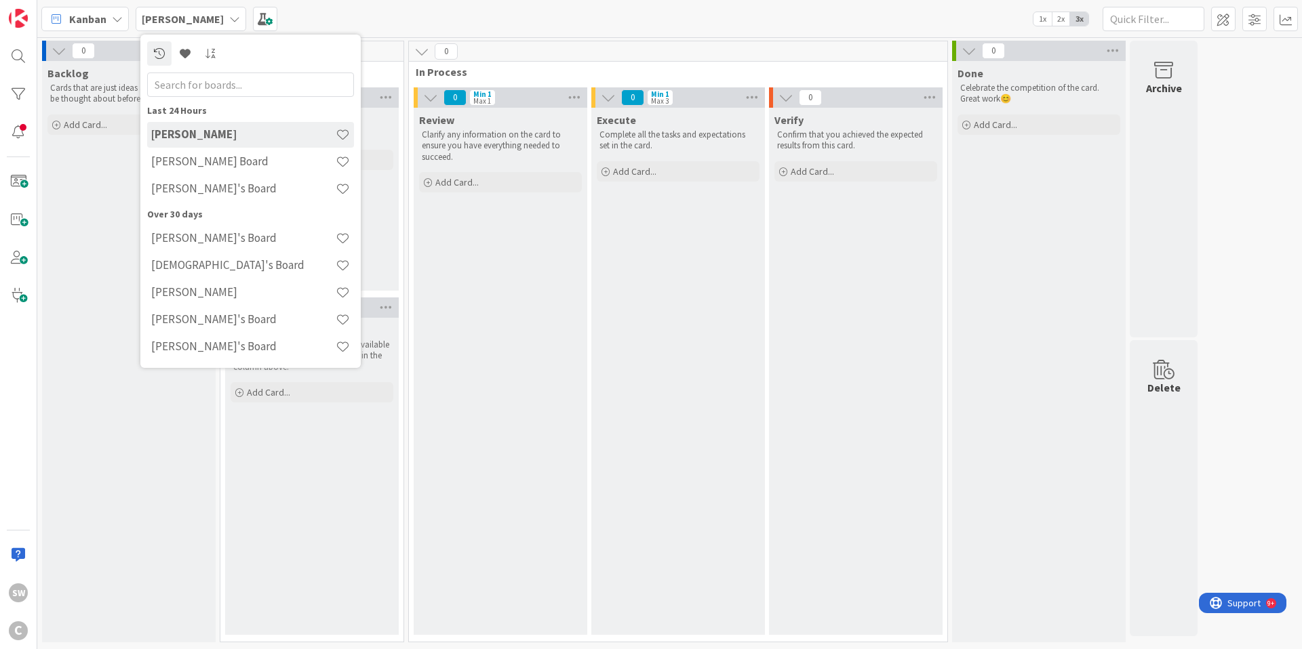
click at [304, 15] on div "Kanban [PERSON_NAME] Last 24 Hours [PERSON_NAME] Board [PERSON_NAME]'s Board Ov…" at bounding box center [669, 18] width 1264 height 37
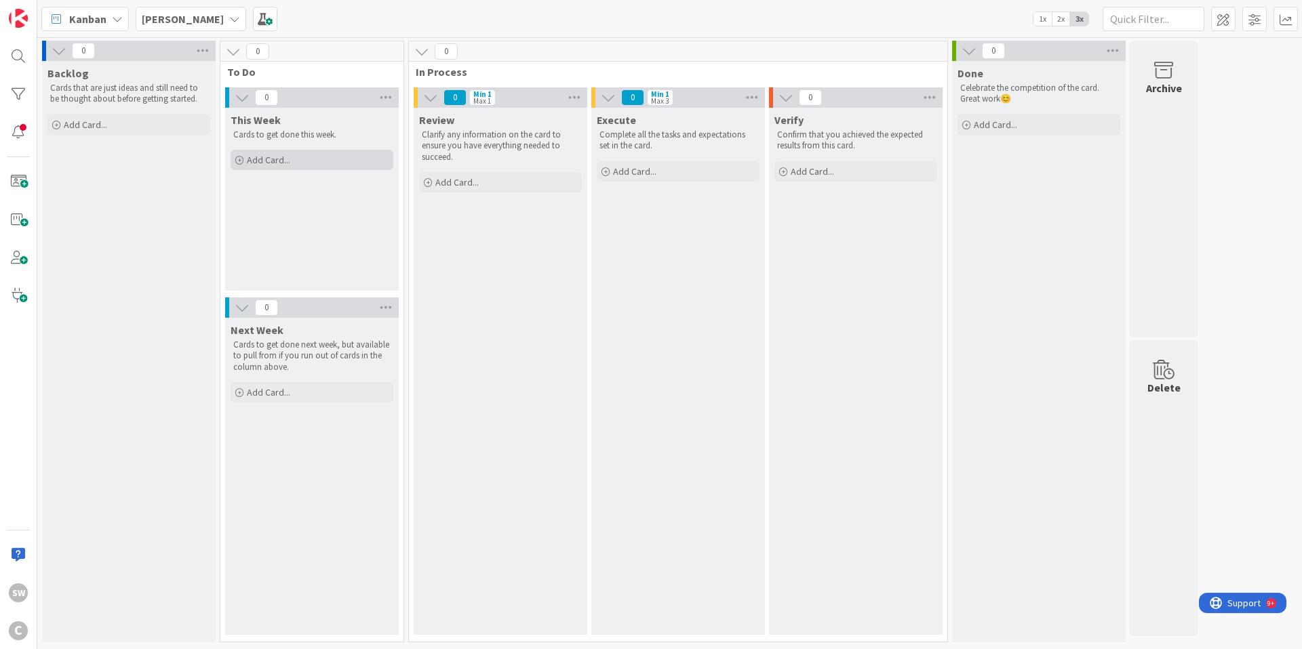
click at [297, 162] on div "Add Card..." at bounding box center [311, 160] width 163 height 20
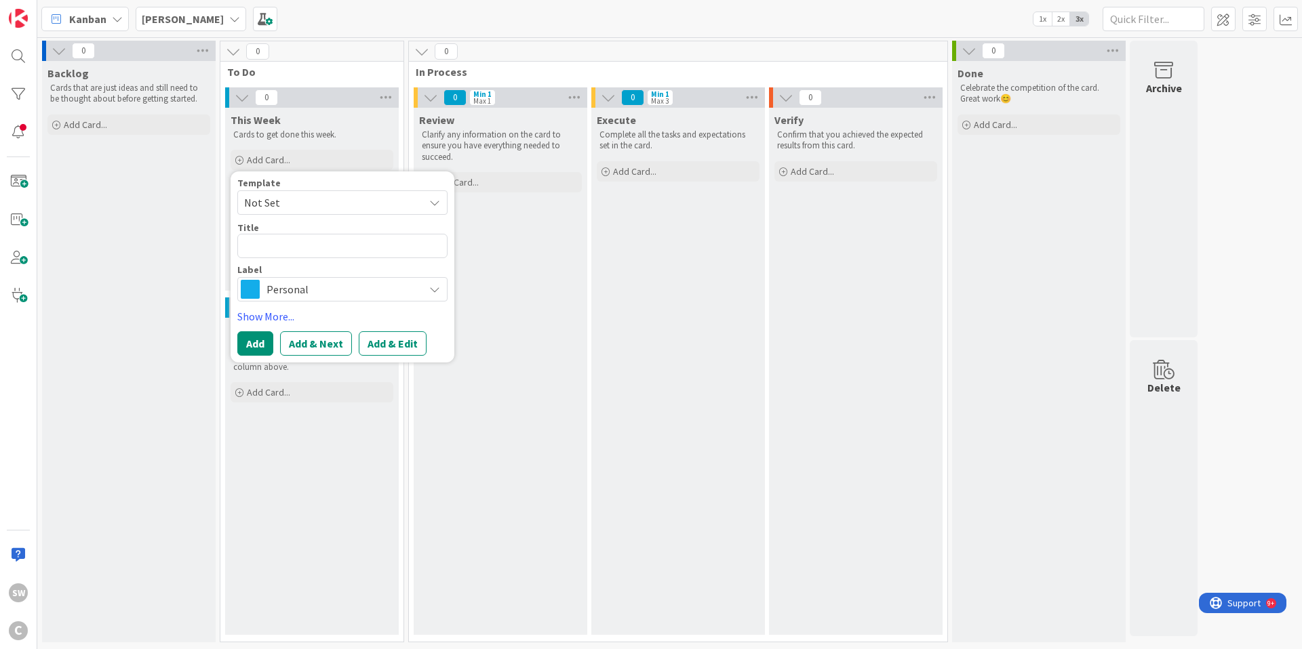
click at [427, 204] on span "Not Set" at bounding box center [342, 202] width 210 height 24
click at [343, 28] on div "Kanban [PERSON_NAME] 1x 2x 3x" at bounding box center [669, 18] width 1264 height 37
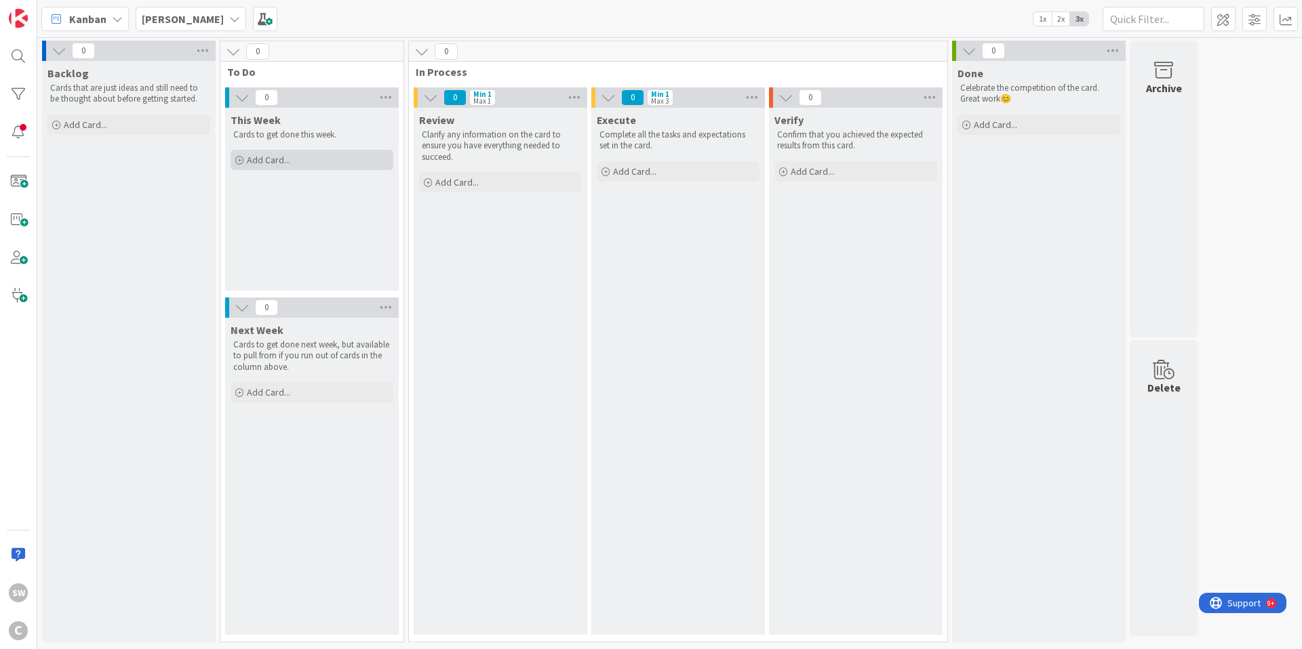
click at [298, 167] on div "Add Card..." at bounding box center [311, 160] width 163 height 20
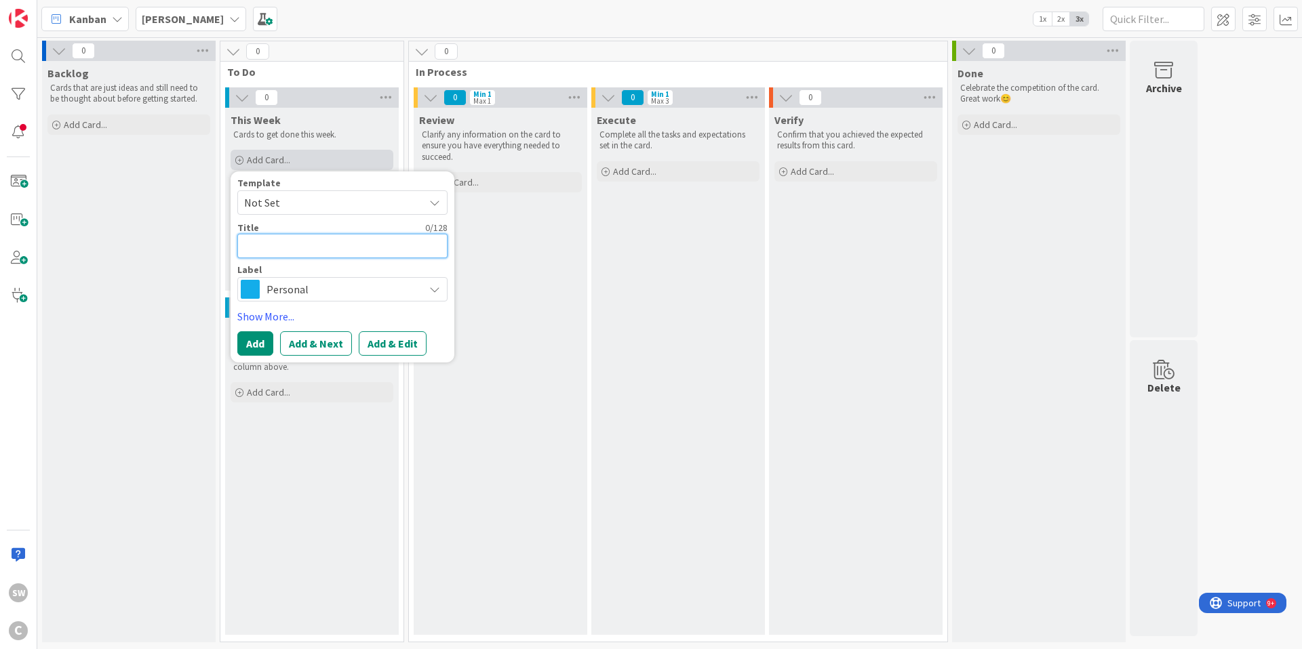
type textarea "x"
type textarea "K"
type textarea "x"
type textarea "Ka"
type textarea "x"
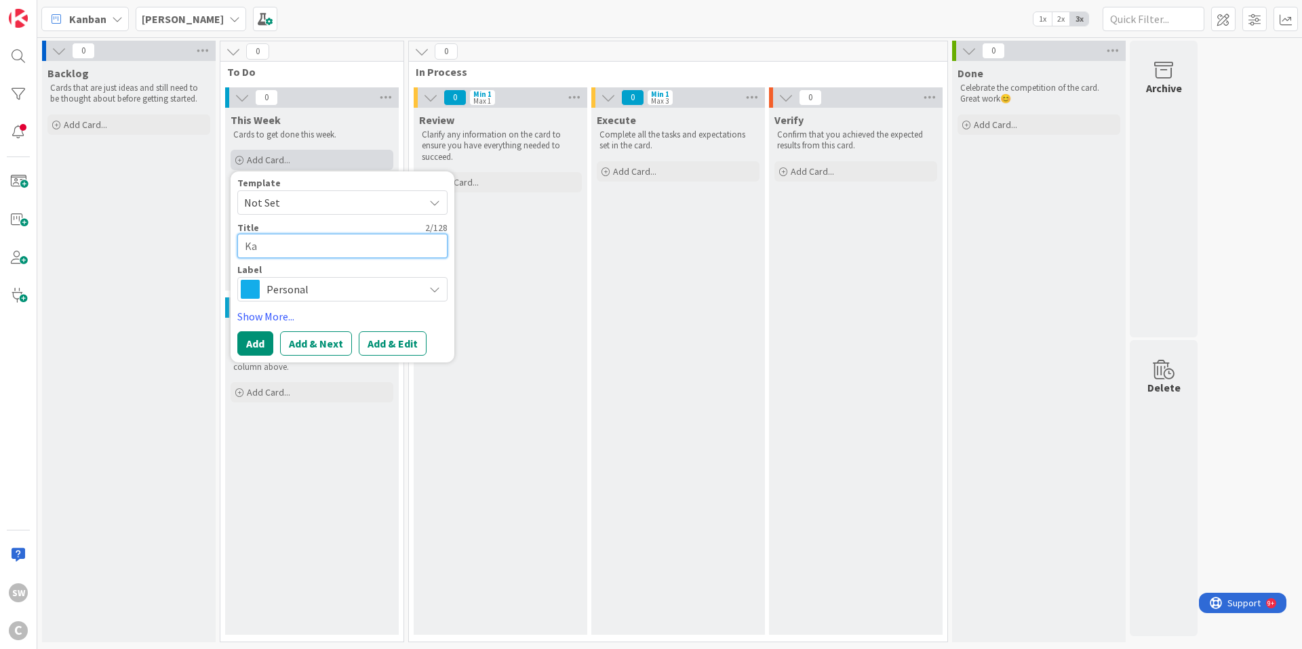
type textarea "Kas"
type textarea "x"
type textarea "Kaso"
type textarea "x"
type textarea "[PERSON_NAME]"
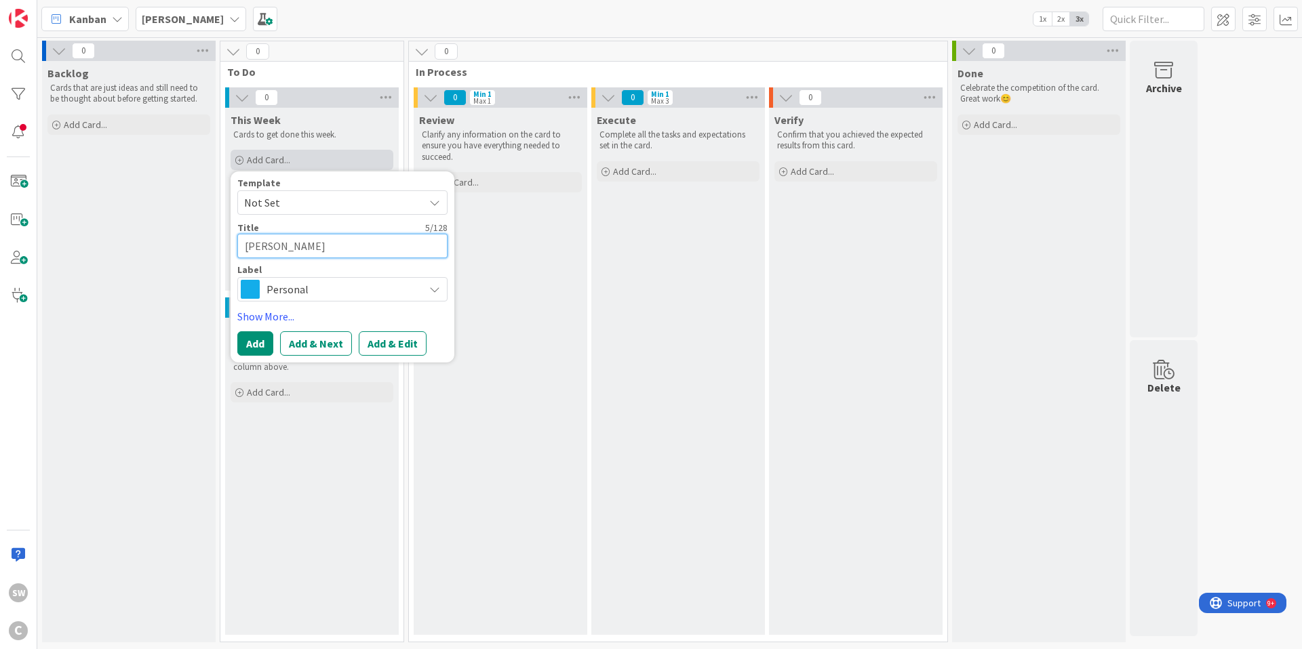
type textarea "x"
type textarea "Kasows"
type textarea "x"
type textarea "Kasowsk"
type textarea "x"
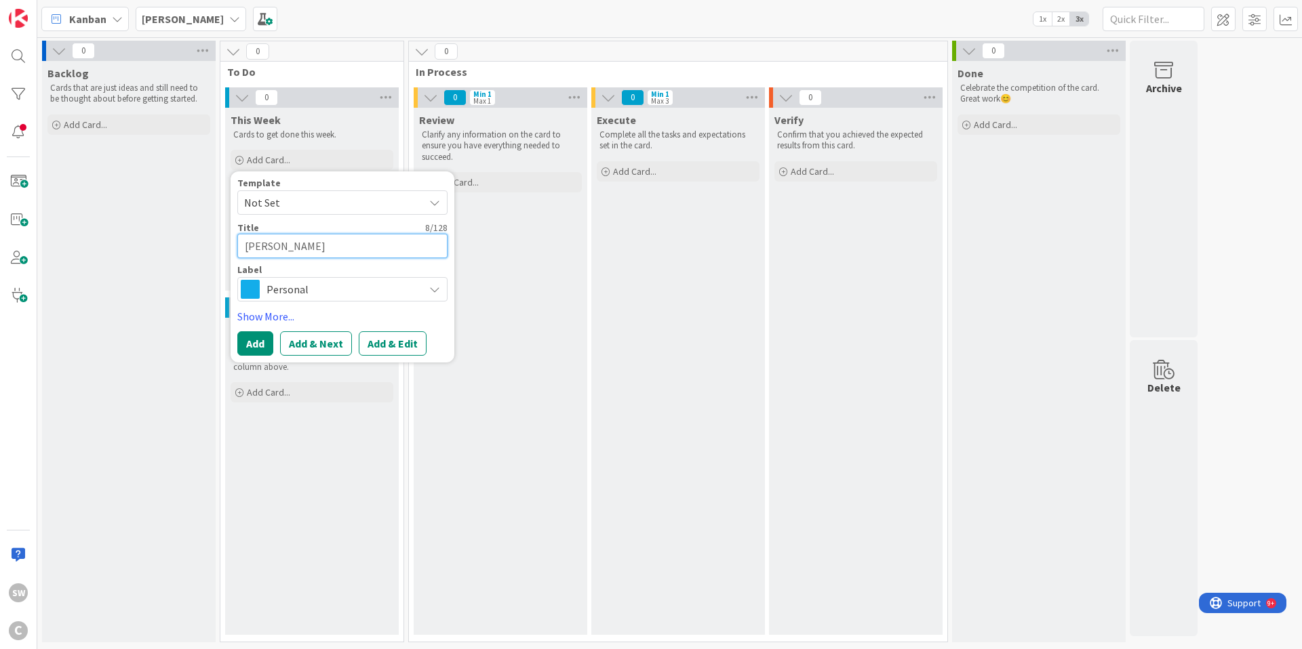
type textarea "[PERSON_NAME]"
click at [441, 300] on div "Personal" at bounding box center [342, 289] width 210 height 24
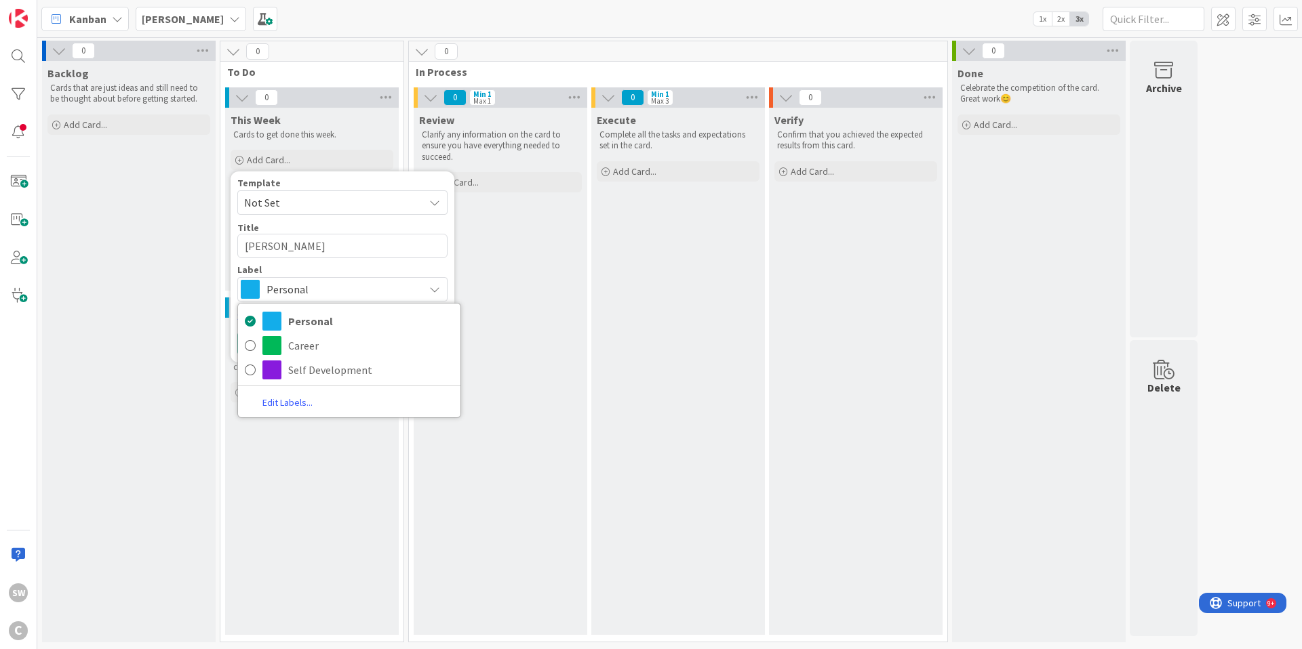
click at [441, 300] on div "Personal" at bounding box center [342, 289] width 210 height 24
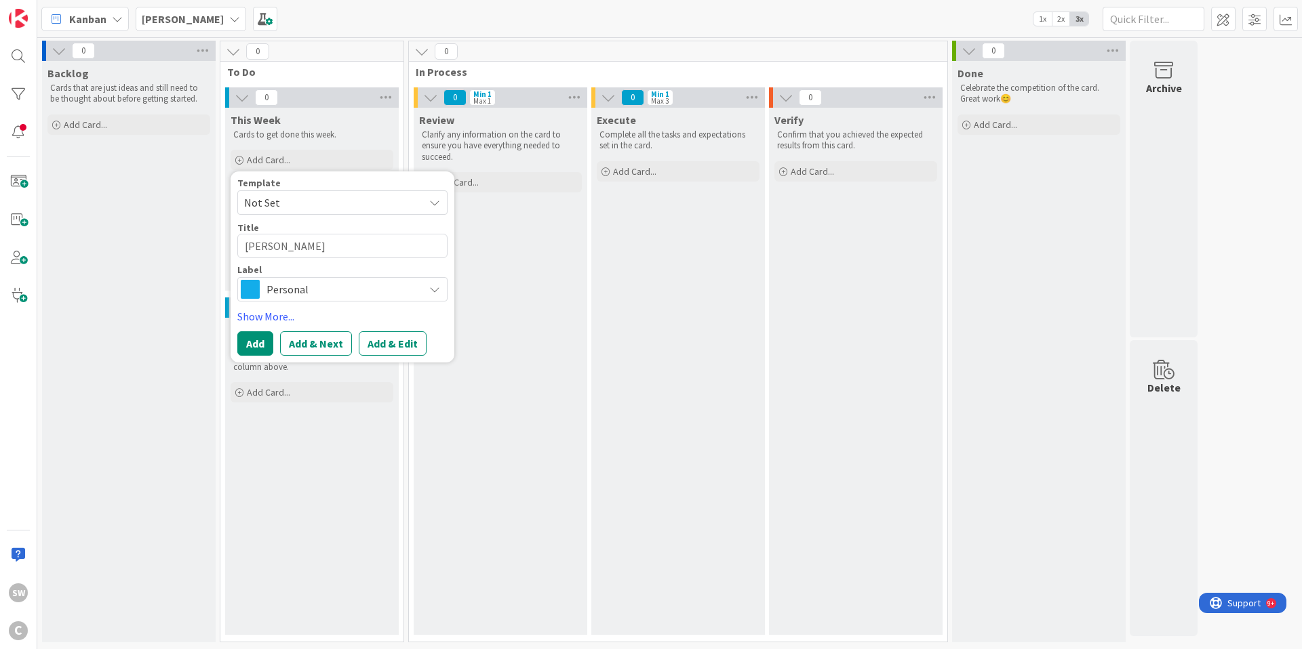
click at [441, 300] on div "Personal" at bounding box center [342, 289] width 210 height 24
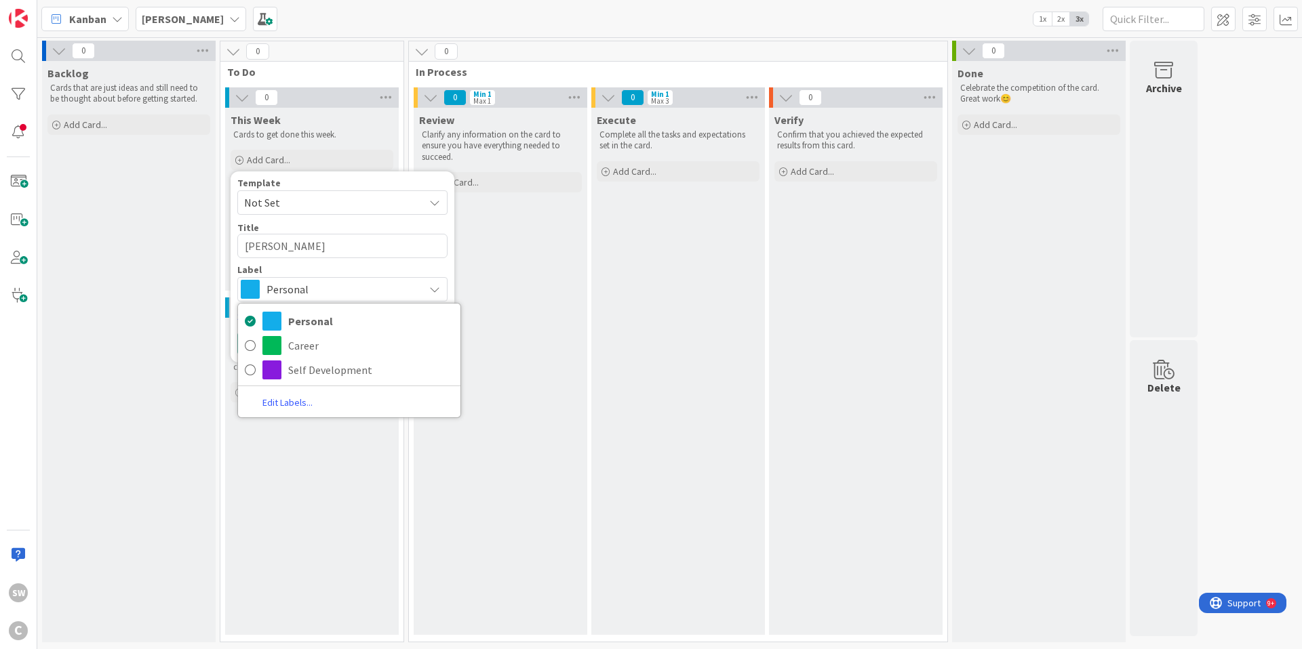
click at [379, 274] on div "Label" at bounding box center [342, 269] width 210 height 9
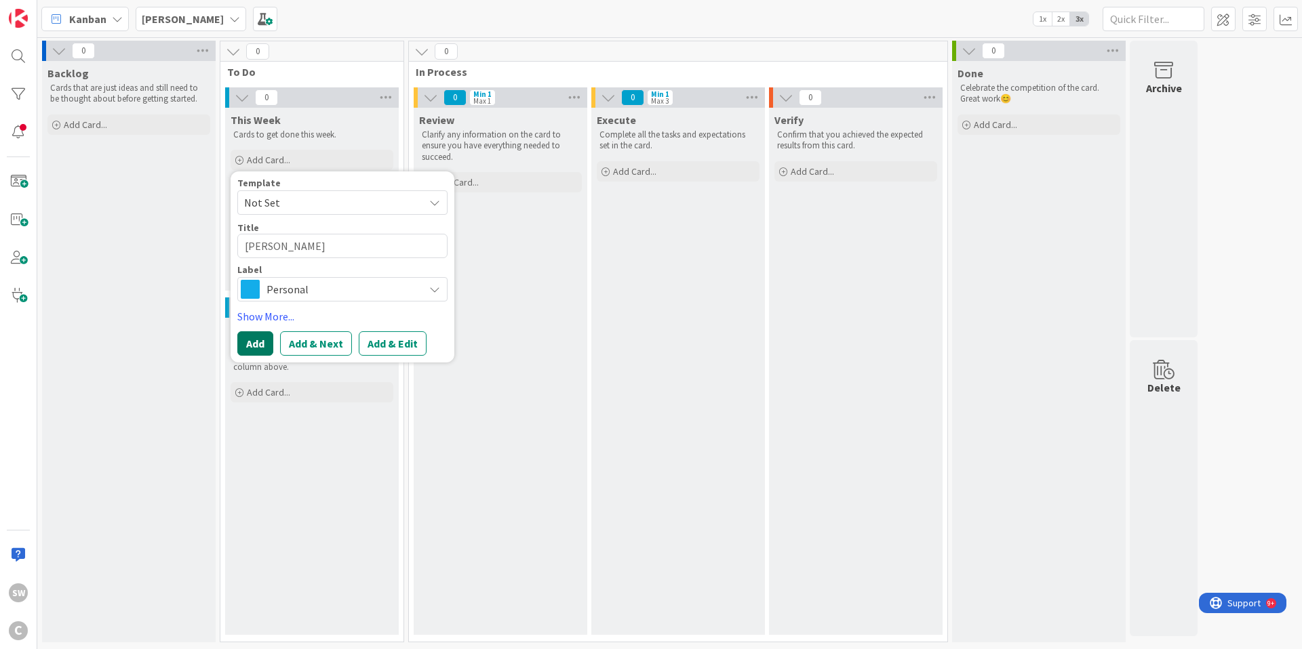
click at [256, 347] on button "Add" at bounding box center [255, 343] width 36 height 24
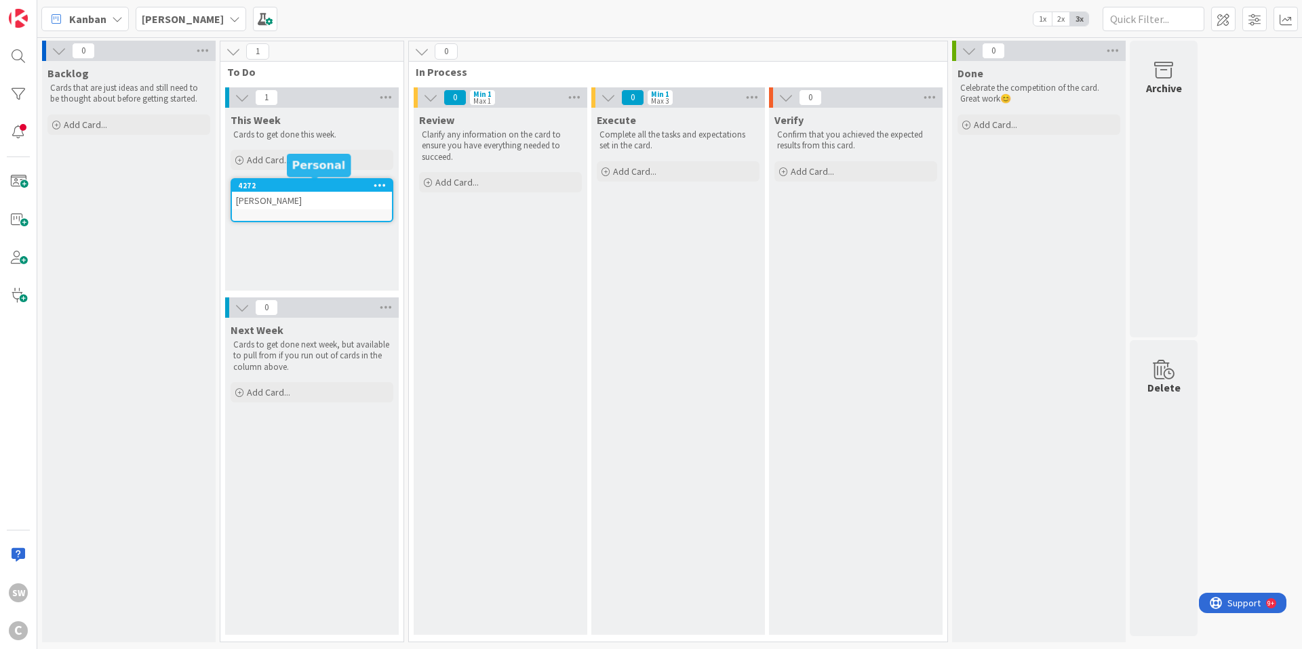
click at [340, 188] on div "4272" at bounding box center [315, 185] width 154 height 9
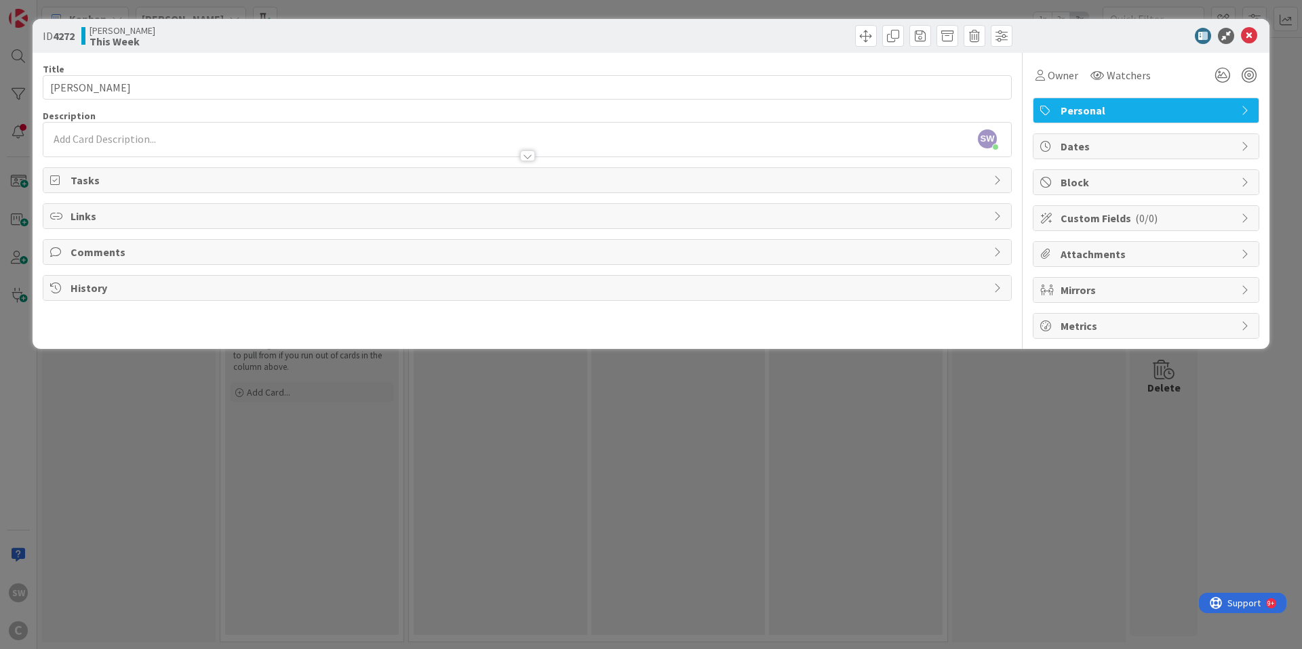
click at [997, 176] on icon at bounding box center [998, 180] width 11 height 11
click at [1000, 181] on icon at bounding box center [998, 180] width 11 height 11
click at [1138, 77] on span "Watchers" at bounding box center [1128, 75] width 44 height 16
click at [1105, 55] on div "Owner Watchers Watchers SW [PERSON_NAME]" at bounding box center [1145, 70] width 226 height 35
click at [1247, 40] on icon at bounding box center [1249, 36] width 16 height 16
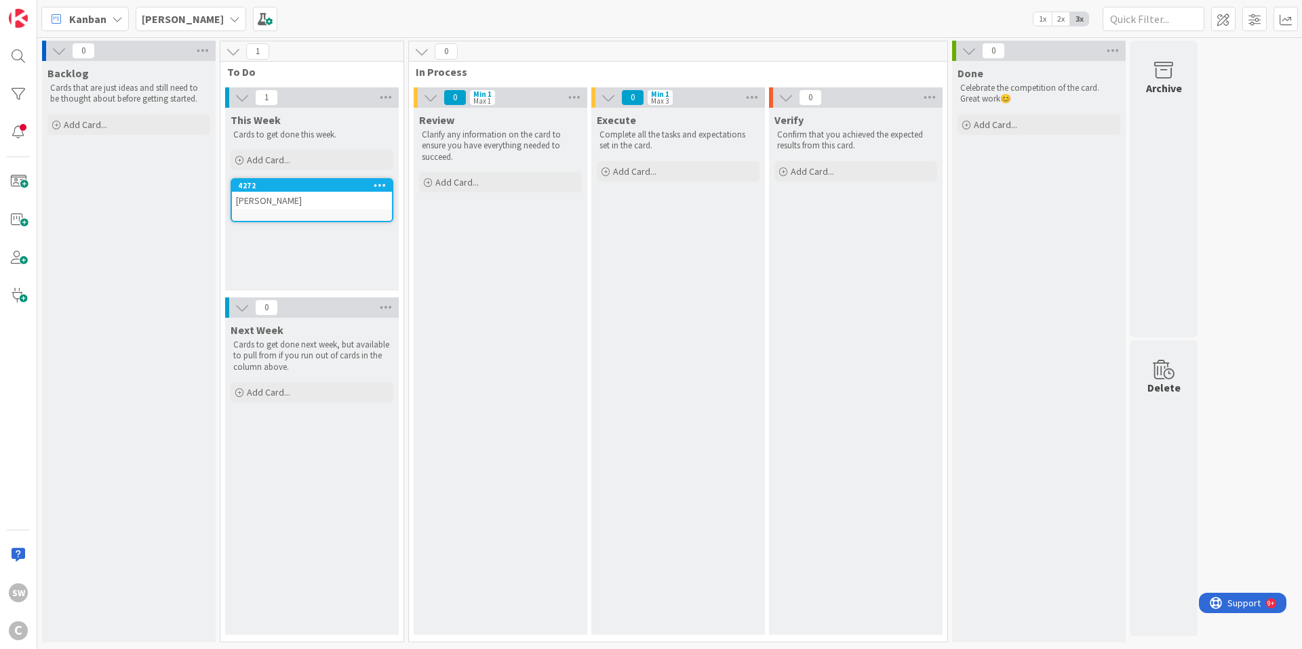
click at [360, 22] on div "Kanban [PERSON_NAME] 1x 2x 3x" at bounding box center [669, 18] width 1264 height 37
click at [156, 14] on b "[PERSON_NAME]" at bounding box center [183, 19] width 82 height 14
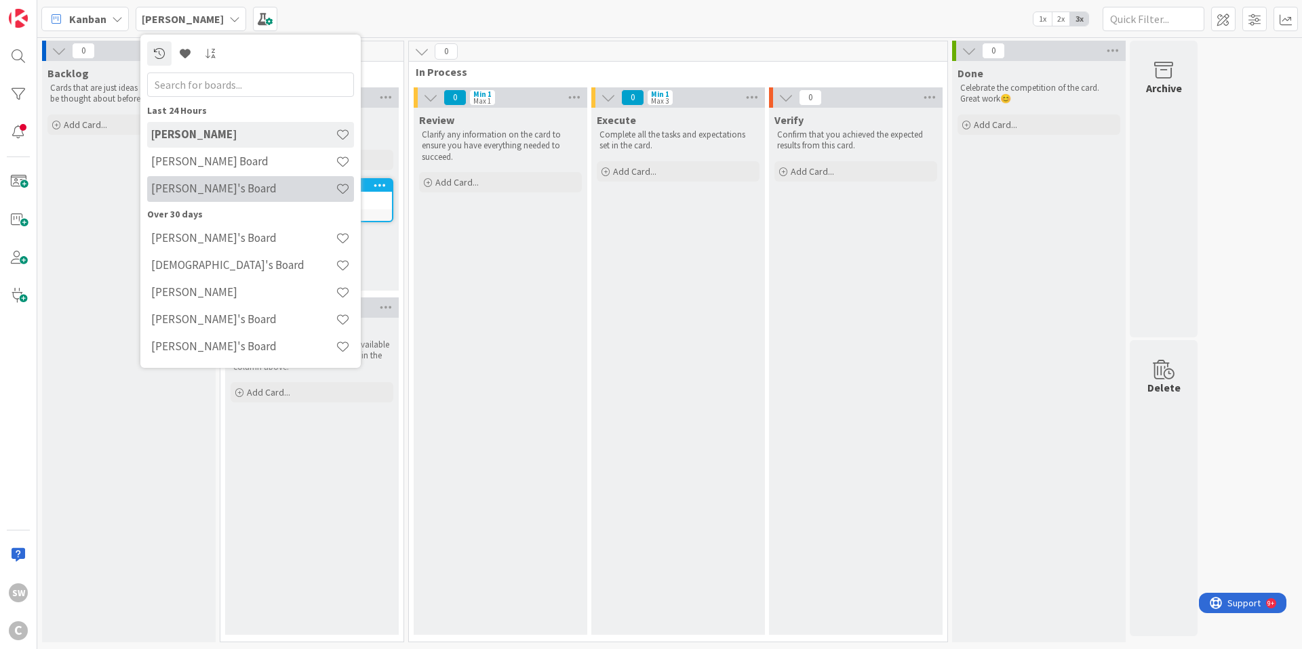
click at [199, 190] on h4 "[PERSON_NAME]'s Board" at bounding box center [243, 189] width 184 height 14
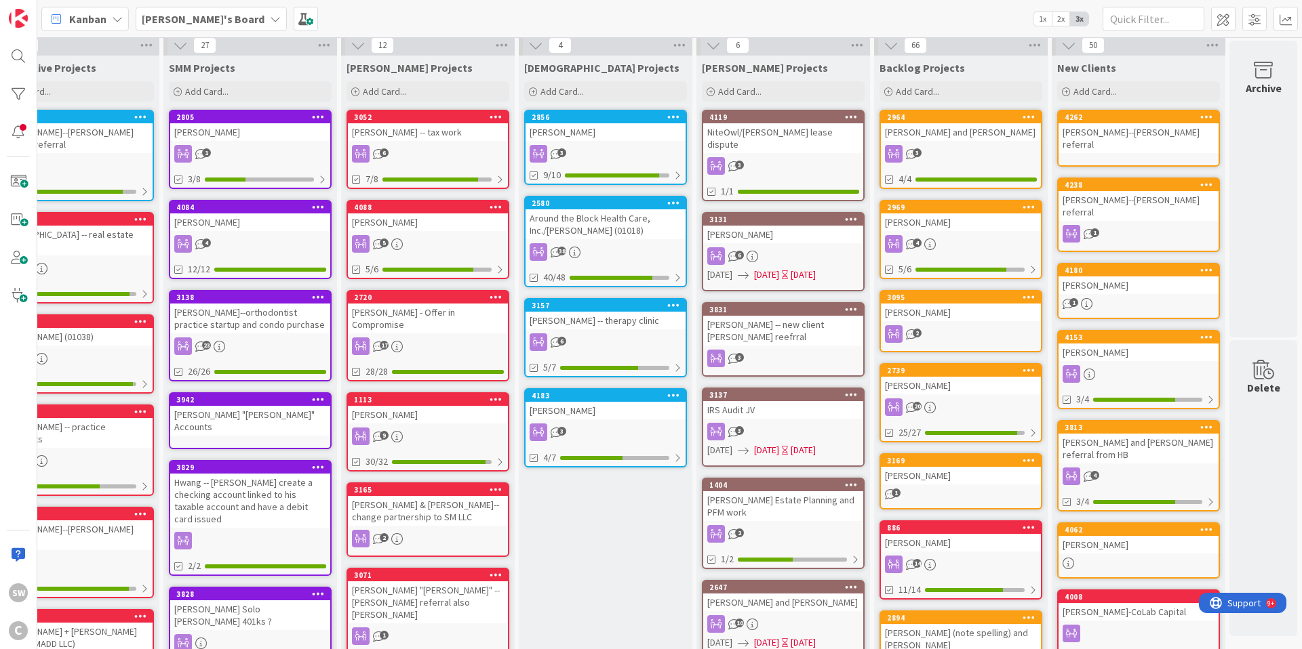
scroll to position [0, 411]
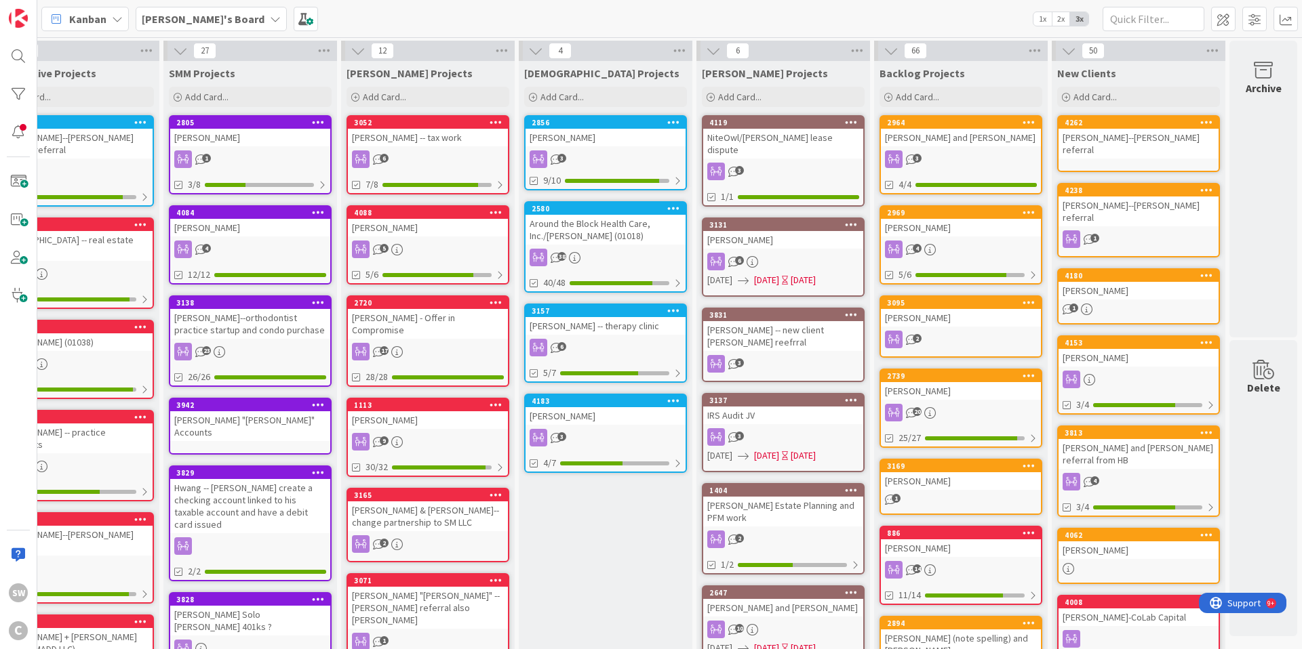
click at [270, 19] on icon at bounding box center [275, 19] width 11 height 11
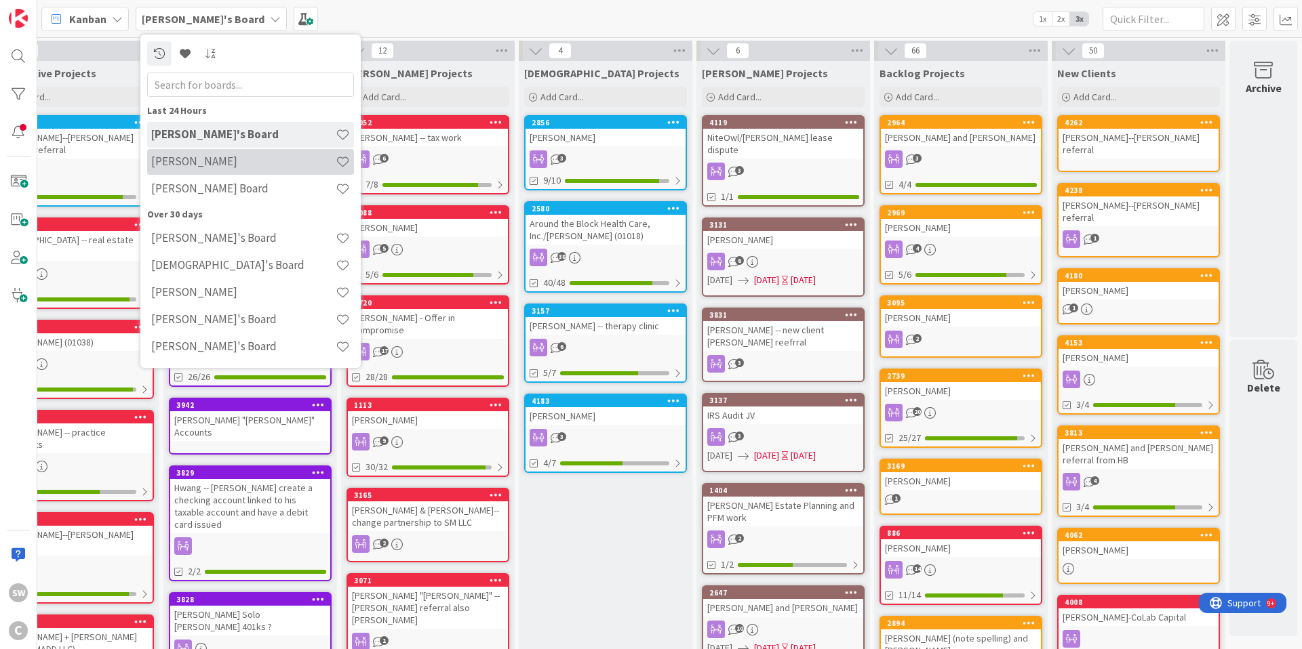
click at [194, 158] on h4 "[PERSON_NAME]" at bounding box center [243, 162] width 184 height 14
